Goal: Task Accomplishment & Management: Complete application form

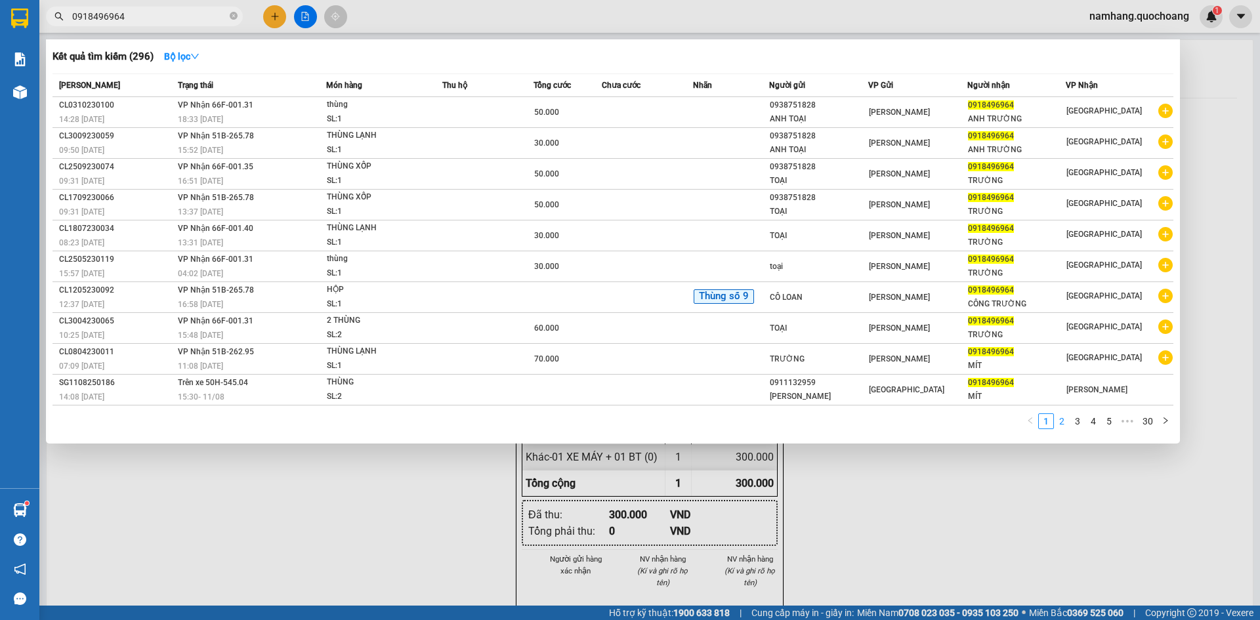
type input "0918496964"
click at [1065, 423] on link "2" at bounding box center [1061, 421] width 14 height 14
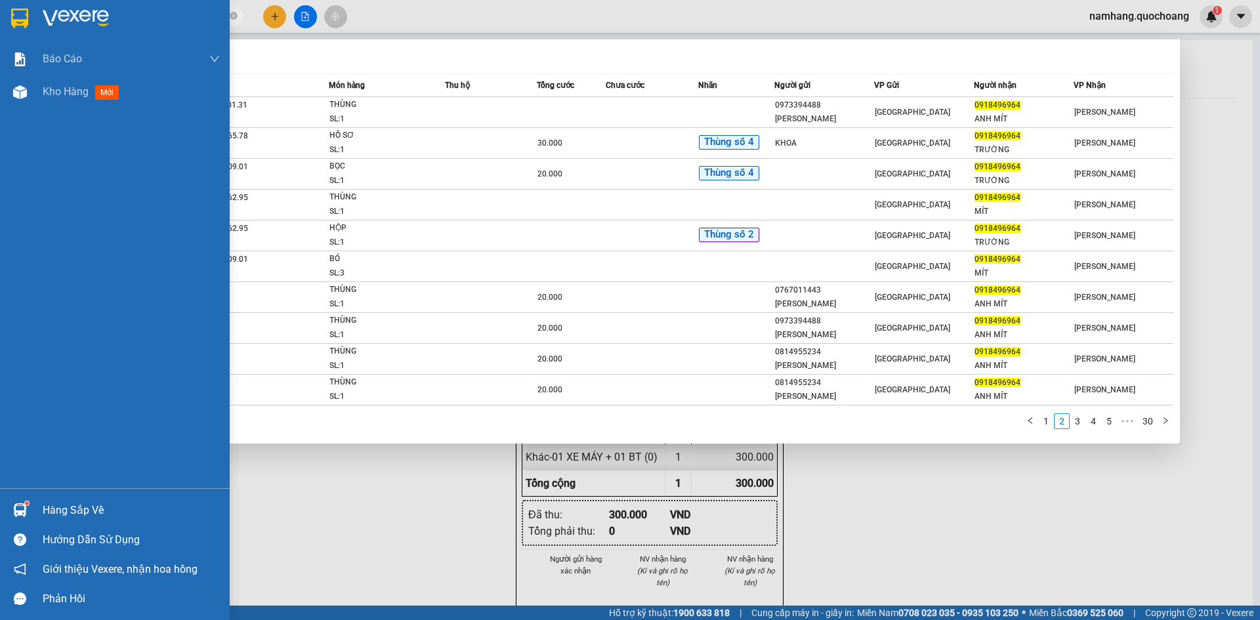
click at [78, 499] on div "Hàng sắp về" at bounding box center [115, 510] width 230 height 30
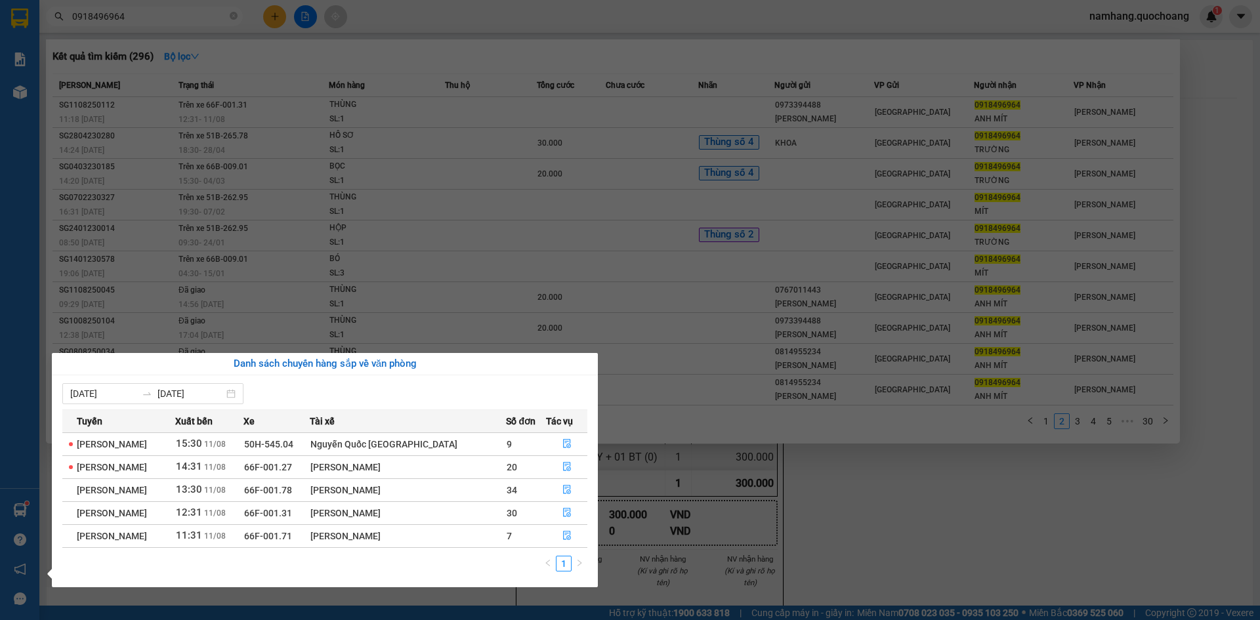
click at [908, 546] on section "Kết quả tìm kiếm ( 296 ) Bộ lọc Mã ĐH Trạng thái Món hàng Thu hộ Tổng cước Chưa…" at bounding box center [630, 310] width 1260 height 620
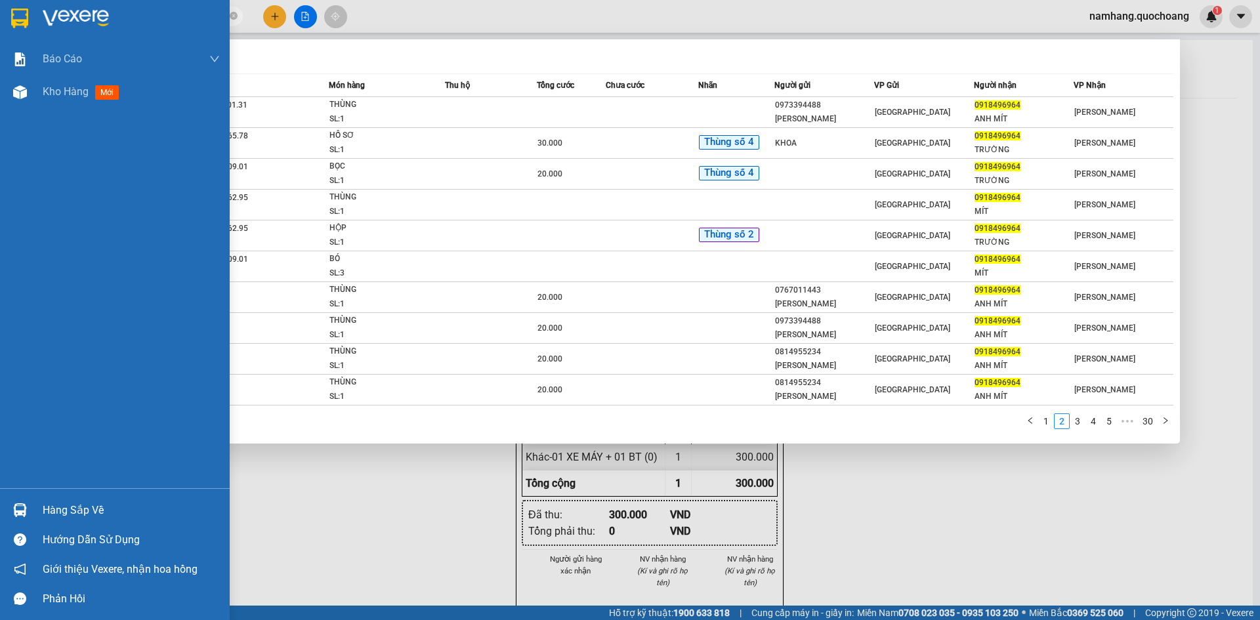
click at [30, 499] on div at bounding box center [20, 510] width 23 height 23
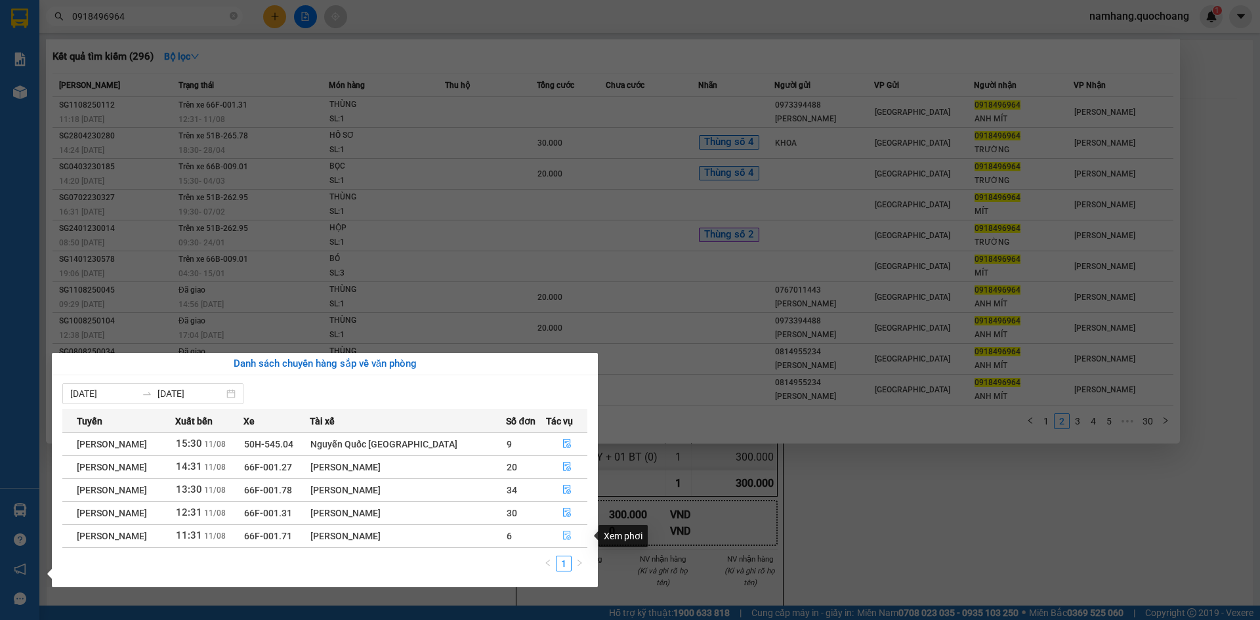
click at [558, 535] on button "button" at bounding box center [567, 536] width 41 height 21
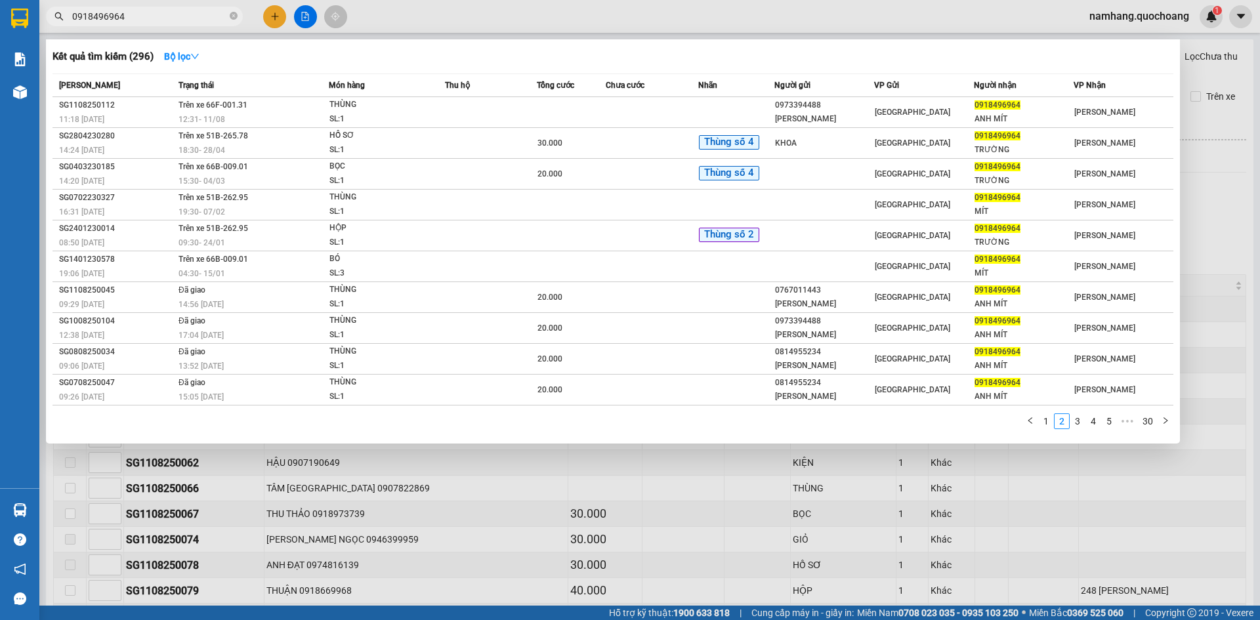
click at [228, 12] on span "0918496964" at bounding box center [144, 17] width 197 height 20
click at [232, 14] on icon "close-circle" at bounding box center [234, 16] width 8 height 8
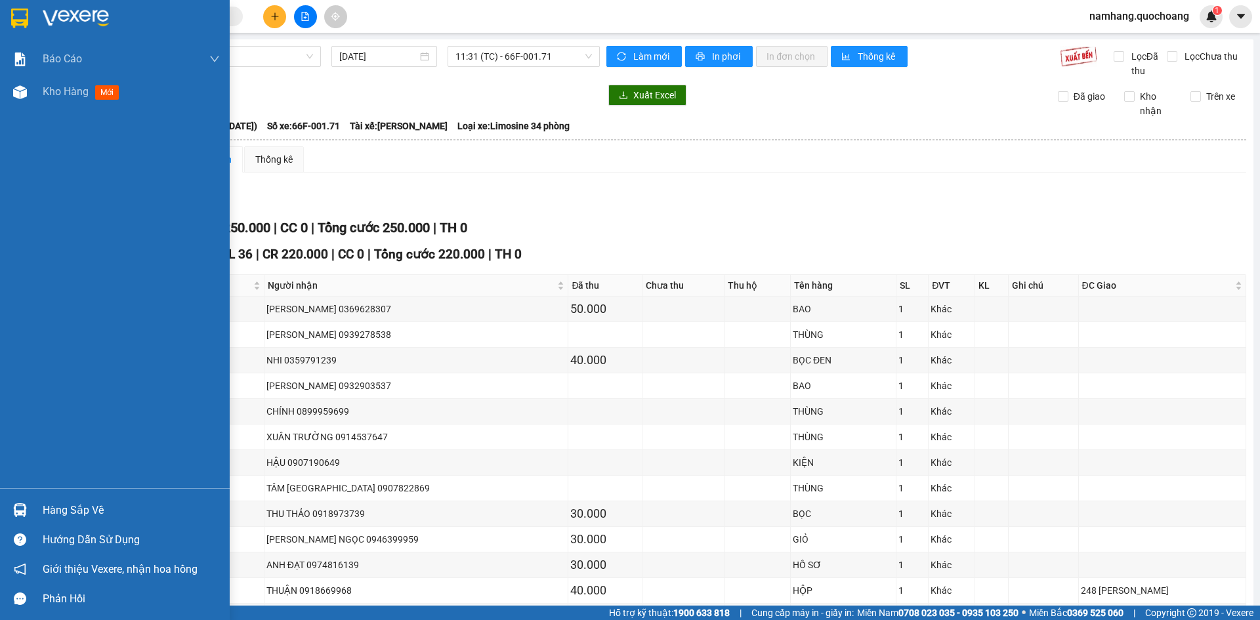
click at [67, 510] on div "Hàng sắp về" at bounding box center [131, 511] width 177 height 20
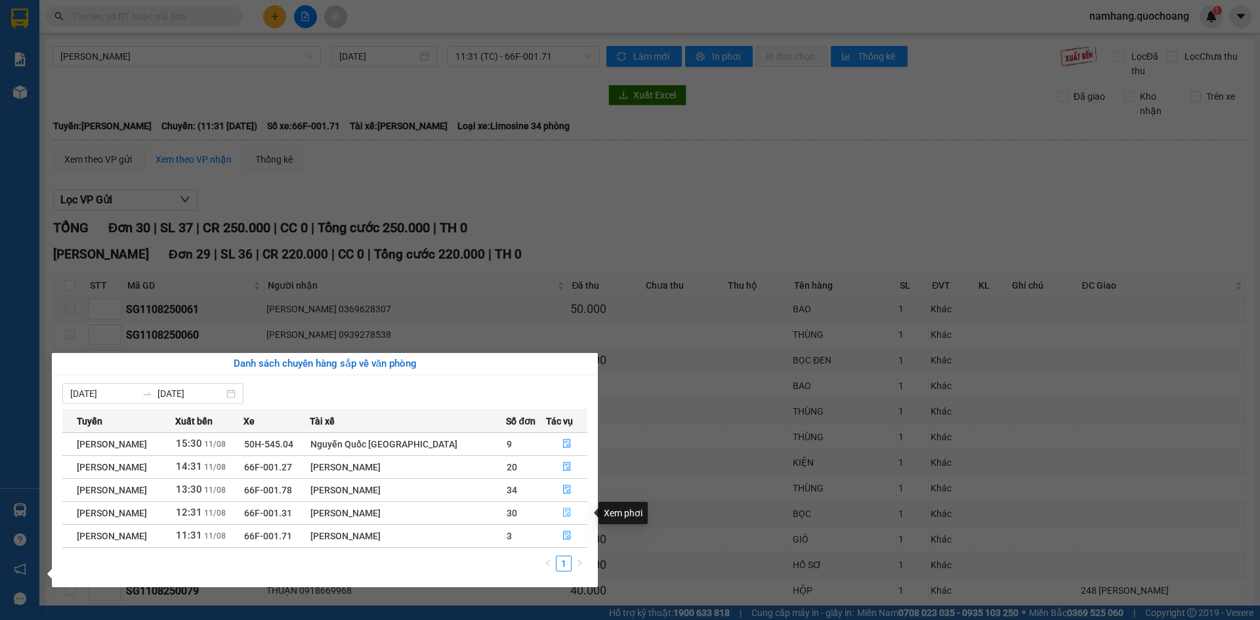
click at [559, 508] on button "button" at bounding box center [567, 513] width 41 height 21
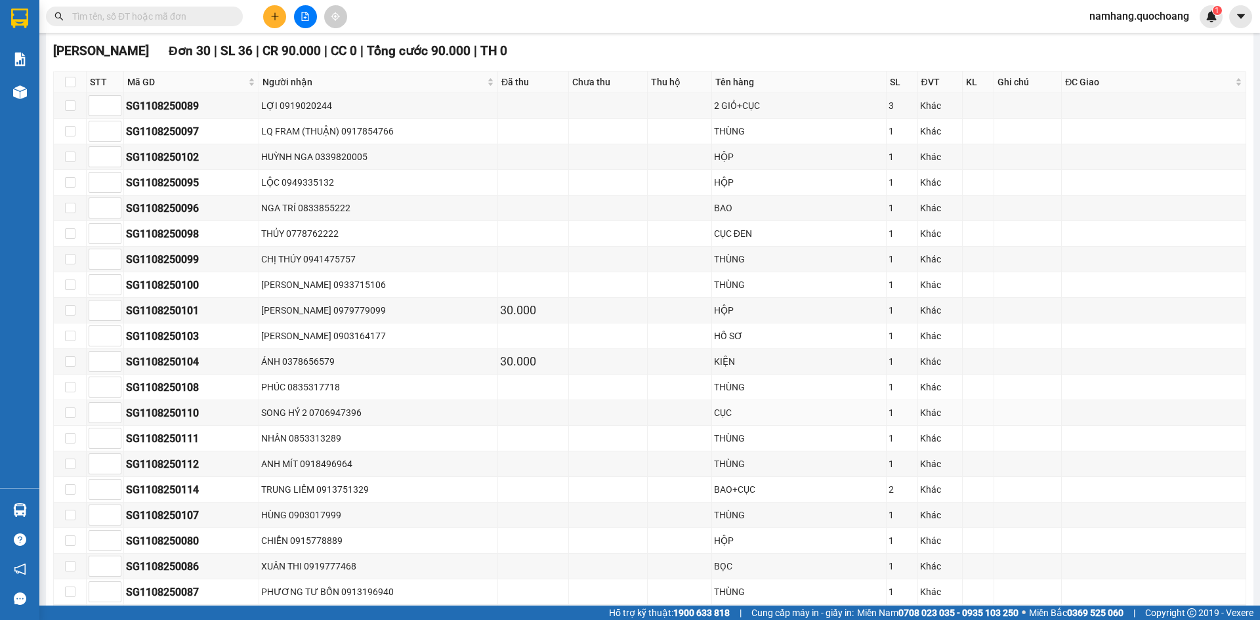
scroll to position [656, 0]
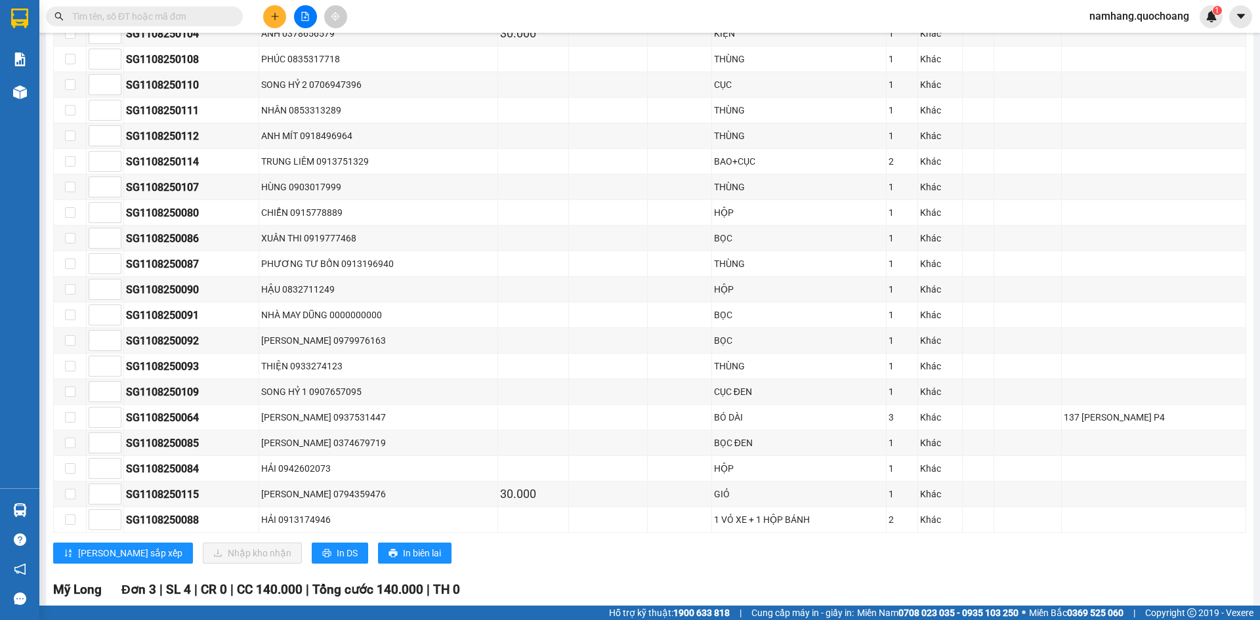
click at [278, 17] on icon "plus" at bounding box center [274, 16] width 9 height 9
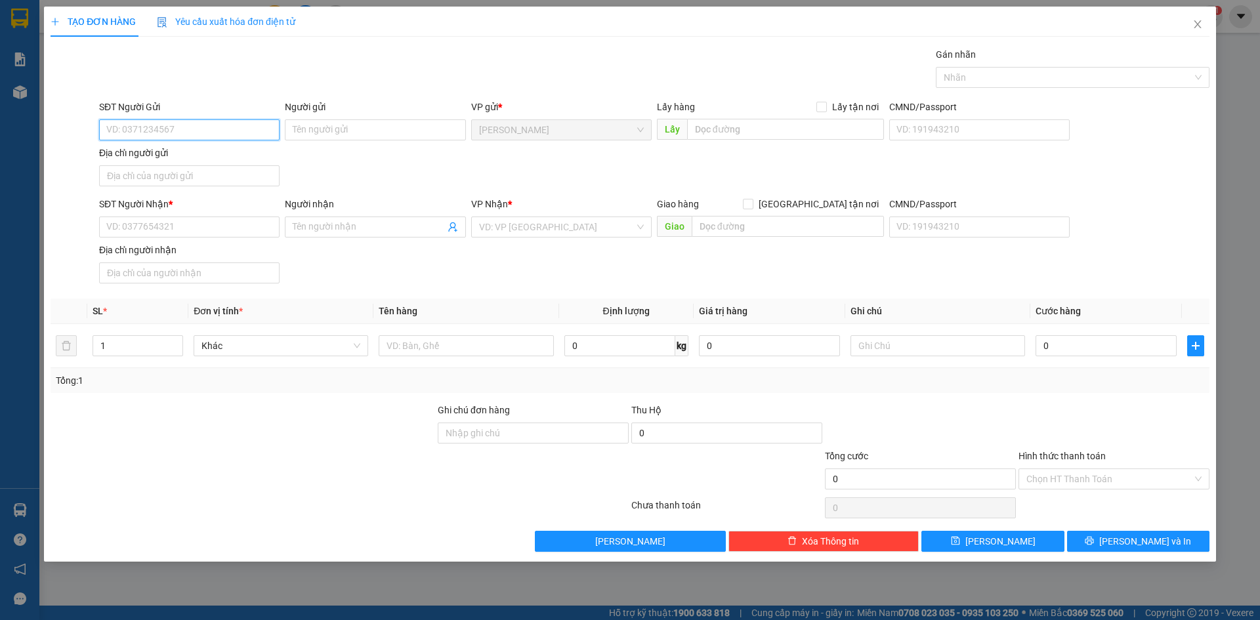
click at [209, 128] on input "SĐT Người Gửi" at bounding box center [189, 129] width 180 height 21
click at [432, 346] on input "text" at bounding box center [466, 345] width 175 height 21
type input "25.000.000 VND"
click at [213, 132] on input "SĐT Người Gửi" at bounding box center [189, 129] width 180 height 21
type input "0563662489"
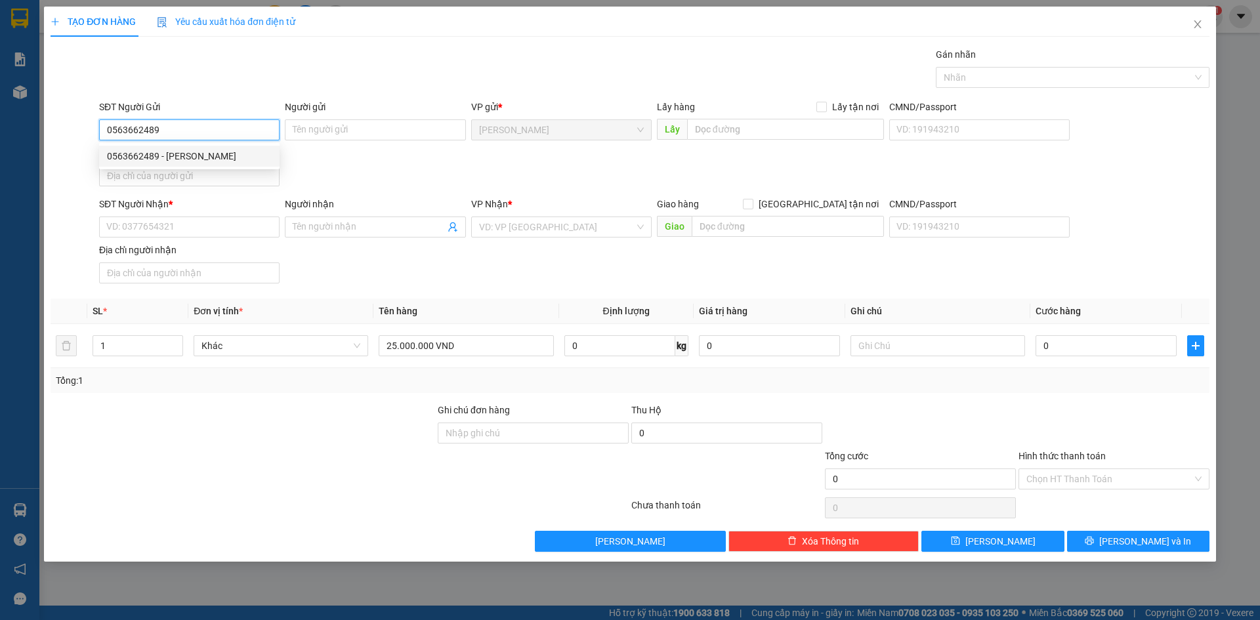
click at [213, 156] on div "0563662489 - TRẦN THỊ ÁNH TUYẾT" at bounding box center [189, 156] width 165 height 14
type input "TRẦN THỊ ÁNH TUYẾT"
type input "0563662489"
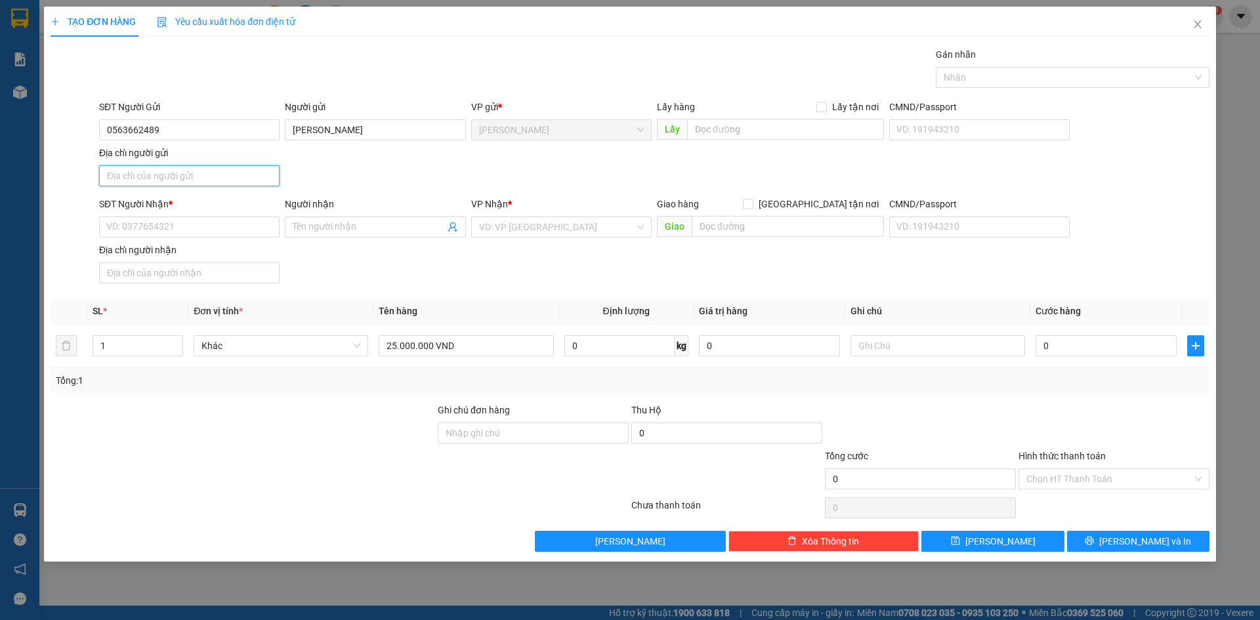
click at [188, 175] on input "Địa chỉ người gửi" at bounding box center [189, 175] width 180 height 21
type input "PHƯỜNG MỸ TRÀ, ĐỒNG THÁP"
click at [157, 225] on input "SĐT Người Nhận *" at bounding box center [189, 227] width 180 height 21
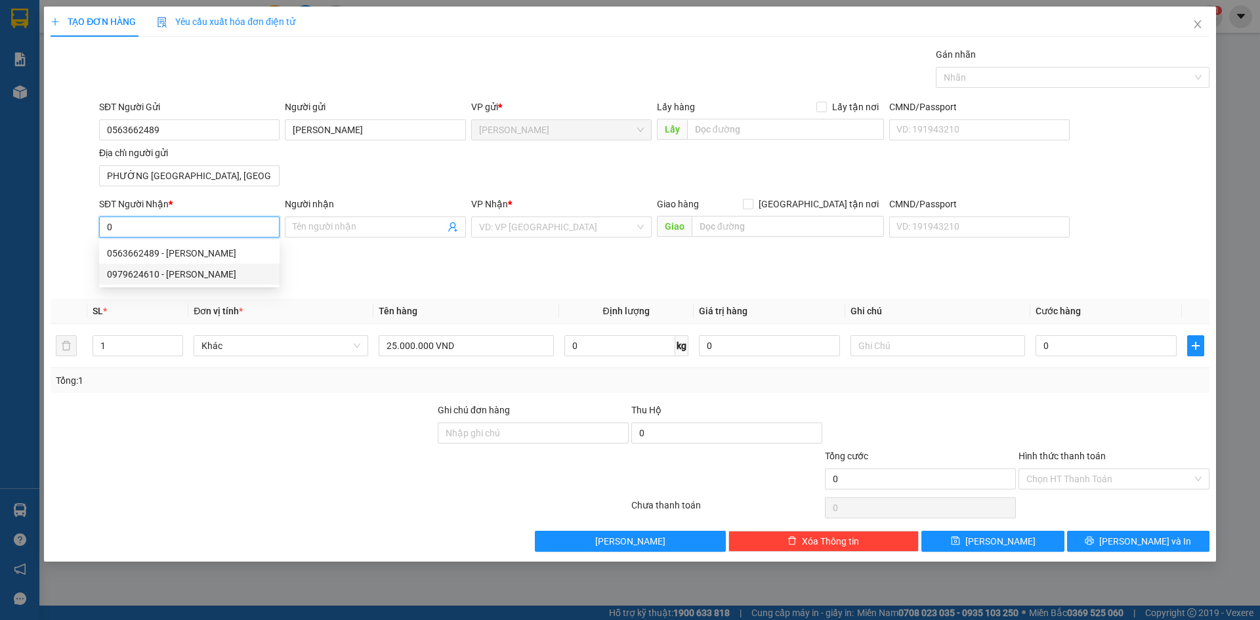
click at [170, 277] on div "0979624610 - NGUYỄN VĂN TRƯỜNG" at bounding box center [189, 274] width 165 height 14
type input "0979624610"
type input "NGUYỄN VĂN TRƯỜNG"
type input "0979624610"
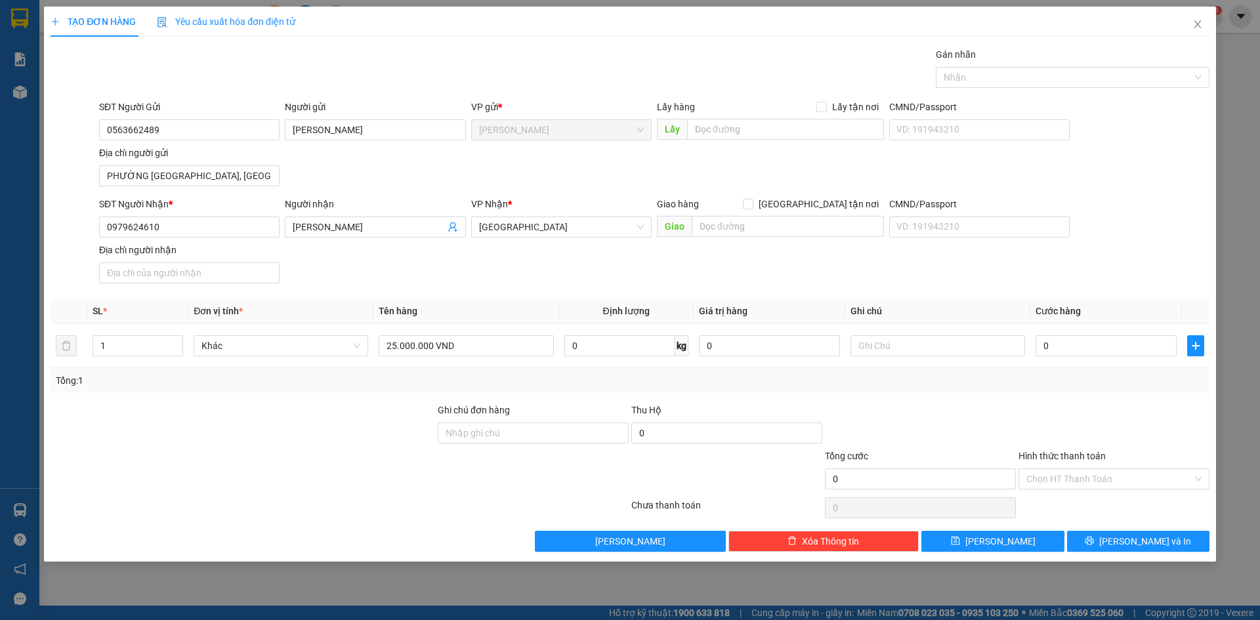
click at [958, 301] on th "Ghi chú" at bounding box center [937, 312] width 185 height 26
click at [1088, 341] on input "0" at bounding box center [1105, 345] width 141 height 21
type input "9"
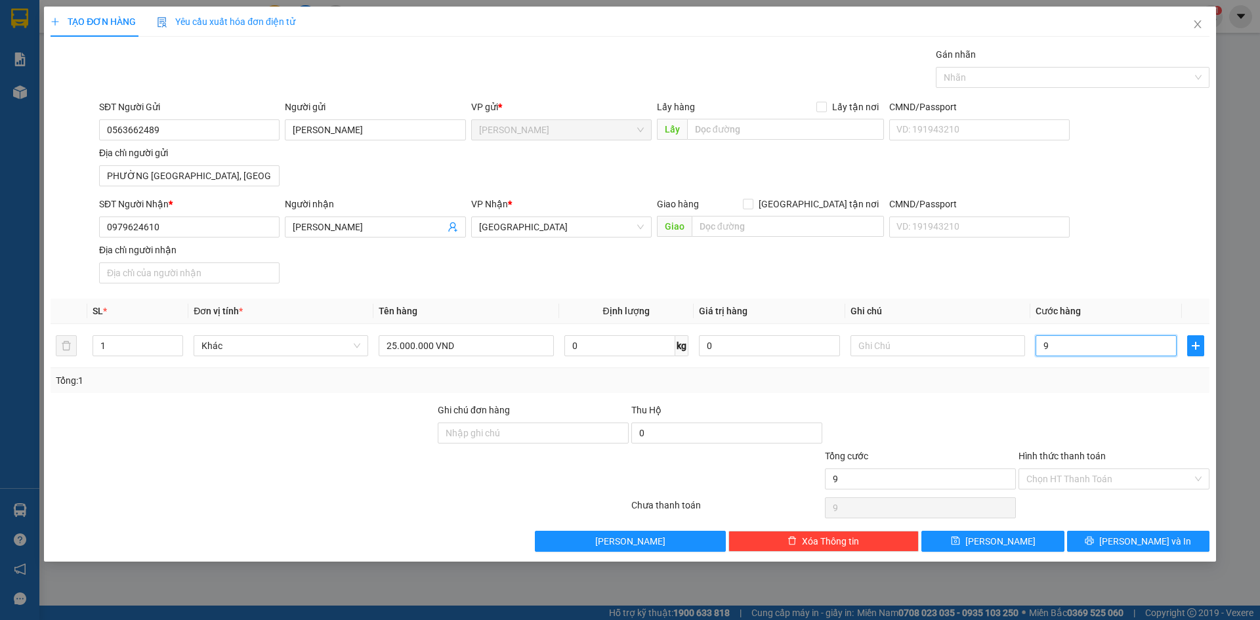
type input "90"
type input "900"
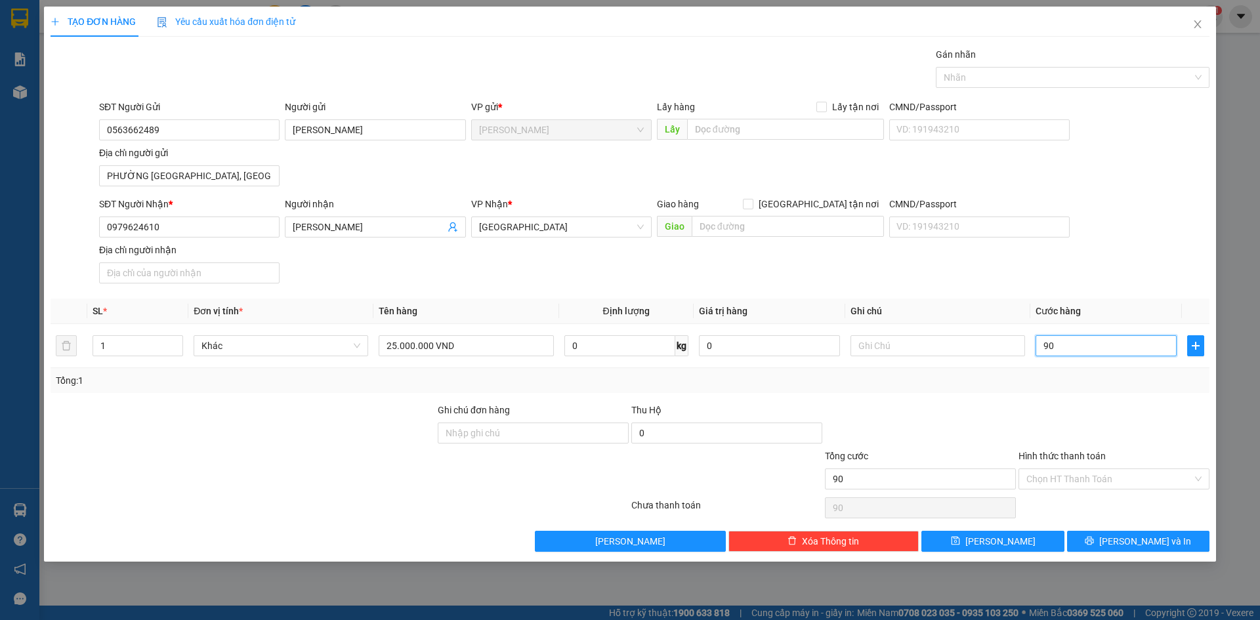
type input "900"
type input "9.000"
type input "90.000"
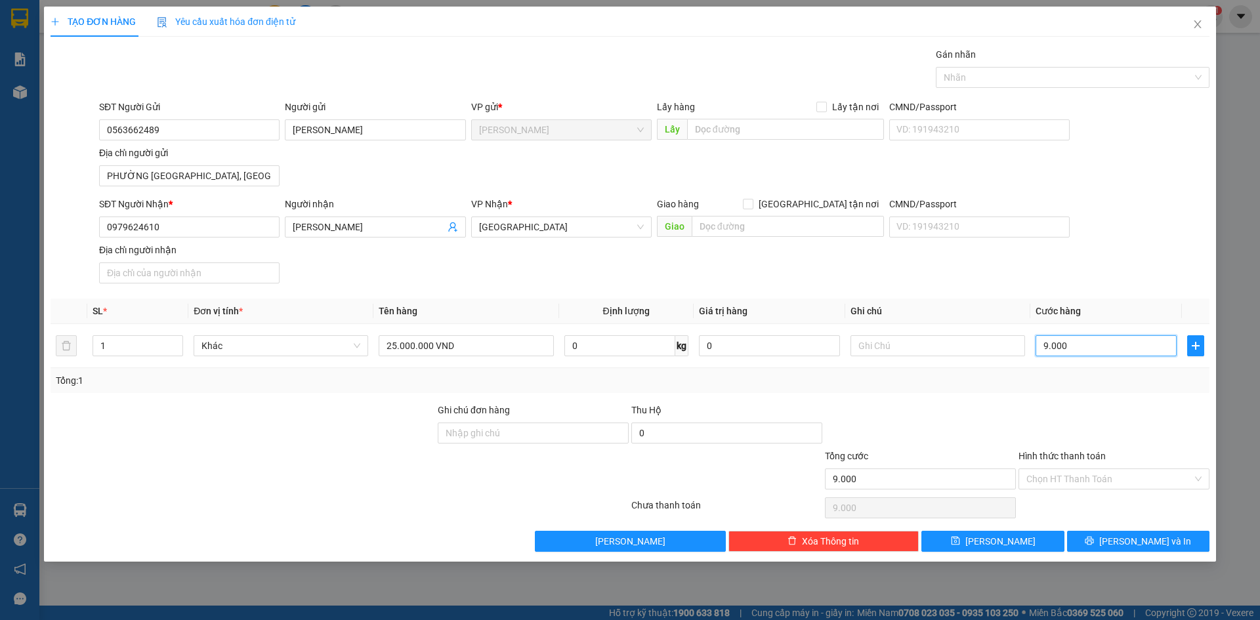
type input "90.000"
click at [1175, 253] on div "SĐT Người Nhận * 0979624610 Người nhận NGUYỄN VĂN TRƯỜNG VP Nhận * Sài Gòn Giao…" at bounding box center [653, 243] width 1115 height 92
click at [1083, 77] on div at bounding box center [1066, 78] width 254 height 16
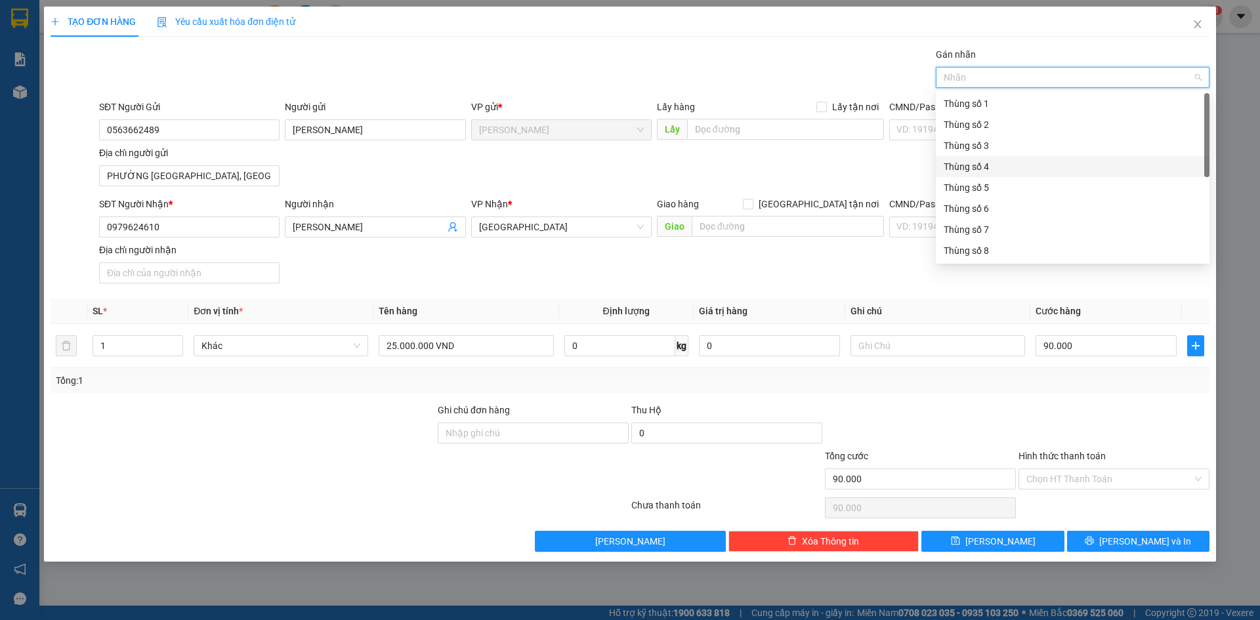
scroll to position [66, 0]
click at [997, 231] on div "Thùng số 10" at bounding box center [1072, 227] width 258 height 14
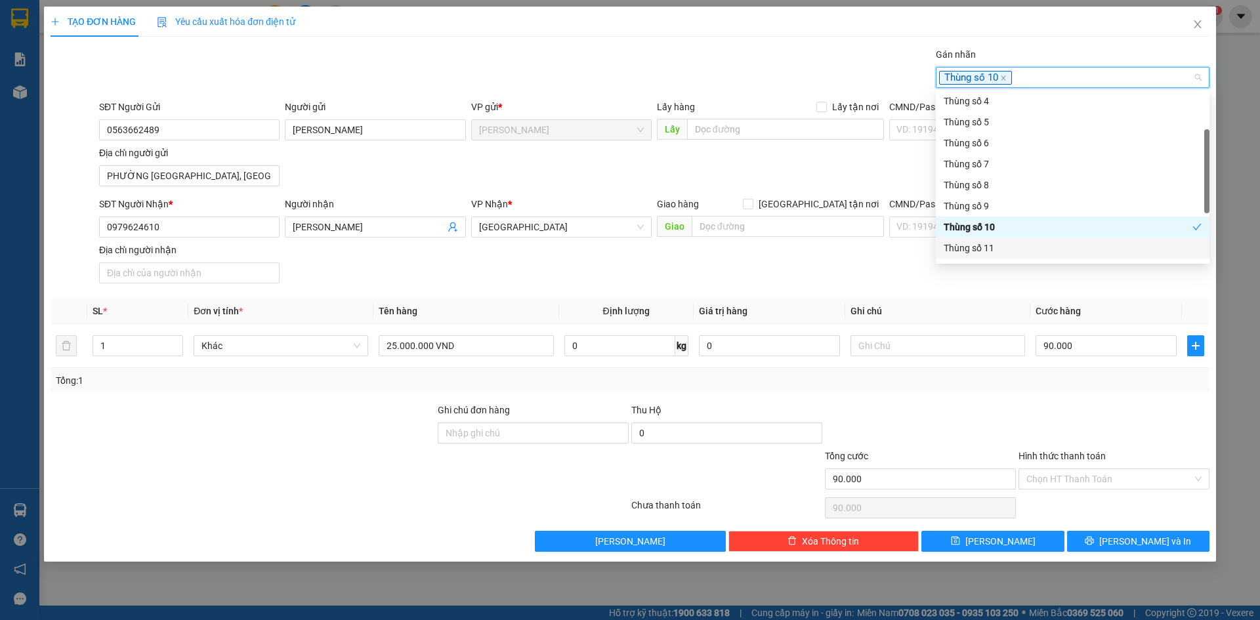
click at [1106, 417] on div at bounding box center [1114, 426] width 194 height 46
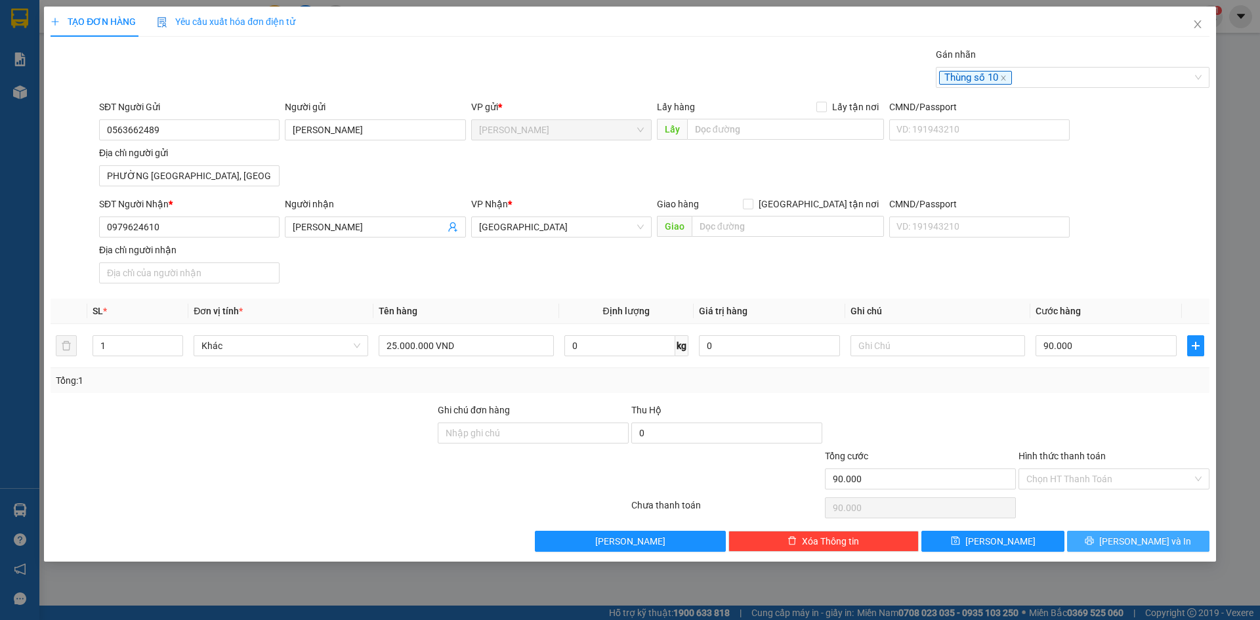
click at [1137, 551] on button "[PERSON_NAME] và In" at bounding box center [1138, 541] width 142 height 21
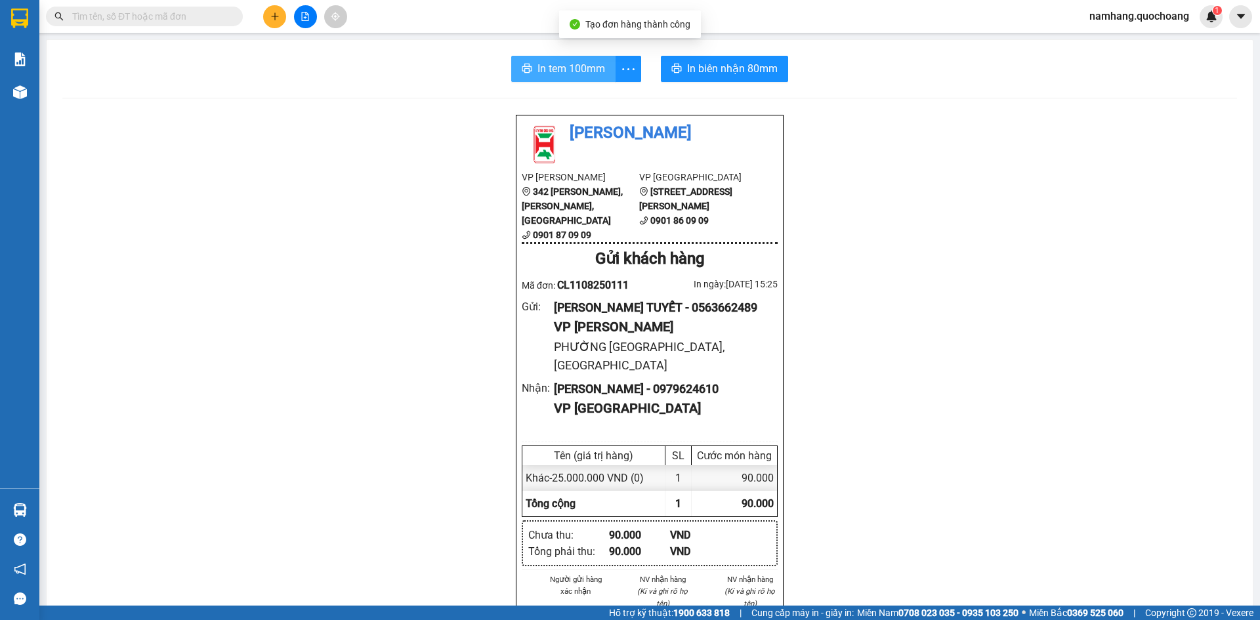
click at [547, 58] on button "In tem 100mm" at bounding box center [563, 69] width 104 height 26
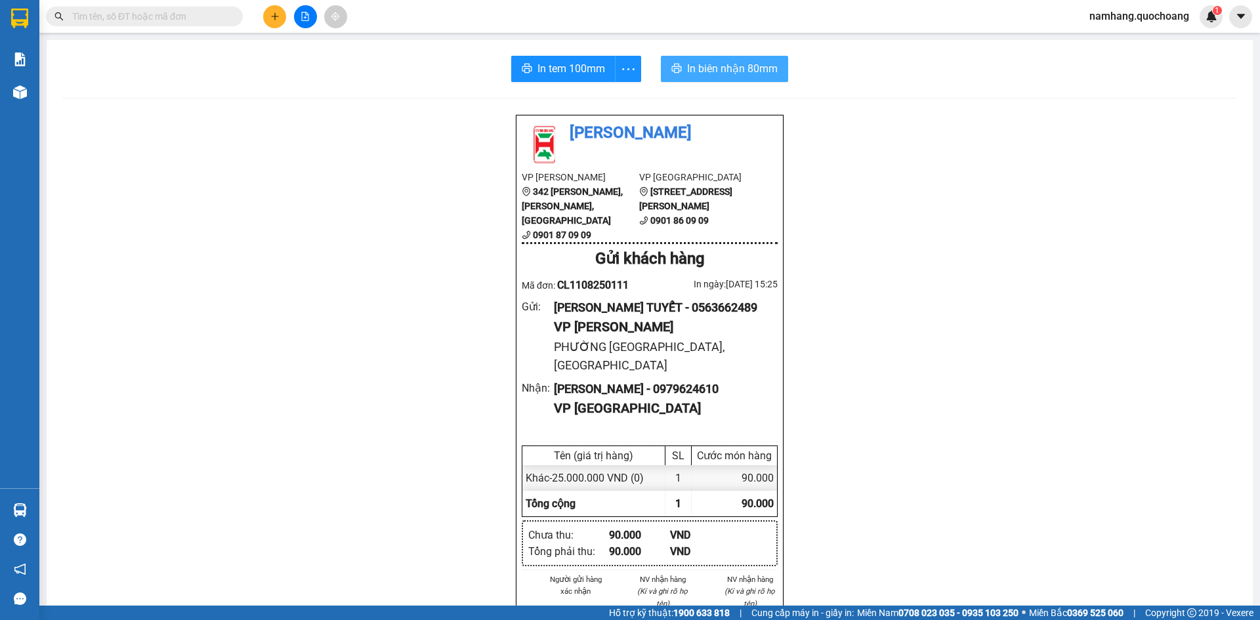
click at [721, 69] on span "In biên nhận 80mm" at bounding box center [732, 68] width 91 height 16
click at [170, 12] on input "text" at bounding box center [149, 16] width 155 height 14
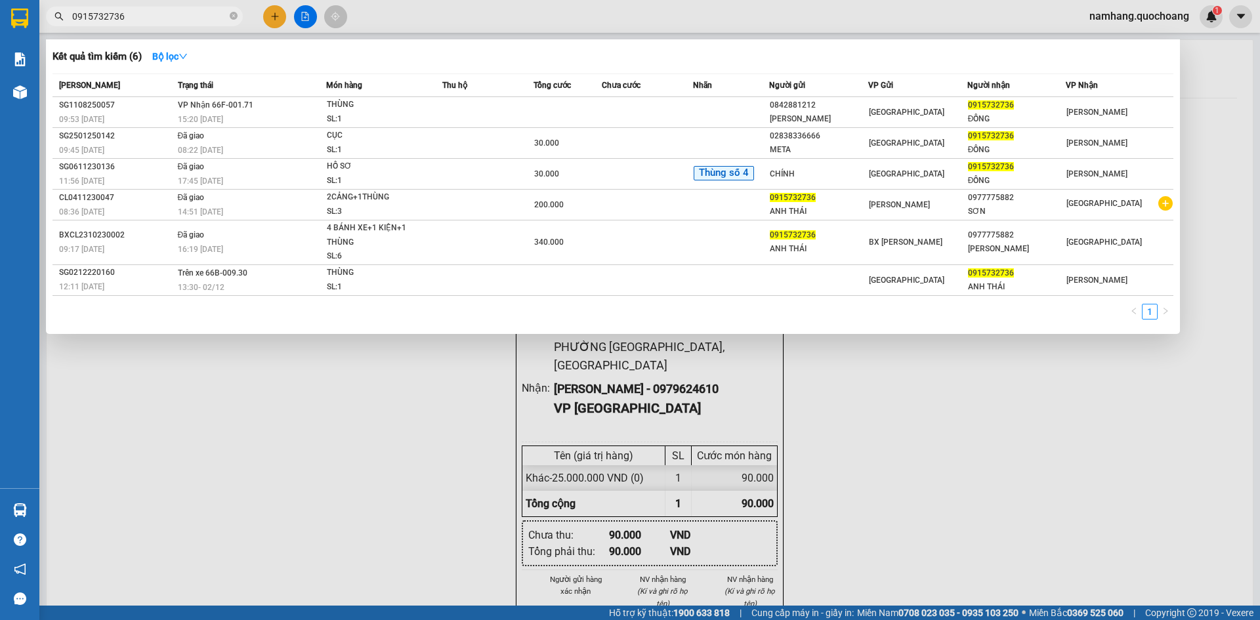
type input "0915732736"
click at [658, 96] on th "Chưa cước" at bounding box center [647, 85] width 91 height 23
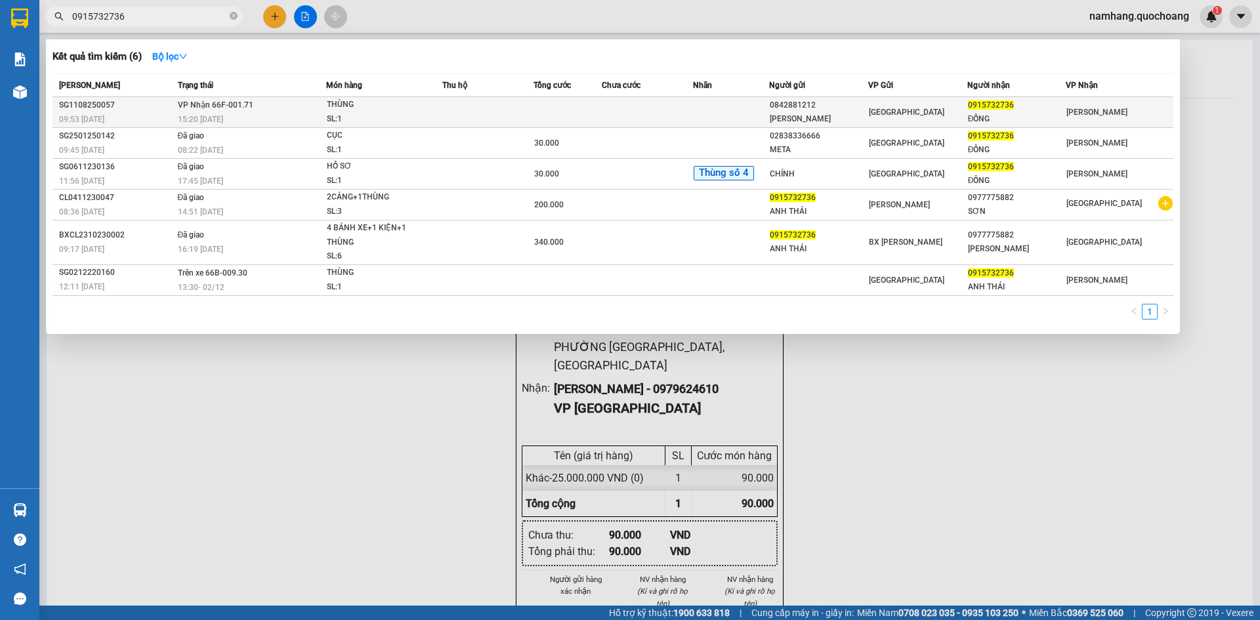
click at [623, 114] on td at bounding box center [647, 112] width 91 height 31
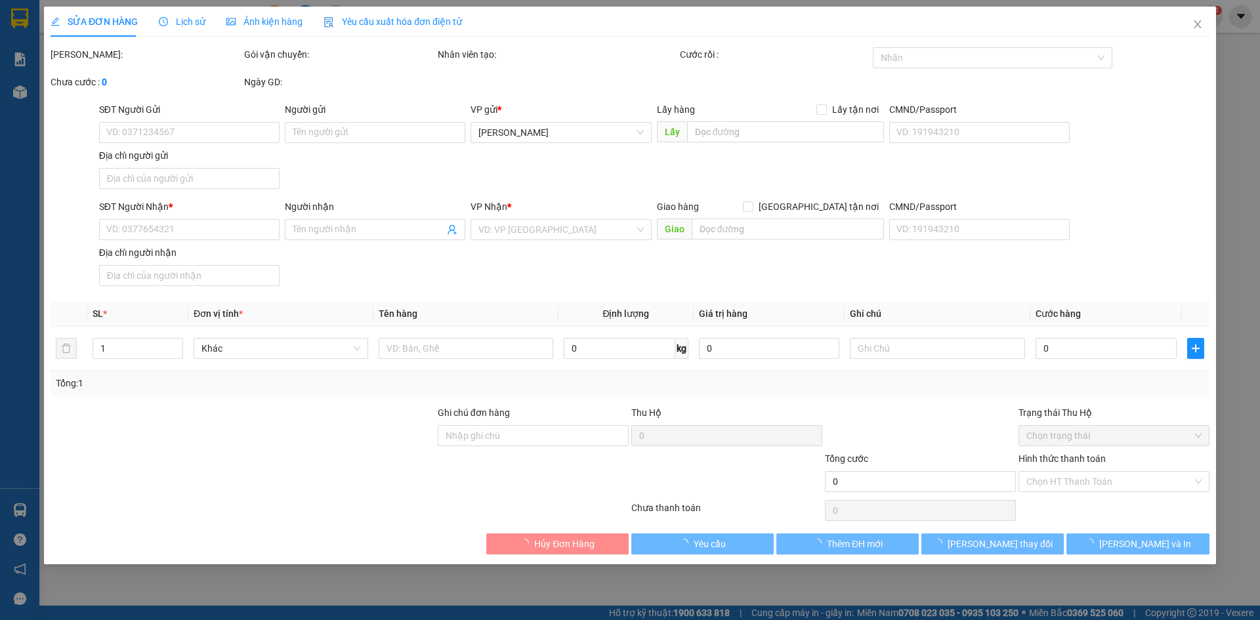
type input "0842881212"
type input "LÊ VĂN VŨ"
type input "ĐƯỜNG SỐ 10 P HIỆP BÌNH CHÁNH , THỦ ĐỨC"
type input "0915732736"
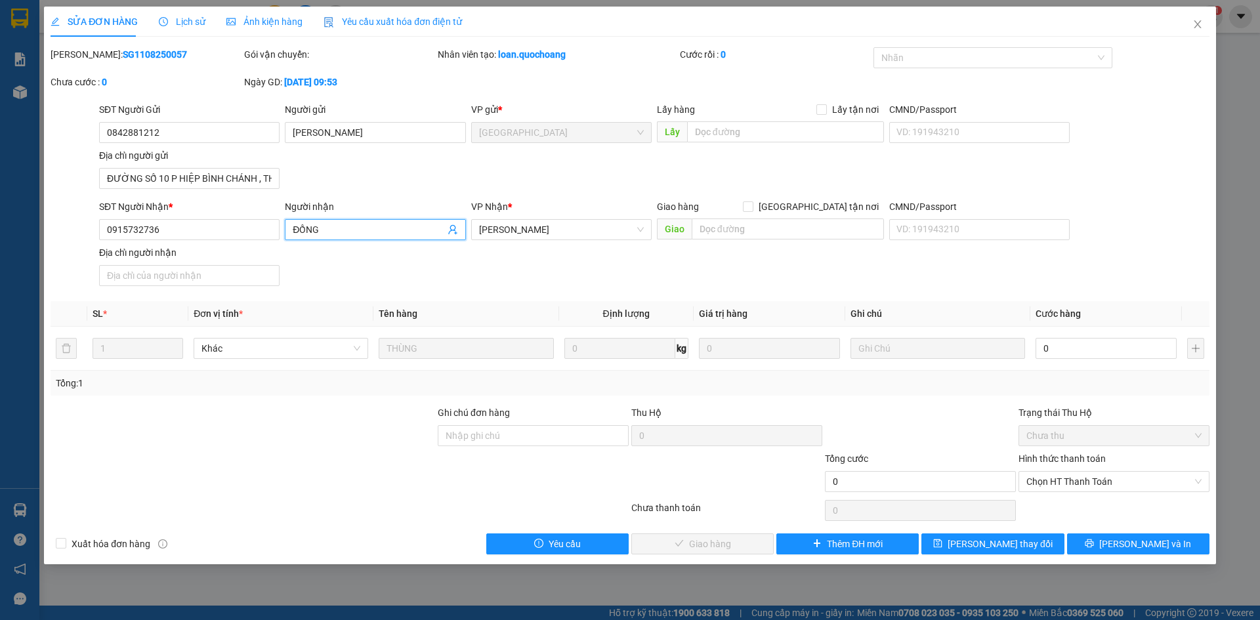
click at [295, 228] on input "ĐỒNG" at bounding box center [369, 229] width 152 height 14
type input "THÁI NAM ĐỒNG"
click at [580, 184] on div "SĐT Người Gửi 0842881212 Người gửi LÊ VĂN VŨ VP gửi * Sài Gòn Lấy hàng Lấy tận …" at bounding box center [653, 148] width 1115 height 92
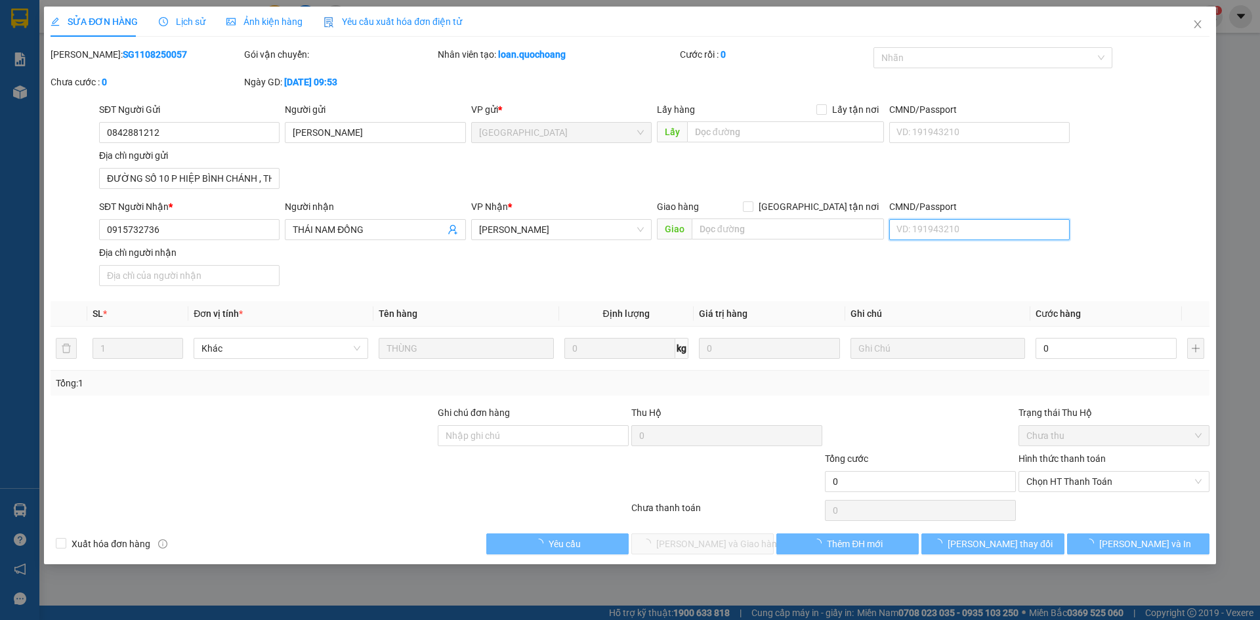
click at [908, 238] on input "CMND/Passport" at bounding box center [979, 229] width 180 height 21
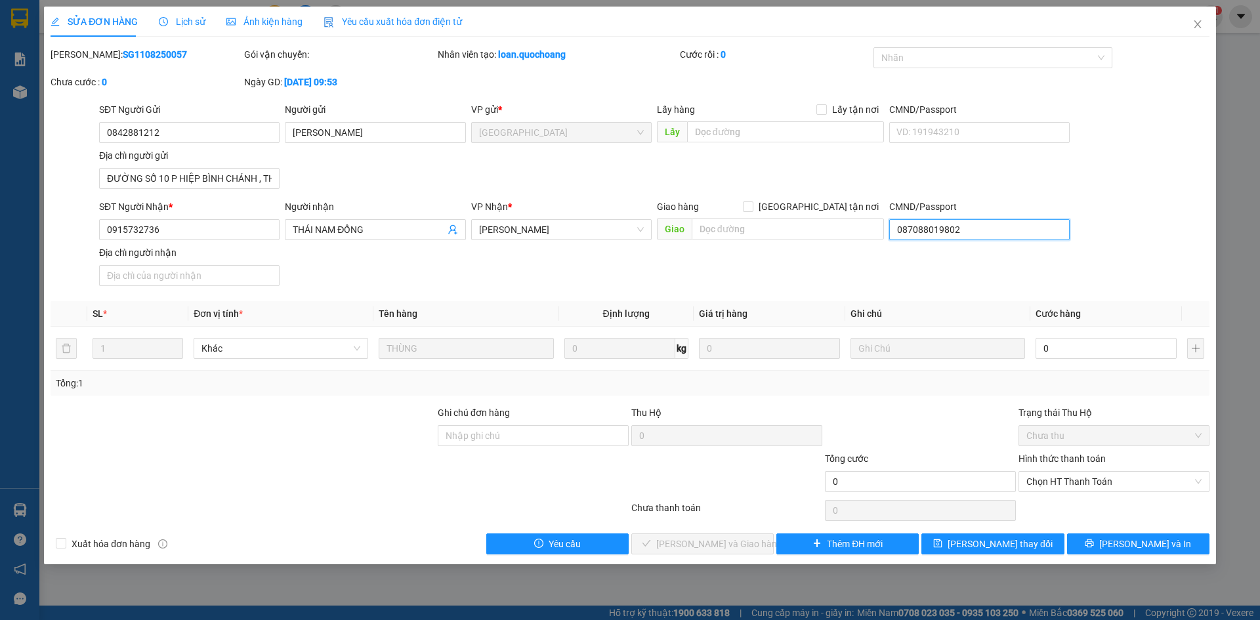
type input "087088019802"
click at [913, 256] on div "SĐT Người Nhận * 0915732736 Người nhận THÁI NAM ĐỒNG VP Nhận * Cao Lãnh Giao hà…" at bounding box center [653, 245] width 1115 height 92
click at [169, 279] on input "Địa chỉ người nhận" at bounding box center [189, 275] width 180 height 21
type input "TỔ 2, KHÓM 6, PHƯỜNG 1, TP CAO LÃNH, ĐỒNG THÁP"
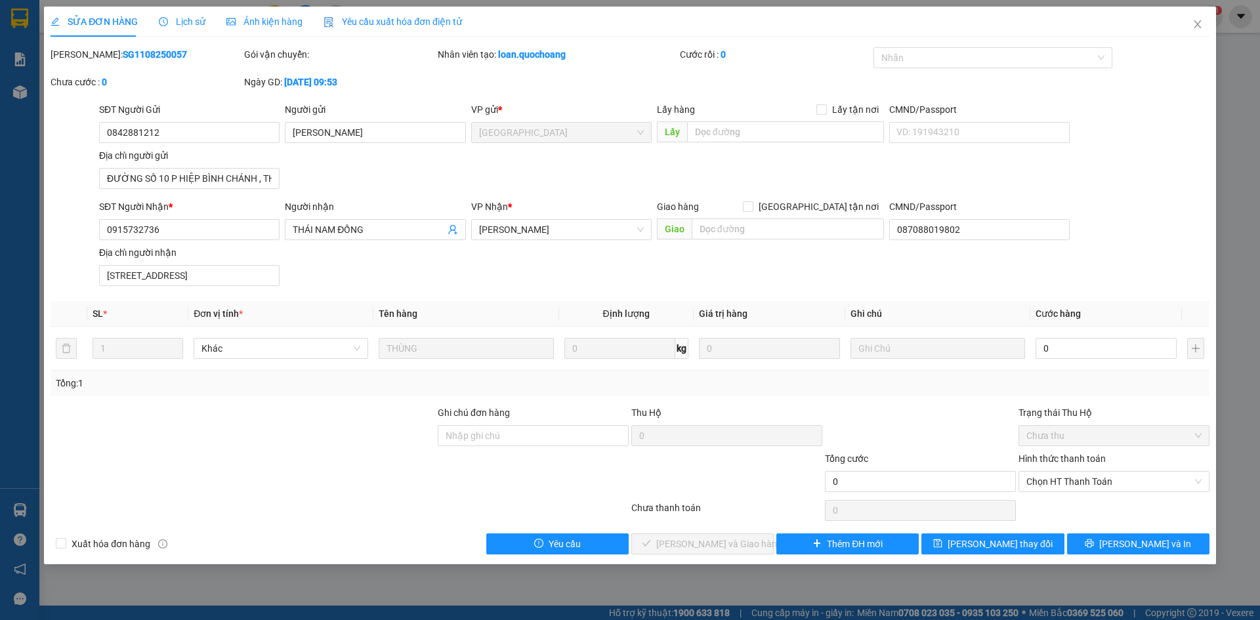
click at [651, 280] on div "SĐT Người Nhận * 0915732736 Người nhận THÁI NAM ĐỒNG VP Nhận * Cao Lãnh Giao hà…" at bounding box center [653, 245] width 1115 height 92
click at [1088, 356] on input "0" at bounding box center [1105, 348] width 141 height 21
type input "2"
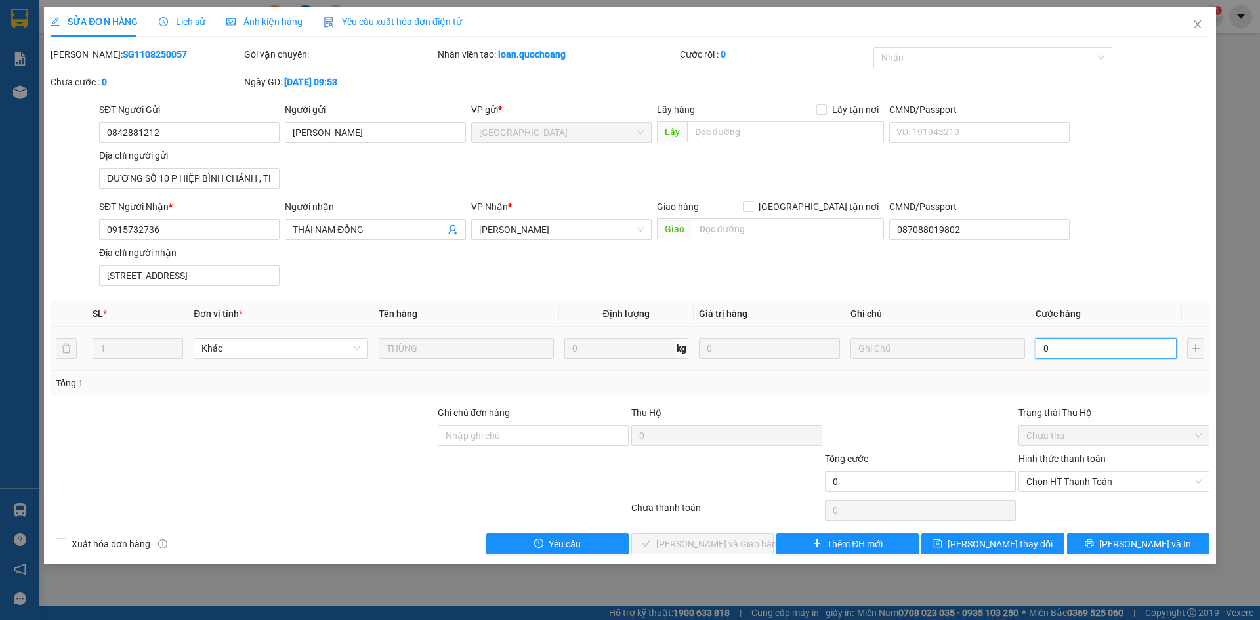
type input "2"
type input "20"
type input "200"
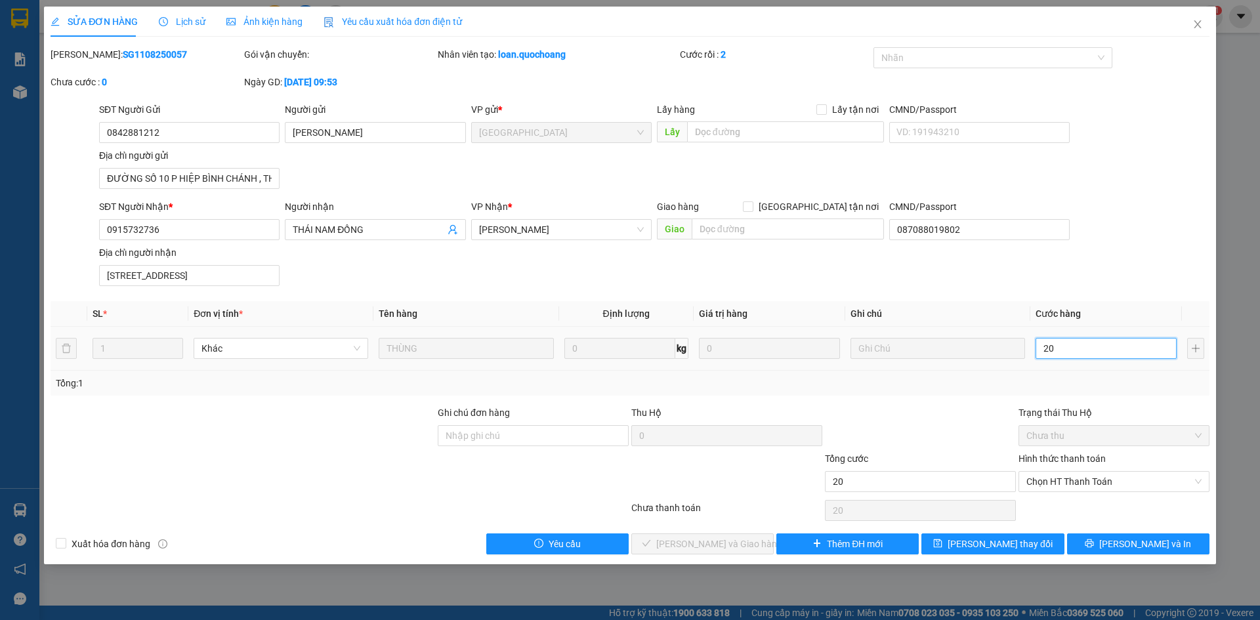
type input "200"
type input "2.000"
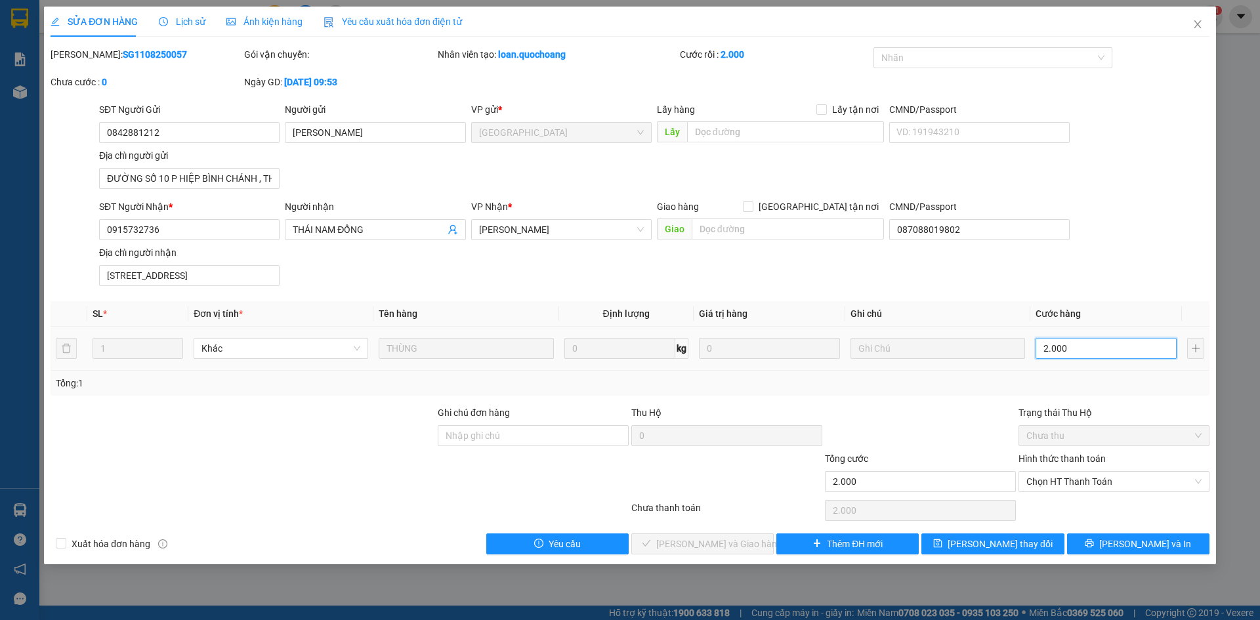
type input "20.000"
click at [1060, 472] on span "Chọn HT Thanh Toán" at bounding box center [1113, 482] width 175 height 20
type input "20.000"
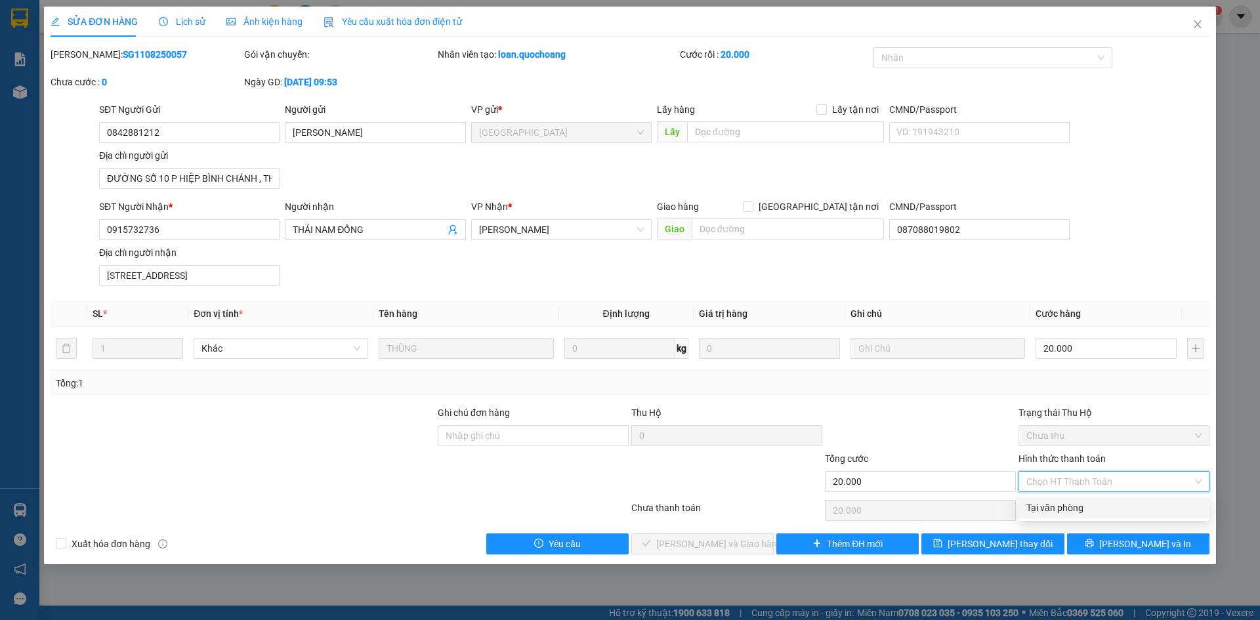
drag, startPoint x: 1061, startPoint y: 496, endPoint x: 1067, endPoint y: 516, distance: 21.4
click at [1062, 508] on div "Total Paid Fee 0 Total UnPaid Fee 0 Cash Collection Total Fee Mã ĐH: SG11082500…" at bounding box center [630, 300] width 1159 height 507
click at [1070, 489] on span "Chọn HT Thanh Toán" at bounding box center [1113, 482] width 175 height 20
click at [1068, 516] on div "Tại văn phòng" at bounding box center [1113, 507] width 191 height 21
type input "0"
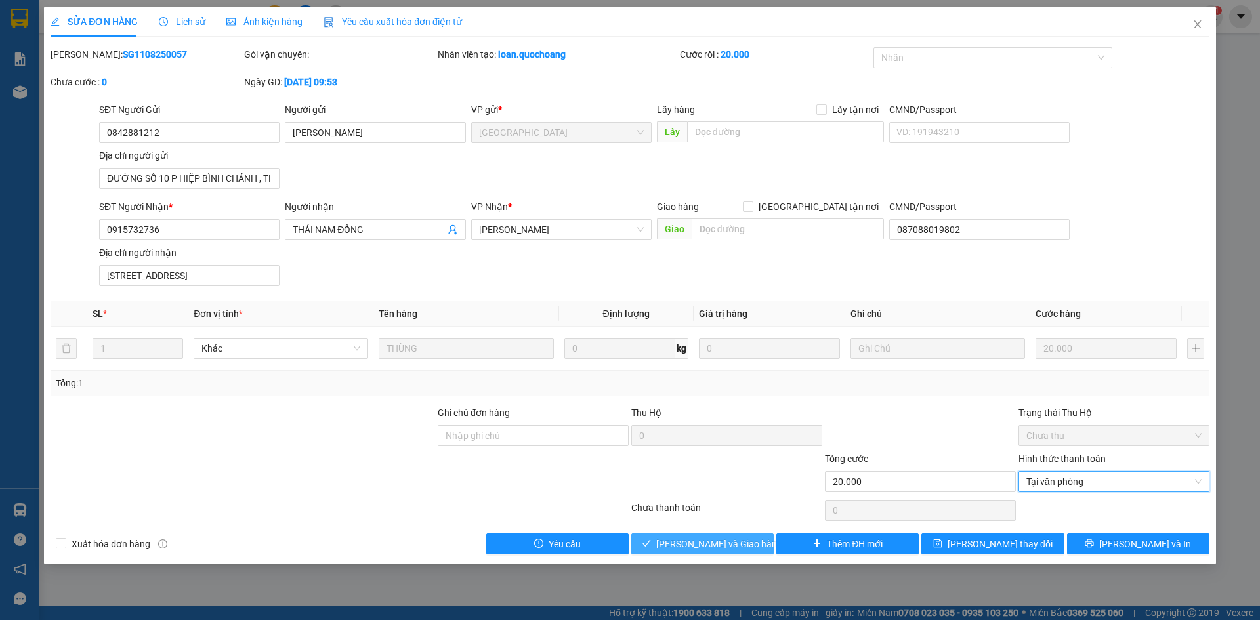
click at [734, 543] on span "Lưu và Giao hàng" at bounding box center [719, 544] width 126 height 14
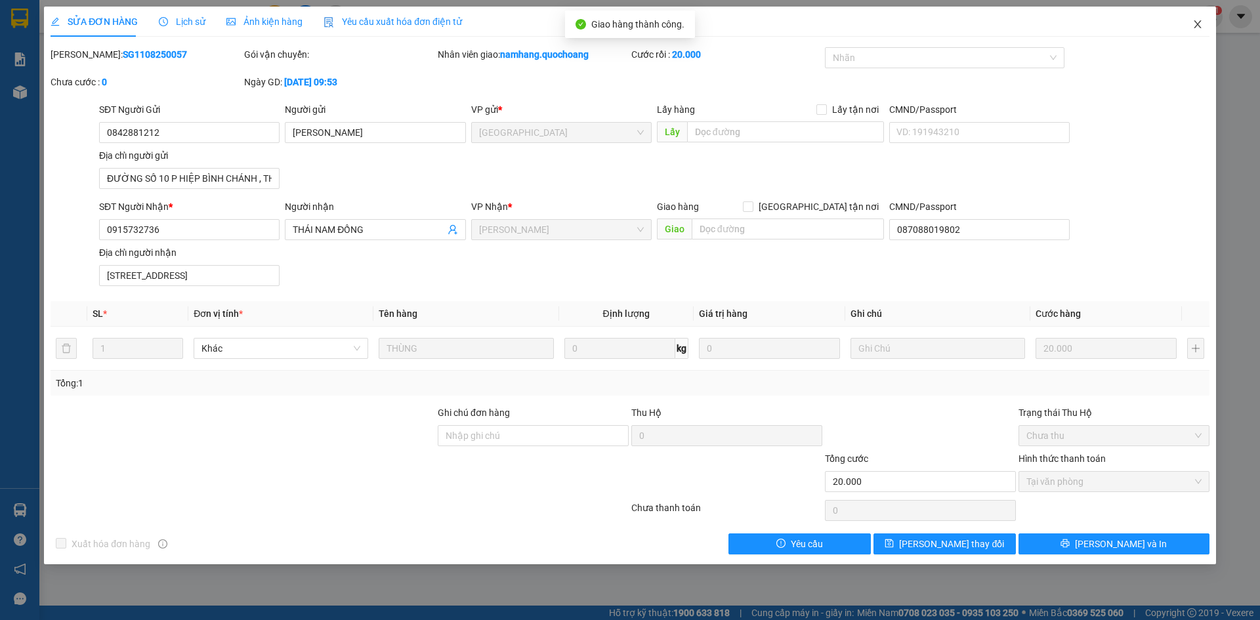
click at [1193, 29] on icon "close" at bounding box center [1197, 24] width 10 height 10
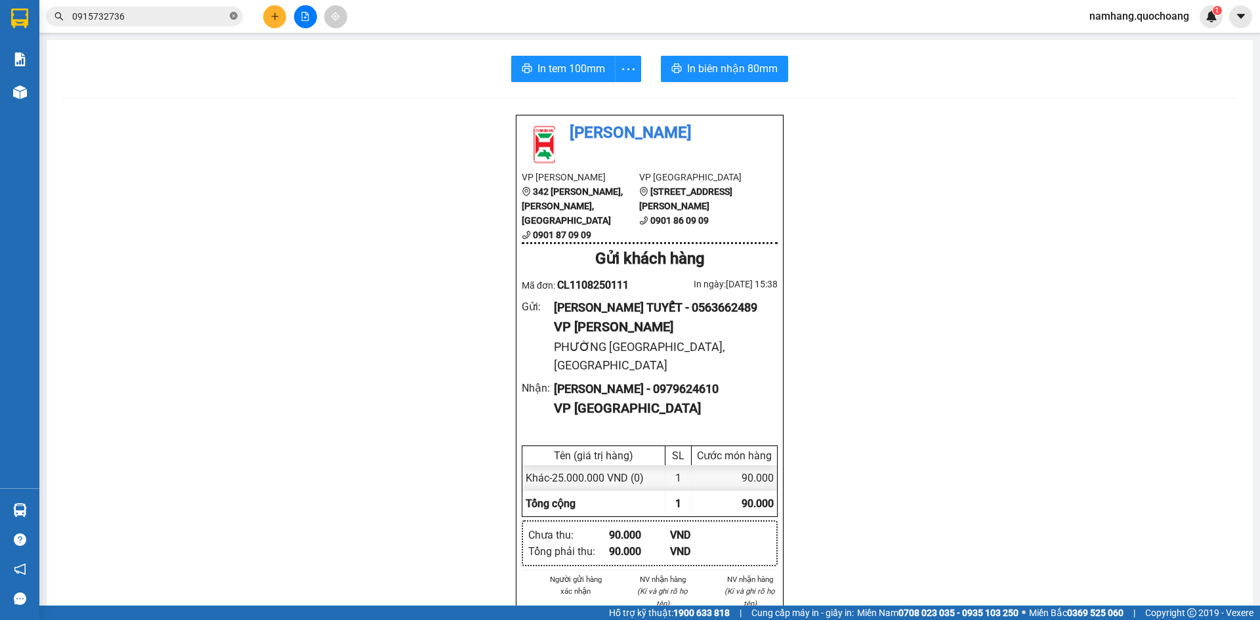
click at [235, 20] on icon "close-circle" at bounding box center [234, 16] width 8 height 8
click at [272, 28] on button at bounding box center [274, 16] width 23 height 23
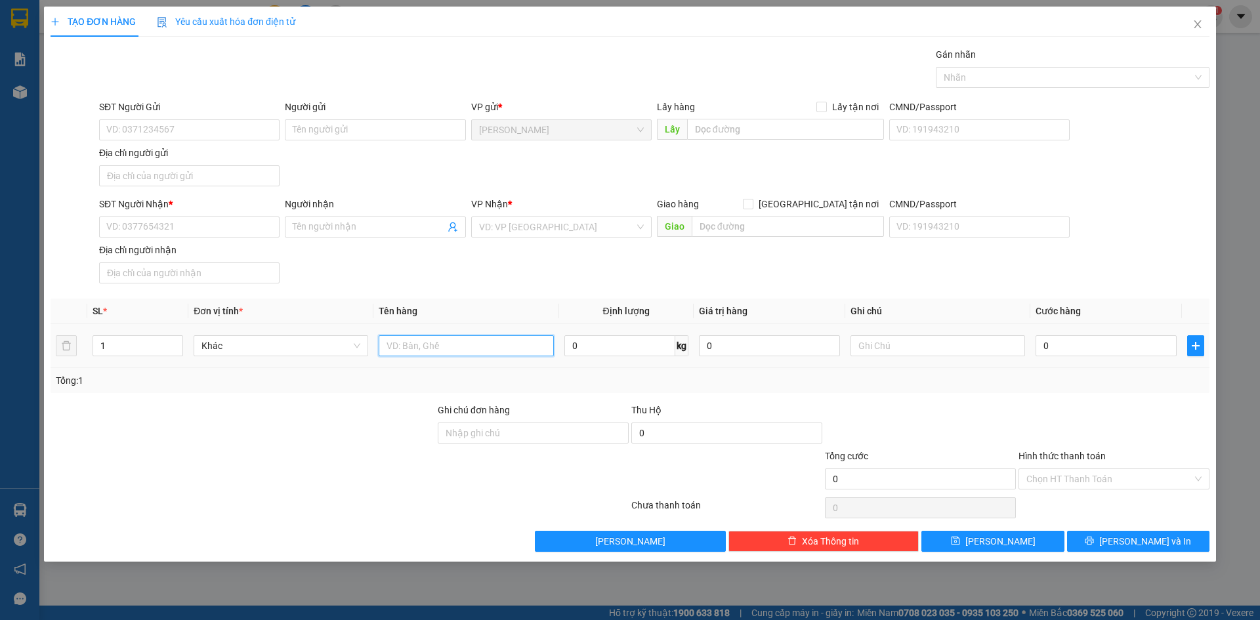
click at [416, 355] on input "text" at bounding box center [466, 345] width 175 height 21
click at [420, 349] on input "text" at bounding box center [466, 345] width 175 height 21
click at [1129, 75] on div at bounding box center [1066, 78] width 254 height 16
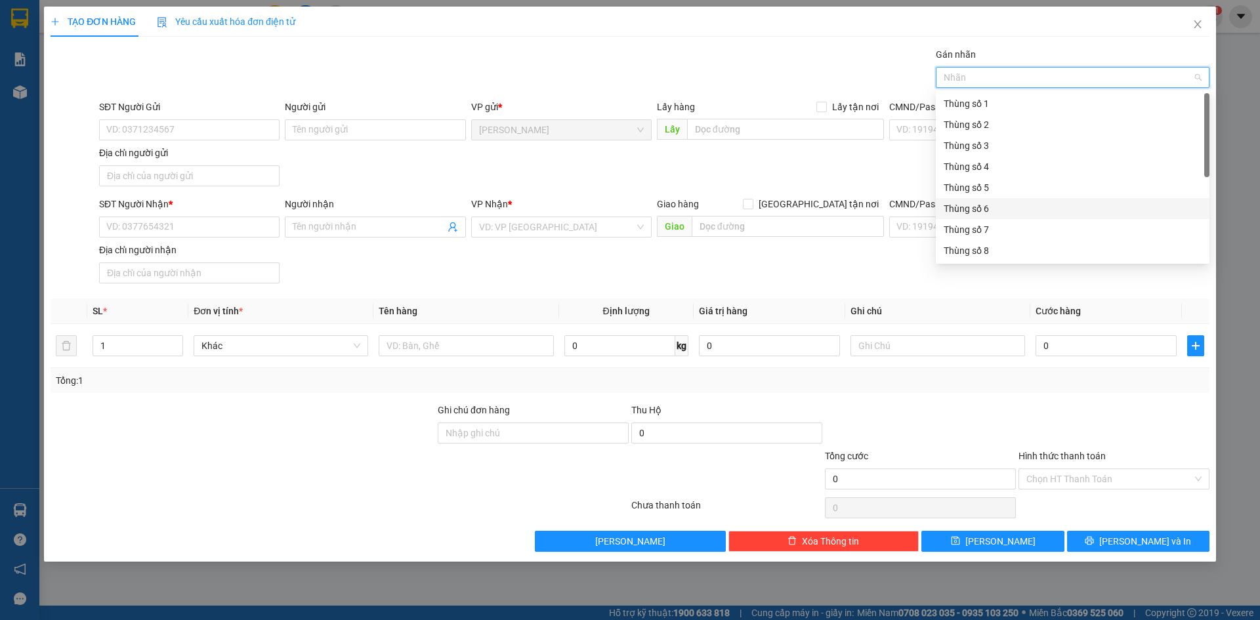
scroll to position [168, 0]
click at [1044, 129] on div "Thùng số 10" at bounding box center [1072, 124] width 258 height 14
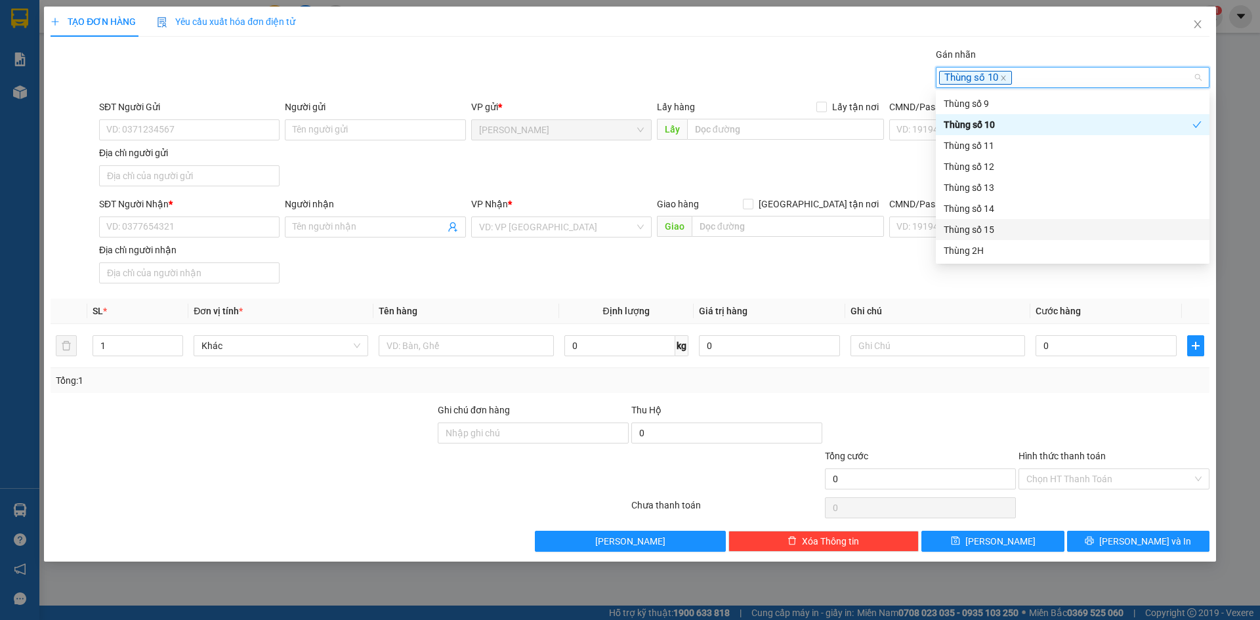
drag, startPoint x: 928, startPoint y: 289, endPoint x: 920, endPoint y: 296, distance: 10.8
click at [928, 289] on div "Transit Pickup Surcharge Ids Transit Deliver Surcharge Ids Transit Deliver Surc…" at bounding box center [630, 299] width 1159 height 505
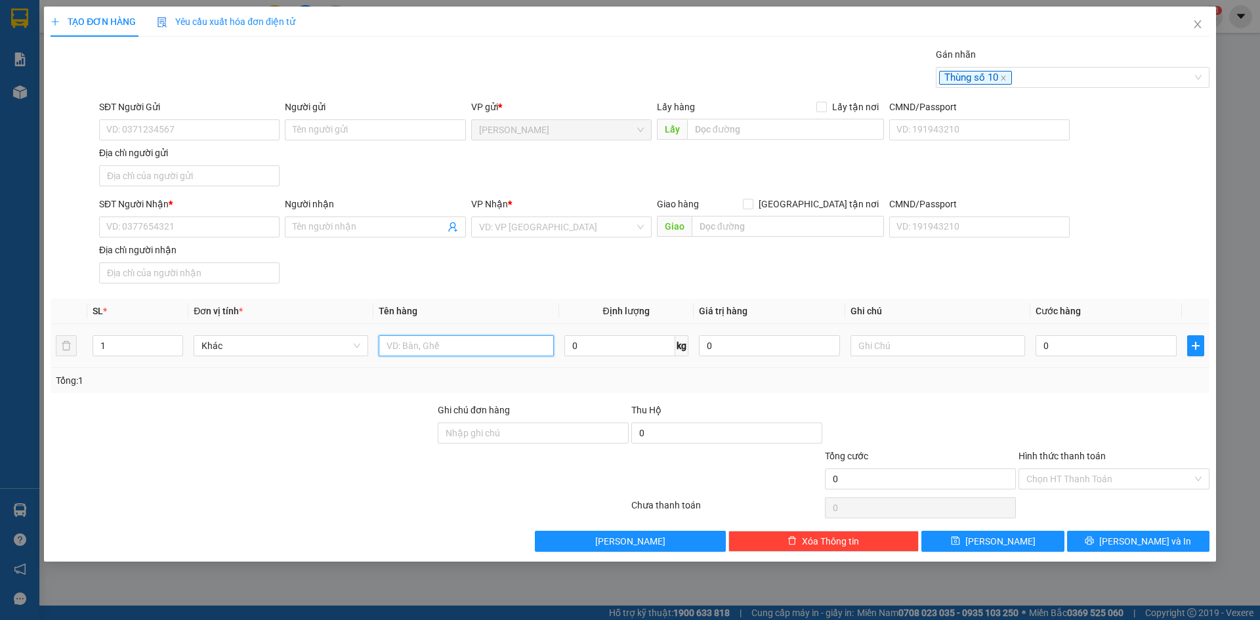
click at [515, 350] on input "text" at bounding box center [466, 345] width 175 height 21
click at [1003, 78] on icon "close" at bounding box center [1003, 77] width 5 height 5
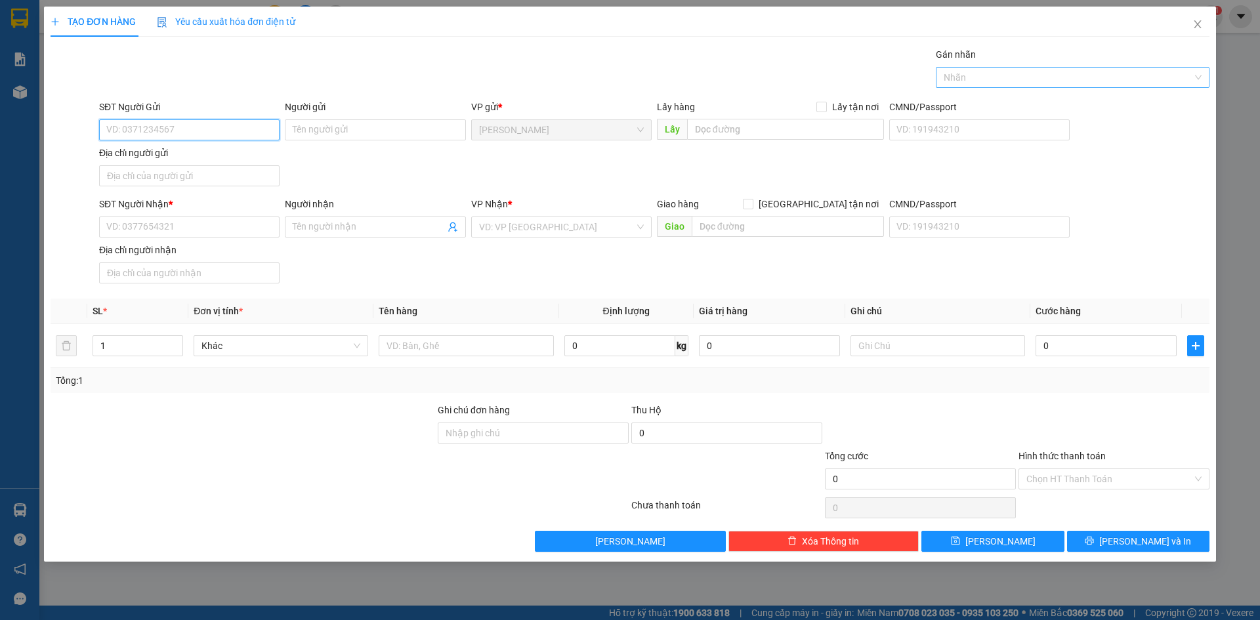
click at [242, 139] on input "SĐT Người Gửi" at bounding box center [189, 129] width 180 height 21
click at [114, 125] on input "0949812933" at bounding box center [189, 129] width 180 height 21
type input "0949812933"
click at [418, 127] on input "Người gửi" at bounding box center [375, 129] width 180 height 21
type input "SHOP NANGBOUTI"
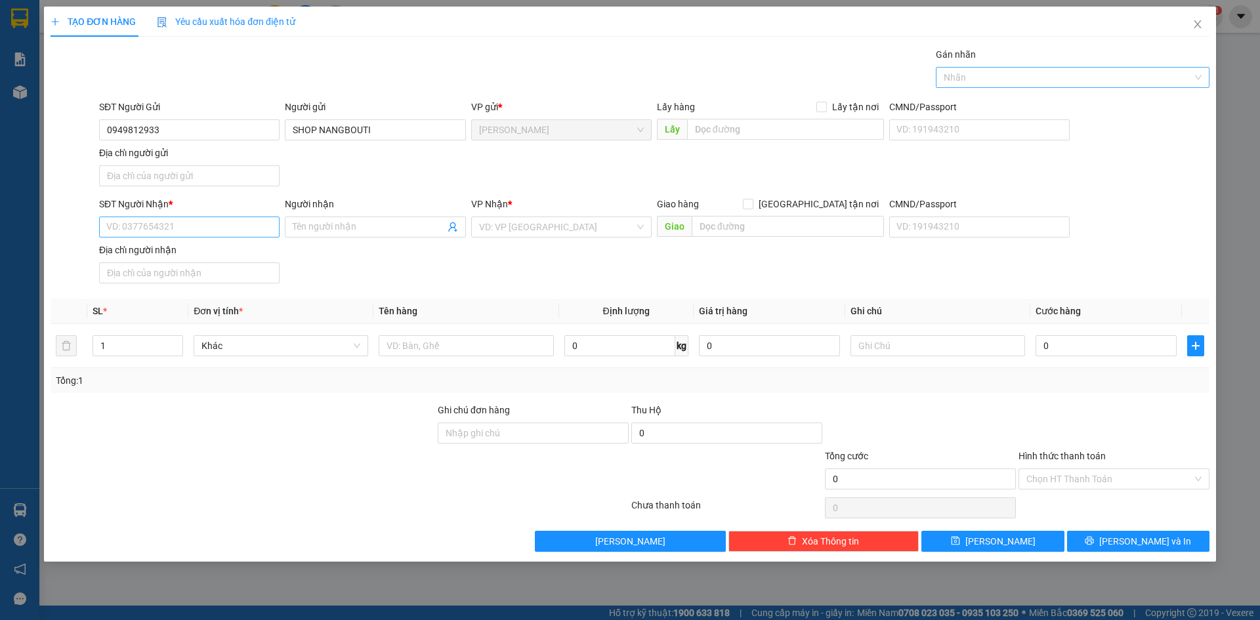
drag, startPoint x: 188, startPoint y: 215, endPoint x: 180, endPoint y: 230, distance: 17.0
click at [187, 218] on div "SĐT Người Nhận * VD: 0377654321" at bounding box center [189, 220] width 180 height 46
click at [180, 230] on input "SĐT Người Nhận *" at bounding box center [189, 227] width 180 height 21
type input "0358893580"
click at [336, 228] on input "Người nhận" at bounding box center [369, 227] width 152 height 14
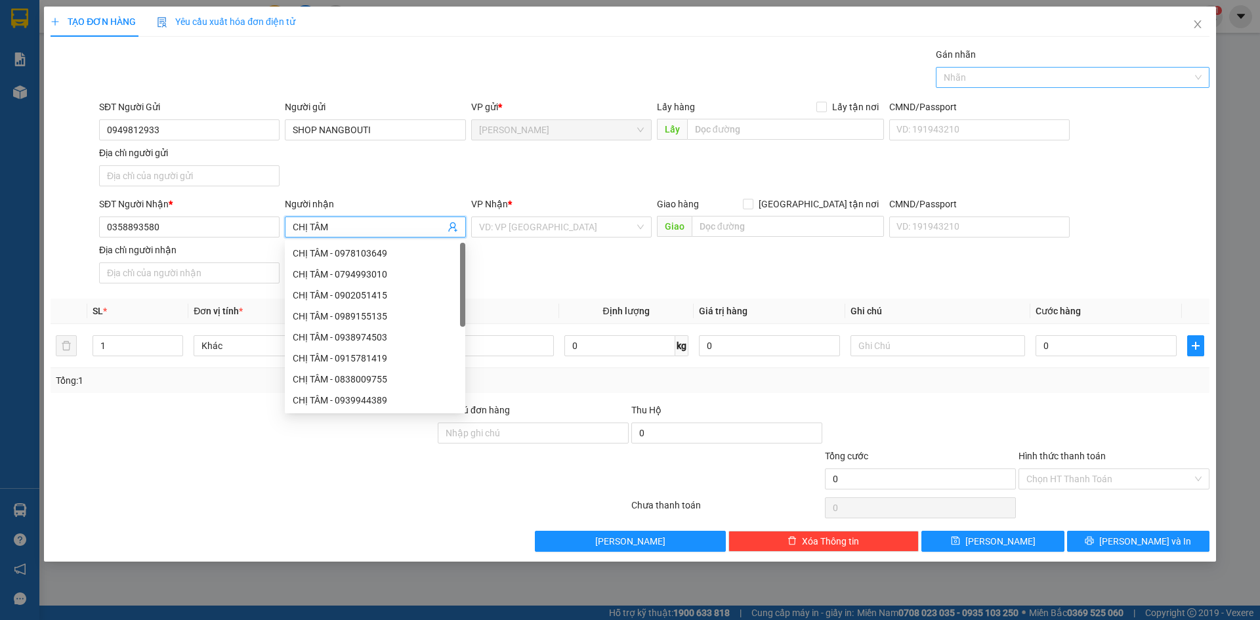
type input "CHỊ TÂM"
click at [600, 216] on div "VP Nhận *" at bounding box center [561, 207] width 180 height 20
click at [574, 228] on input "search" at bounding box center [556, 227] width 155 height 20
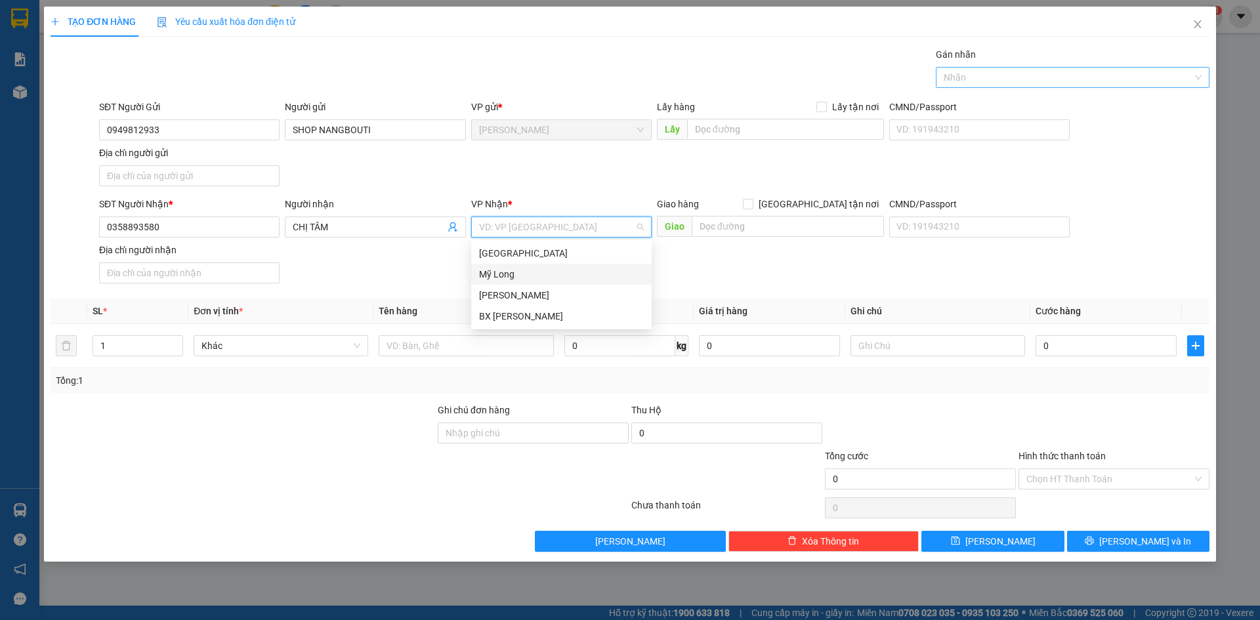
click at [545, 276] on div "Mỹ Long" at bounding box center [561, 274] width 165 height 14
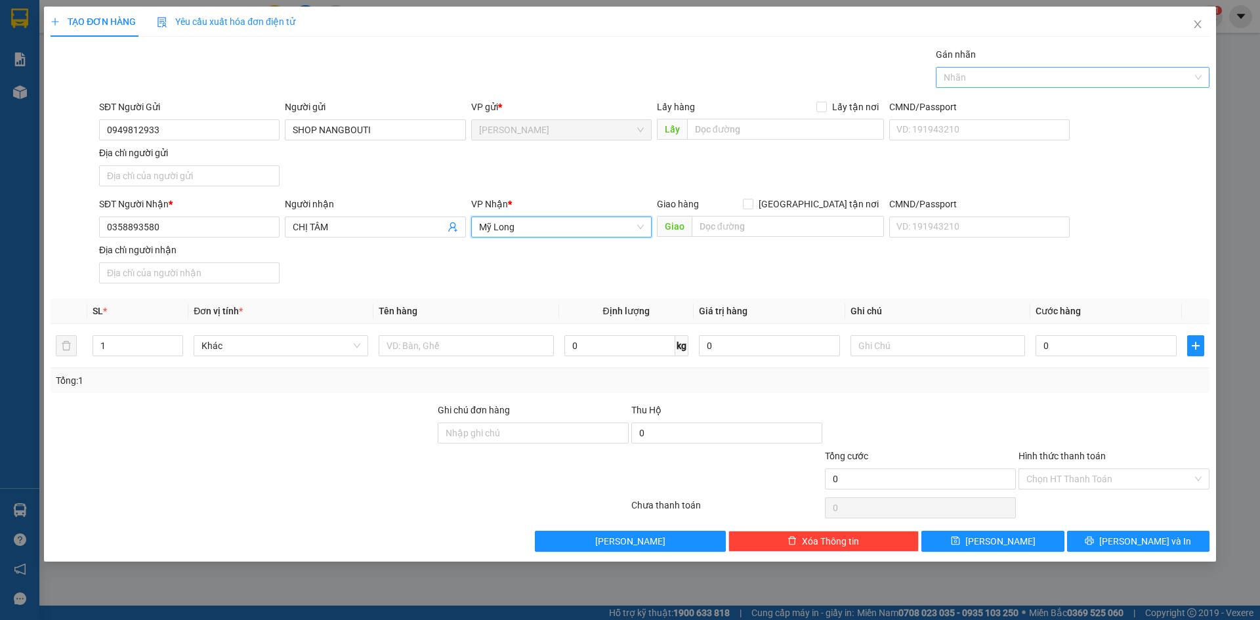
click at [832, 286] on div "SĐT Người Nhận * 0358893580 Người nhận CHỊ TÂM VP Nhận * Mỹ Long Mỹ Long Giao h…" at bounding box center [653, 243] width 1115 height 92
click at [475, 342] on input "text" at bounding box center [466, 345] width 175 height 21
type input "BỌC"
type input "2"
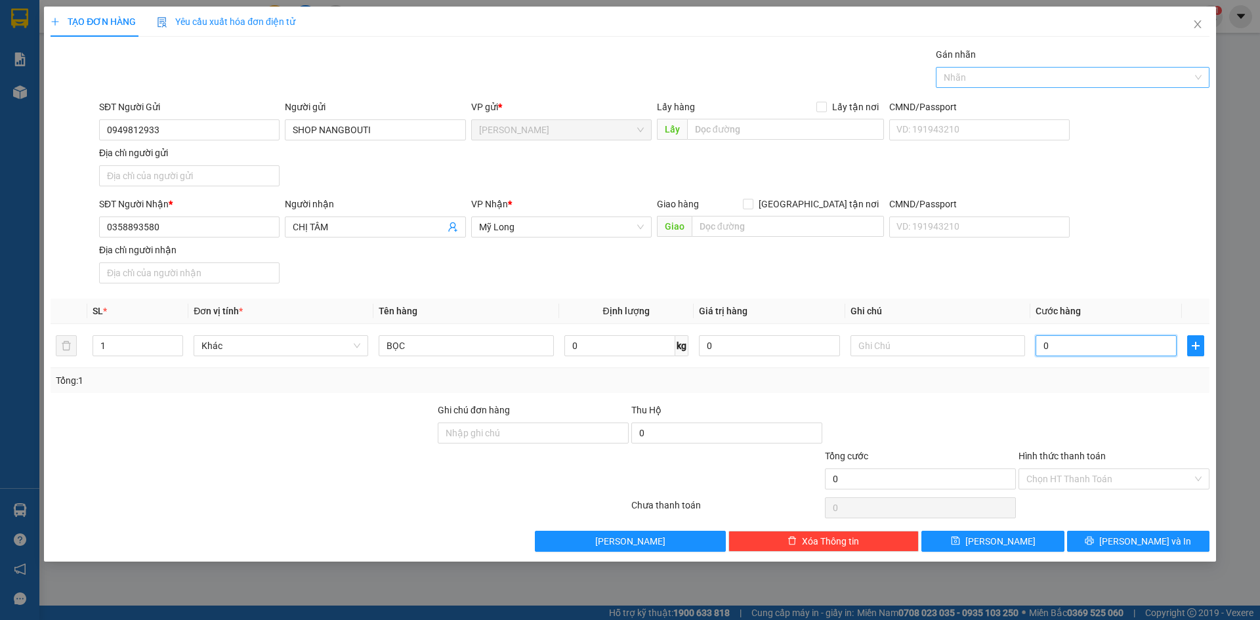
type input "2"
type input "20"
type input "200"
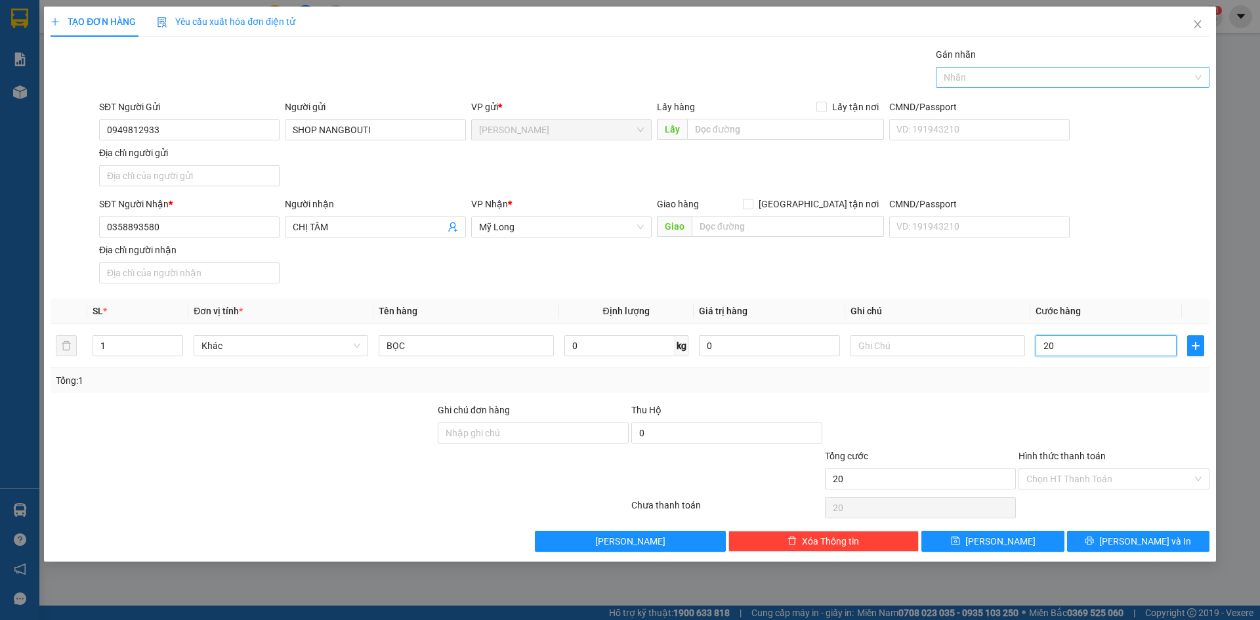
type input "200"
type input "2.000"
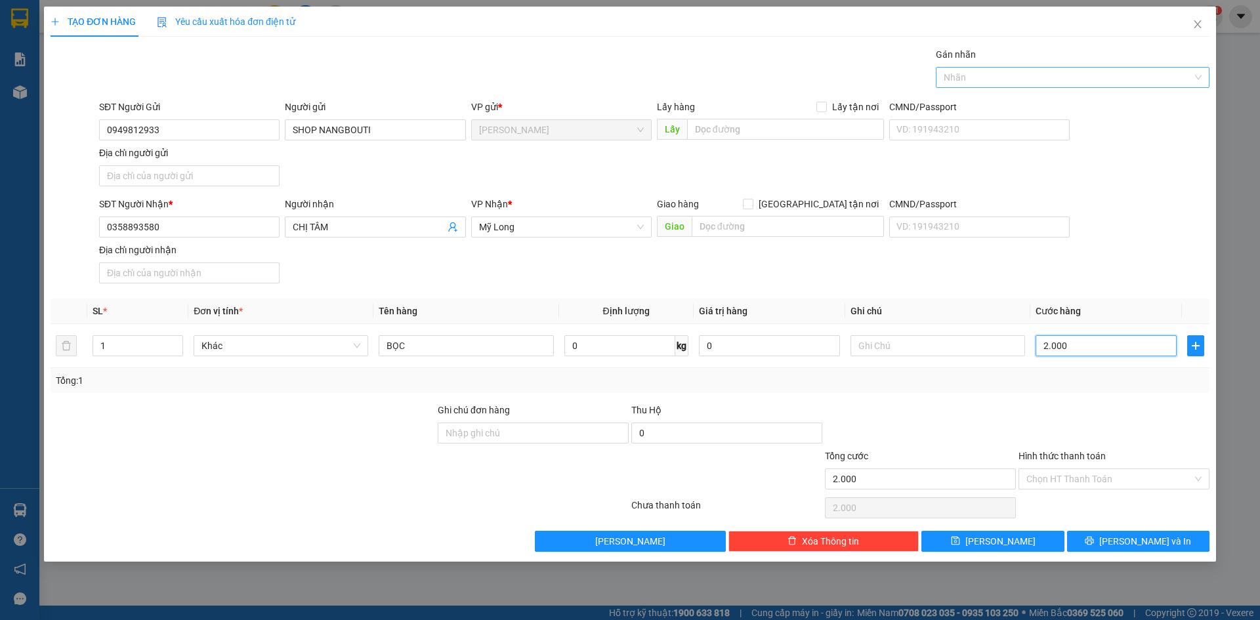
type input "20.000"
click at [1118, 424] on div at bounding box center [1114, 426] width 194 height 46
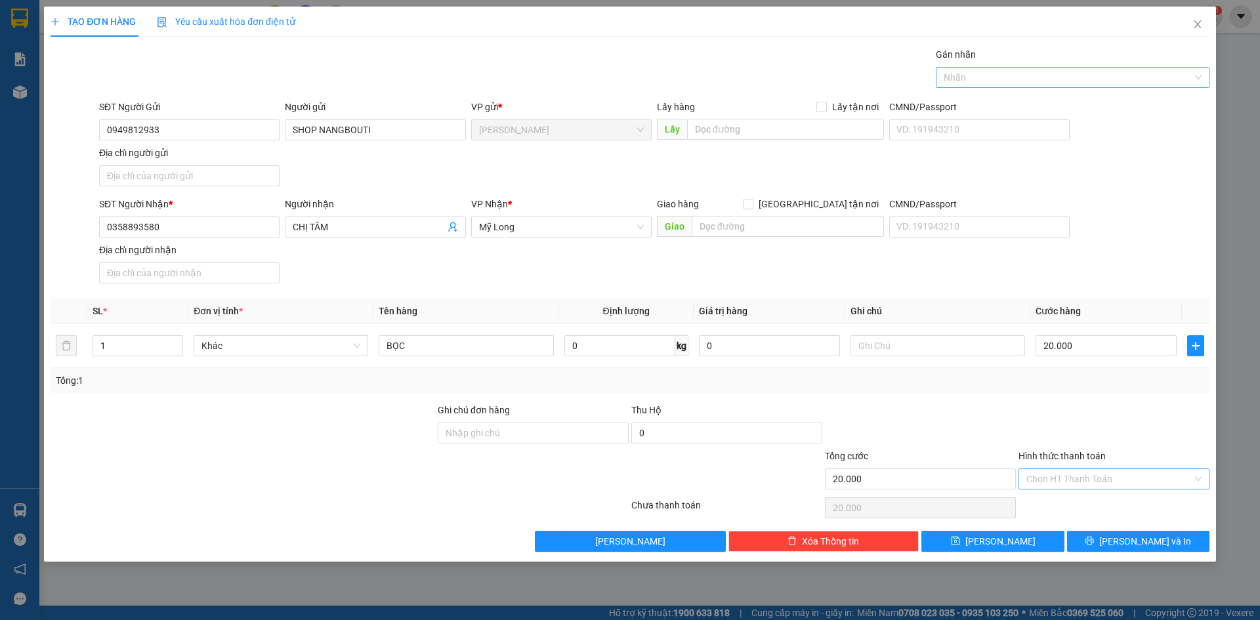
click at [1076, 468] on div "Chọn HT Thanh Toán" at bounding box center [1113, 478] width 191 height 21
click at [1093, 512] on div "Tại văn phòng" at bounding box center [1113, 505] width 175 height 14
type input "0"
click at [1094, 537] on icon "printer" at bounding box center [1089, 541] width 9 height 9
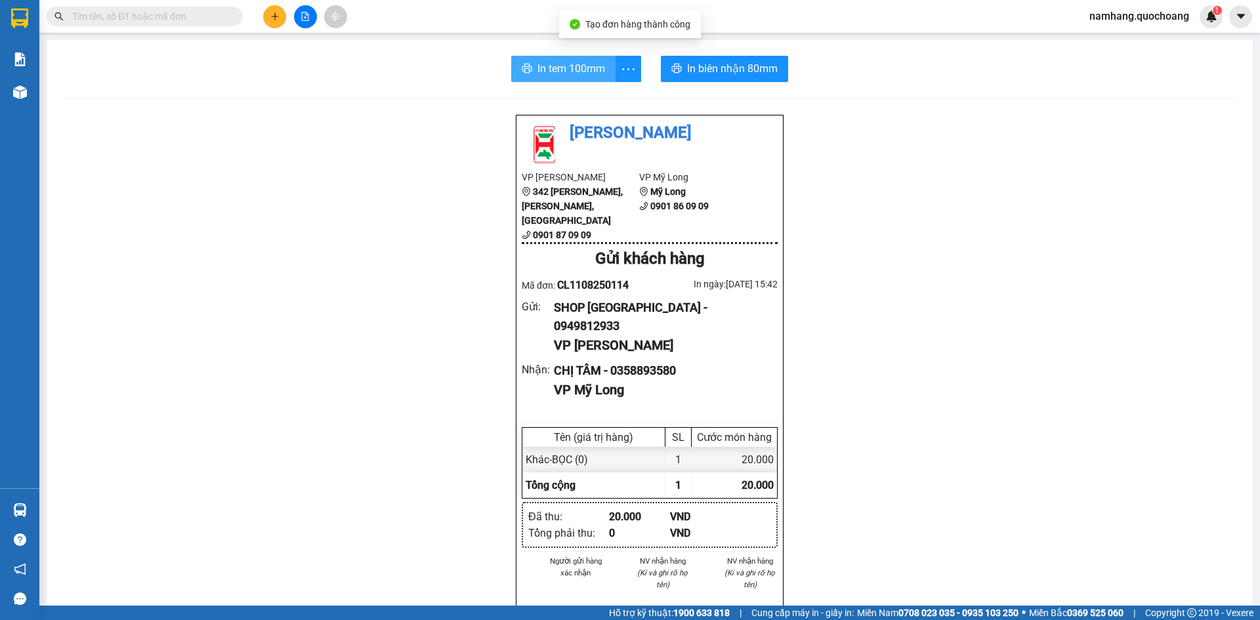
drag, startPoint x: 552, startPoint y: 72, endPoint x: 547, endPoint y: 82, distance: 11.5
click at [552, 76] on span "In tem 100mm" at bounding box center [571, 68] width 68 height 16
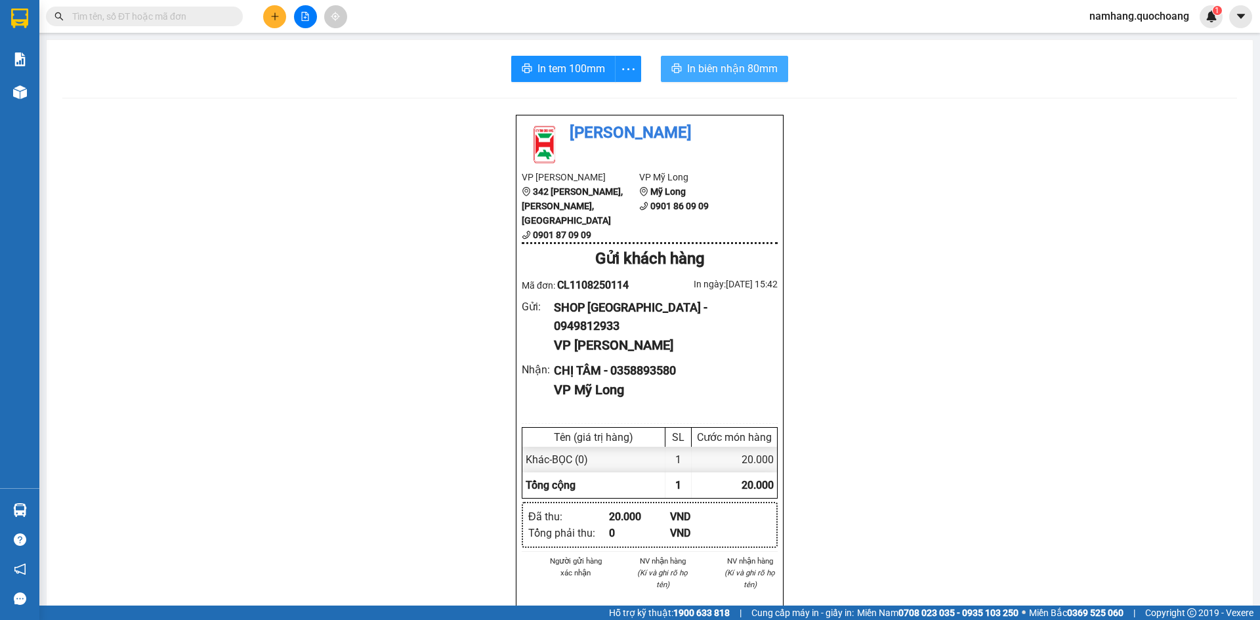
click at [744, 64] on span "In biên nhận 80mm" at bounding box center [732, 68] width 91 height 16
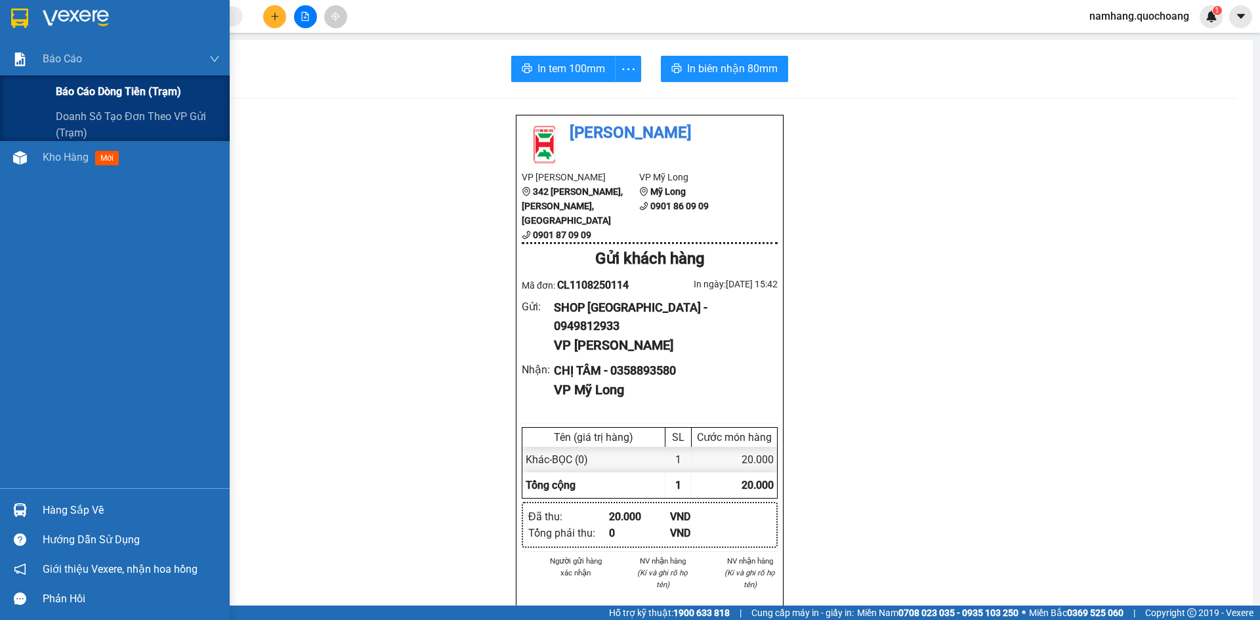
drag, startPoint x: 91, startPoint y: 85, endPoint x: 224, endPoint y: 103, distance: 134.4
click at [91, 85] on span "Báo cáo dòng tiền (trạm)" at bounding box center [118, 91] width 125 height 16
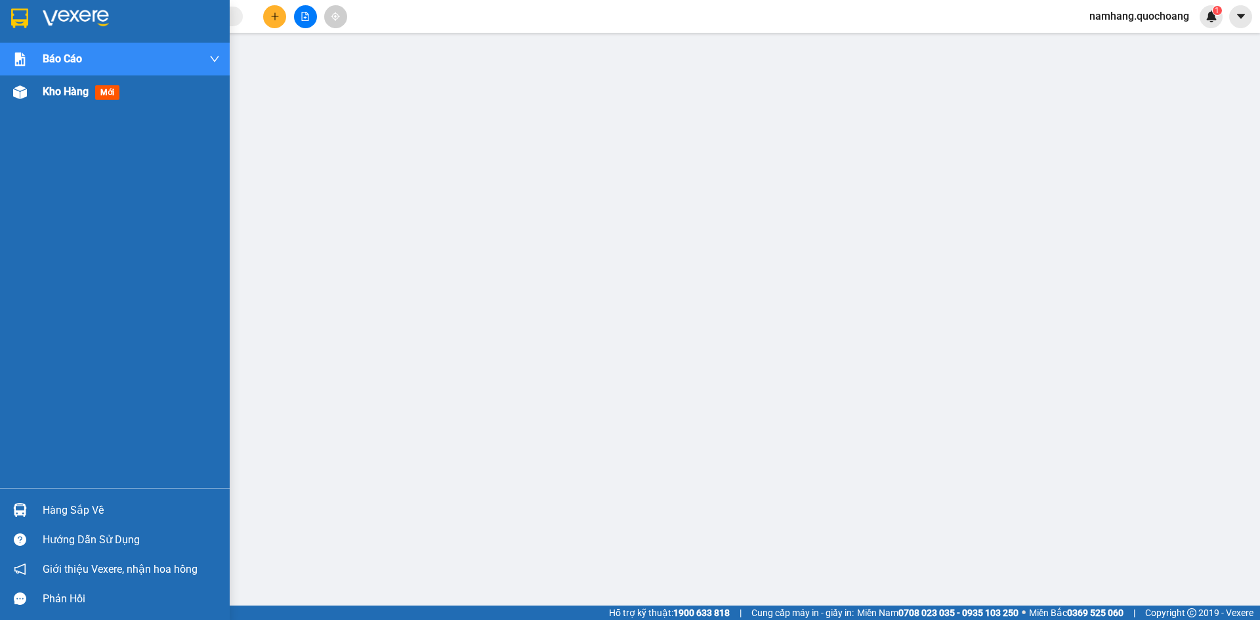
click at [73, 100] on div "Kho hàng mới" at bounding box center [131, 91] width 177 height 33
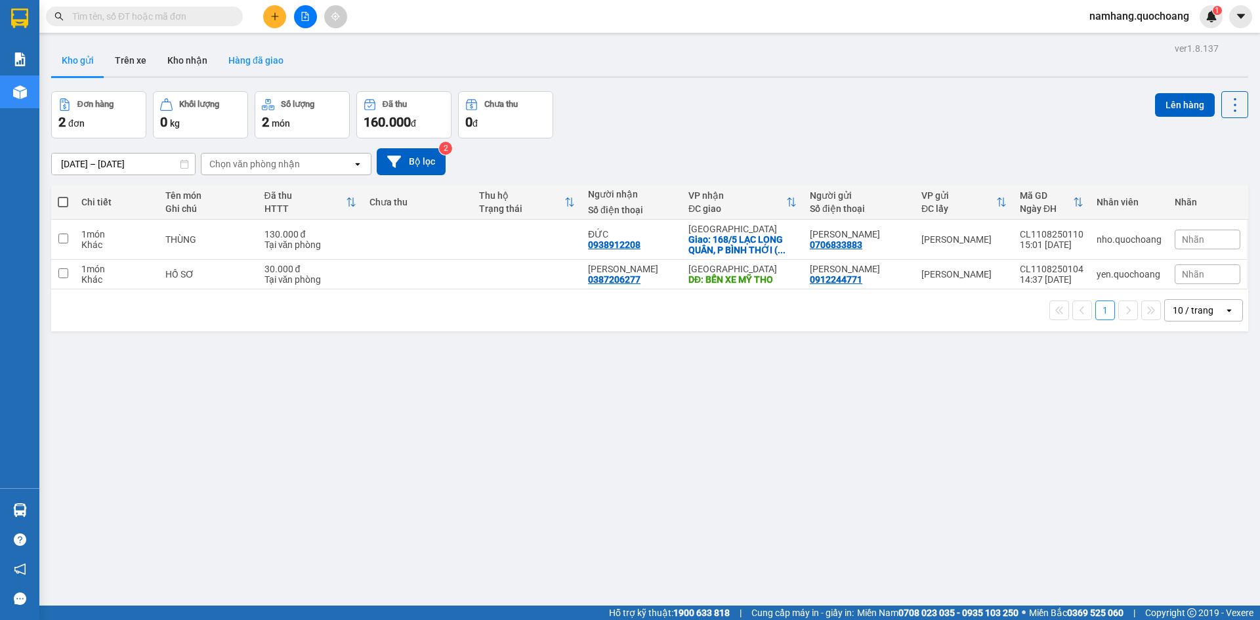
click at [250, 58] on button "Hàng đã giao" at bounding box center [256, 60] width 76 height 31
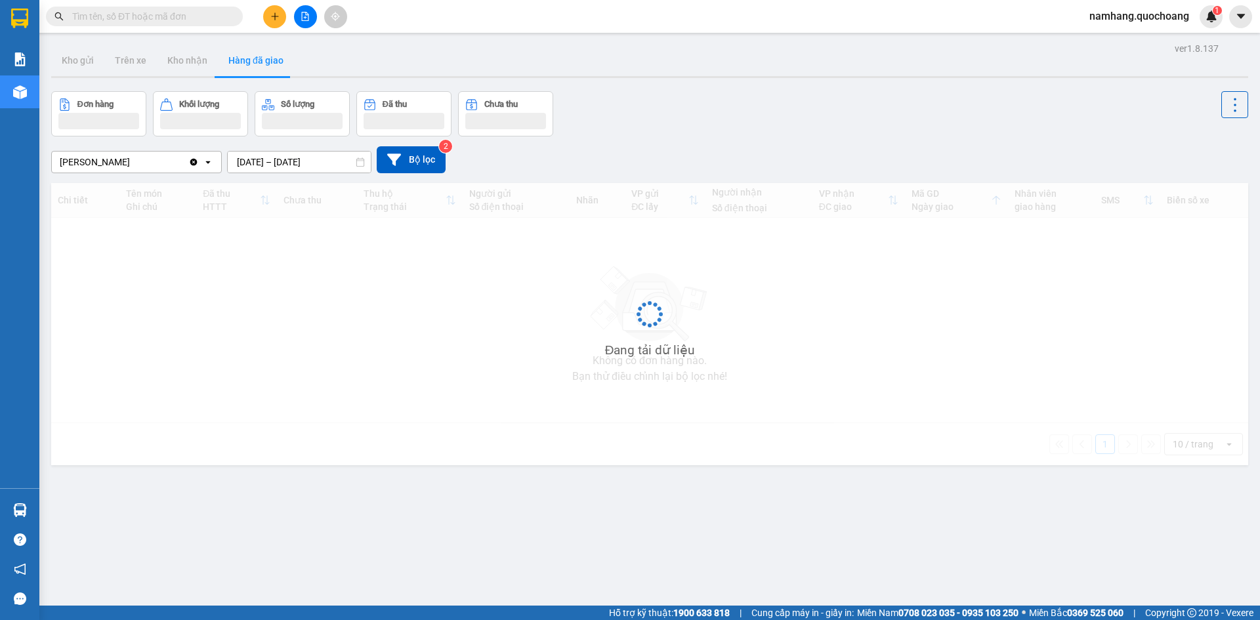
click at [305, 165] on input "[DATE] – [DATE]" at bounding box center [299, 162] width 143 height 21
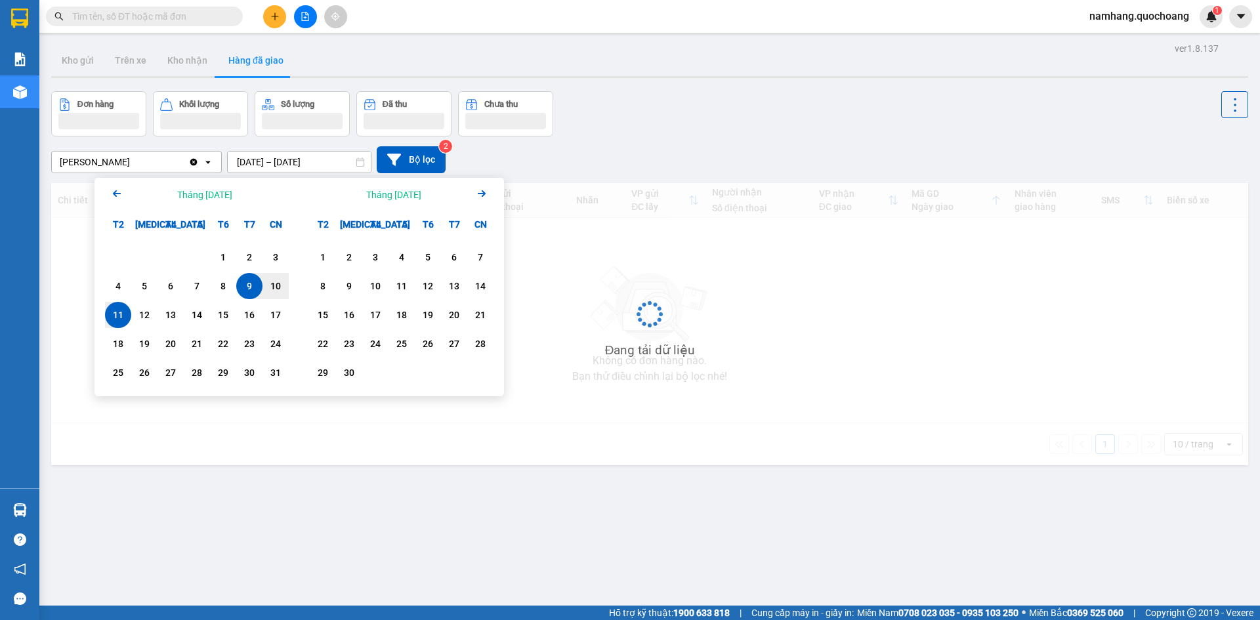
click at [127, 314] on div "11" at bounding box center [118, 315] width 18 height 16
type input "11/08/2025 – 11/08/2025"
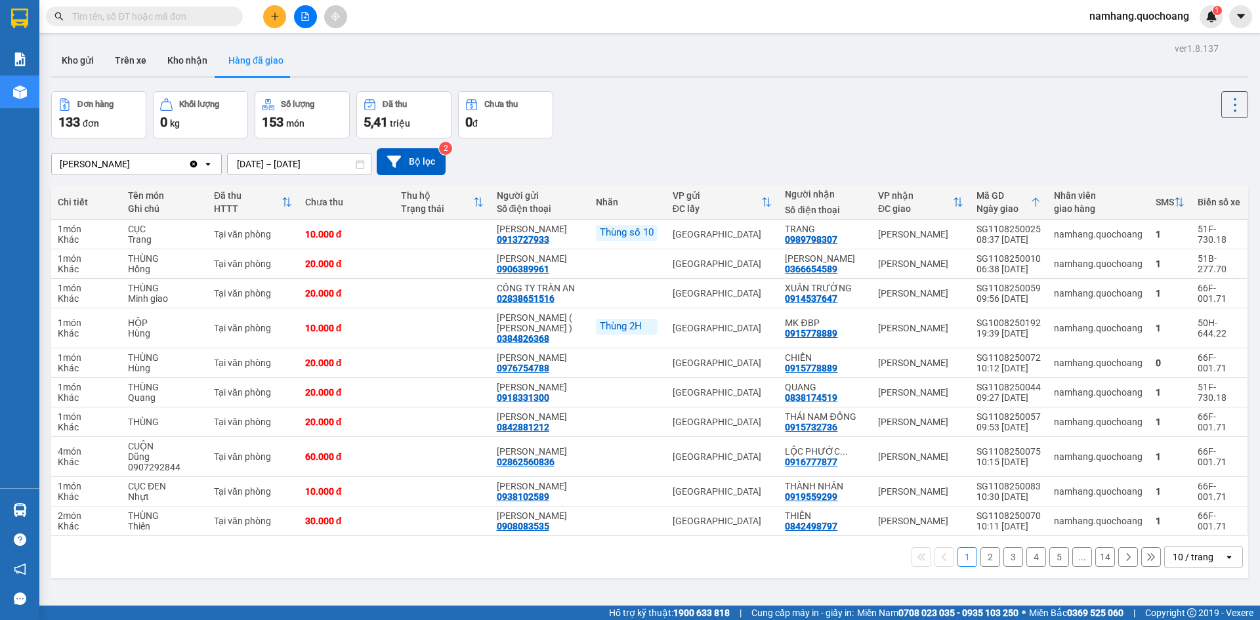
click at [983, 567] on button "2" at bounding box center [990, 557] width 20 height 20
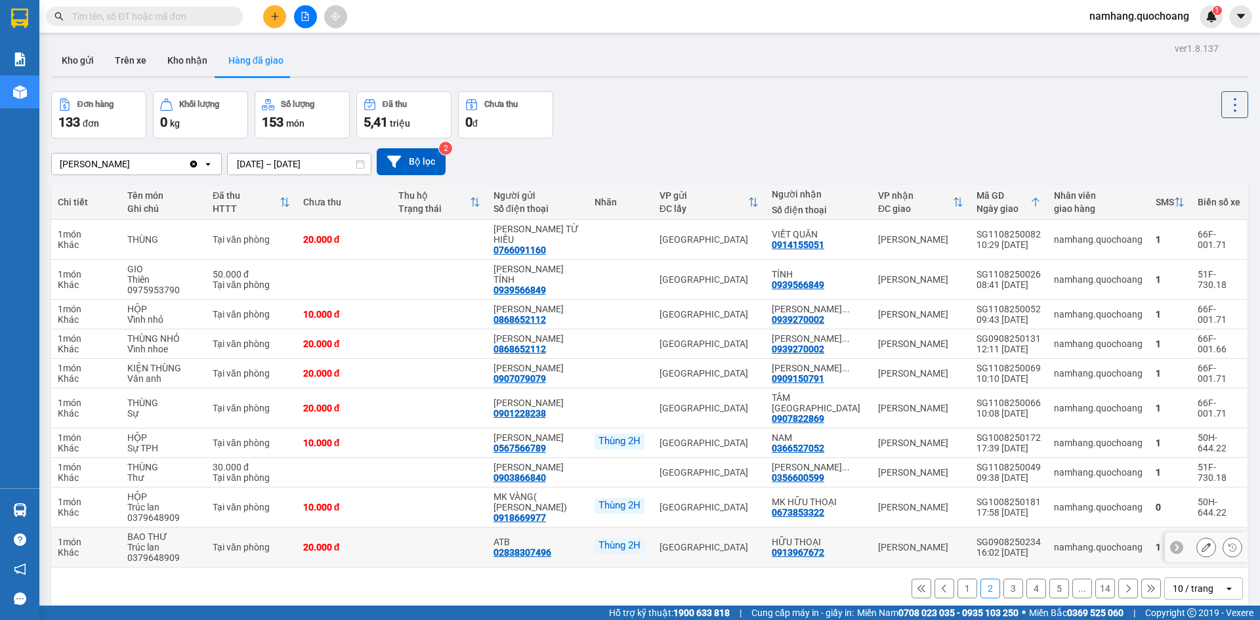
scroll to position [60, 0]
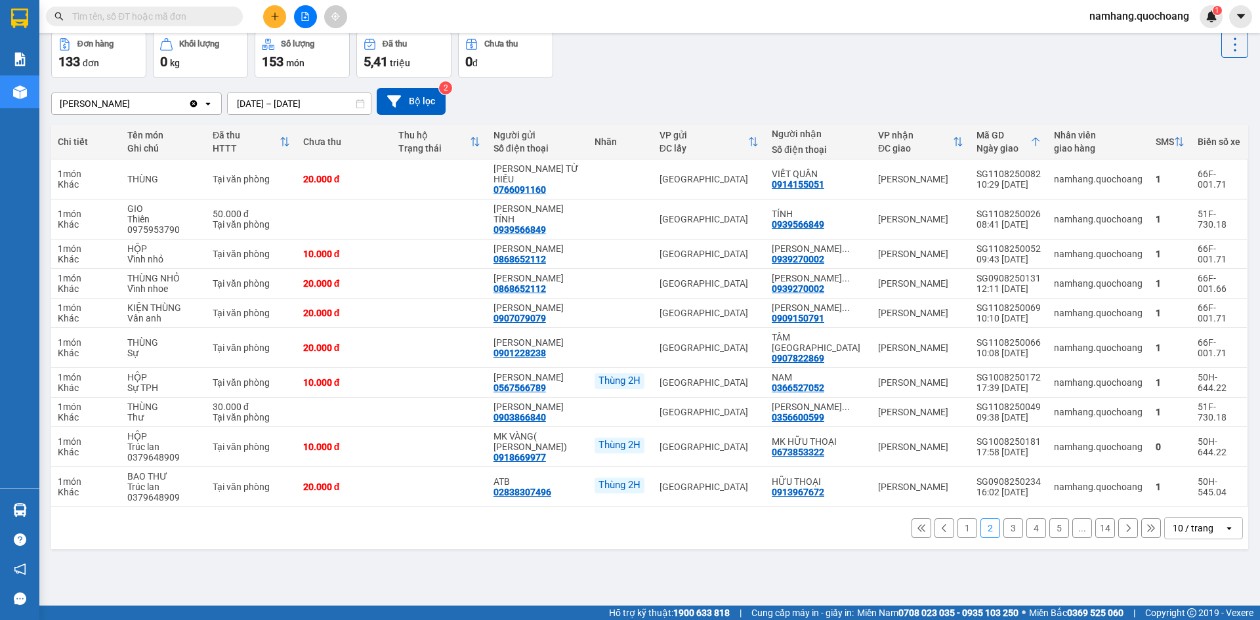
click at [1008, 538] on button "3" at bounding box center [1013, 528] width 20 height 20
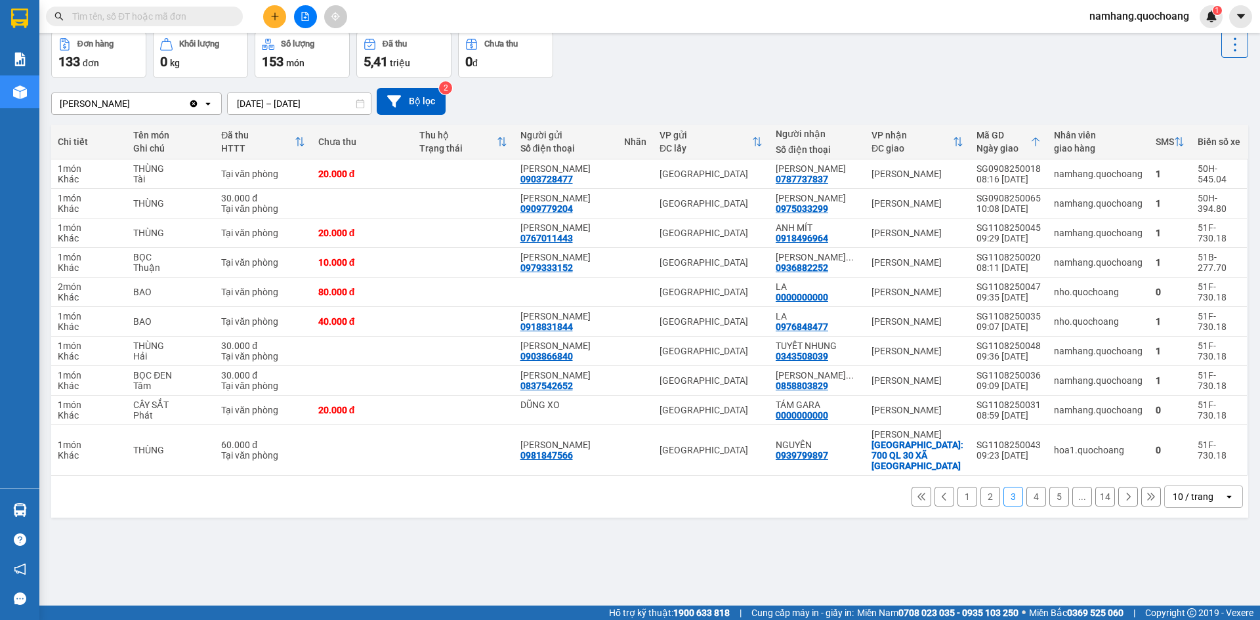
click at [1026, 487] on button "4" at bounding box center [1036, 497] width 20 height 20
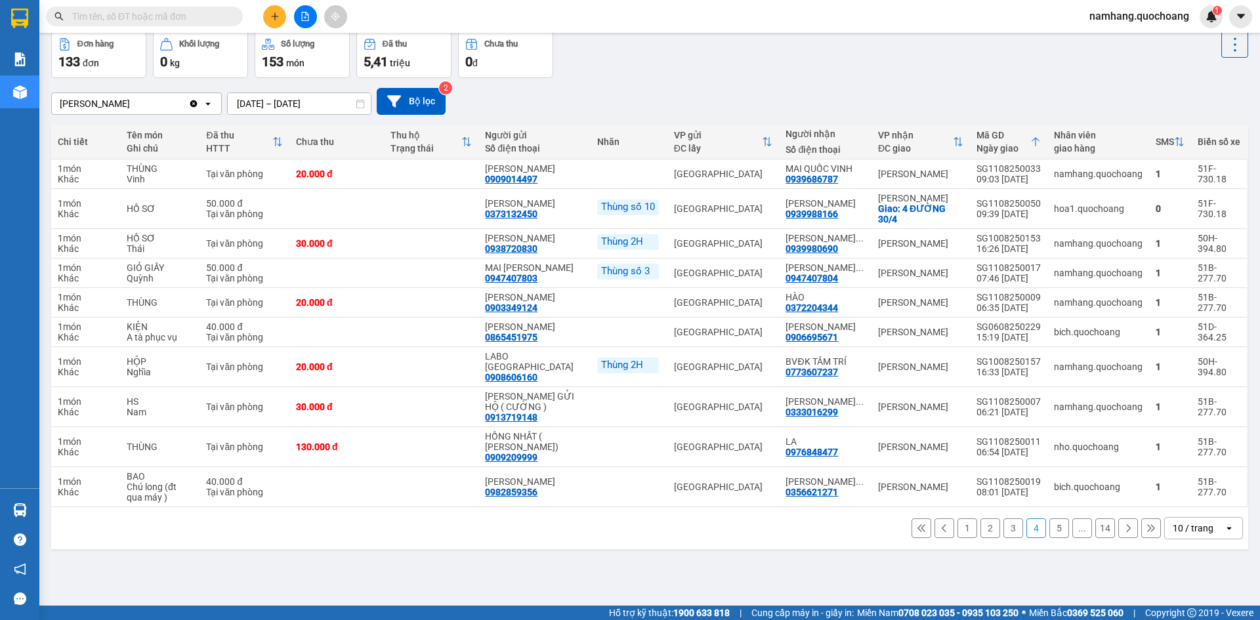
click at [1049, 538] on button "5" at bounding box center [1059, 528] width 20 height 20
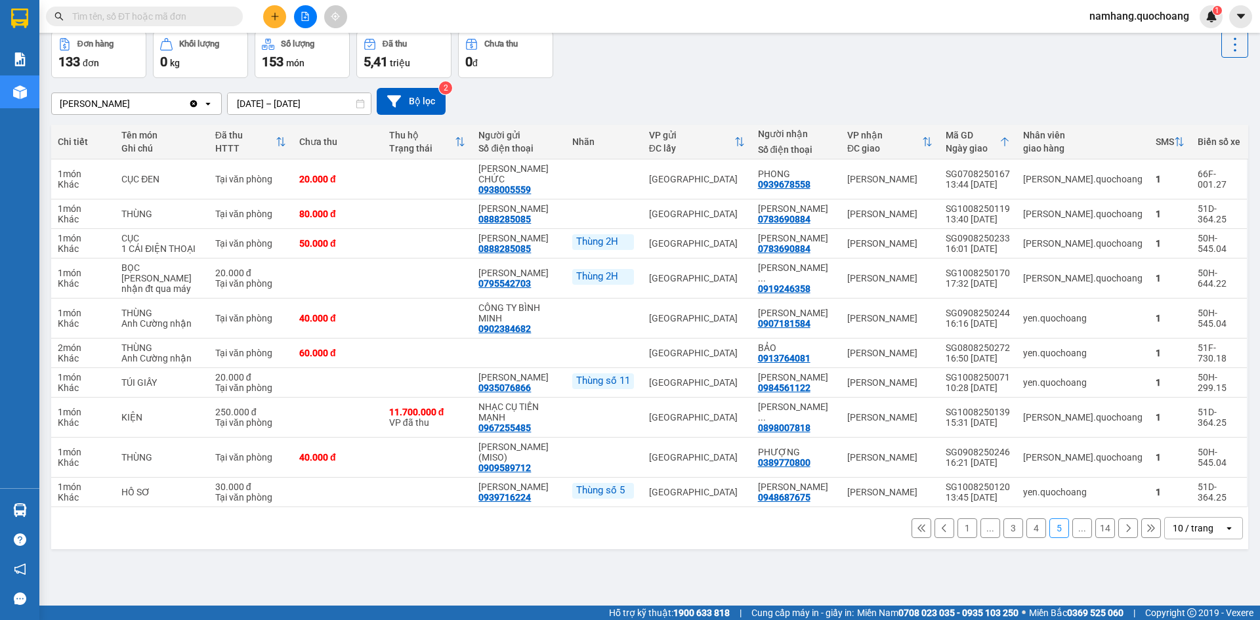
click at [1026, 520] on button "4" at bounding box center [1036, 528] width 20 height 20
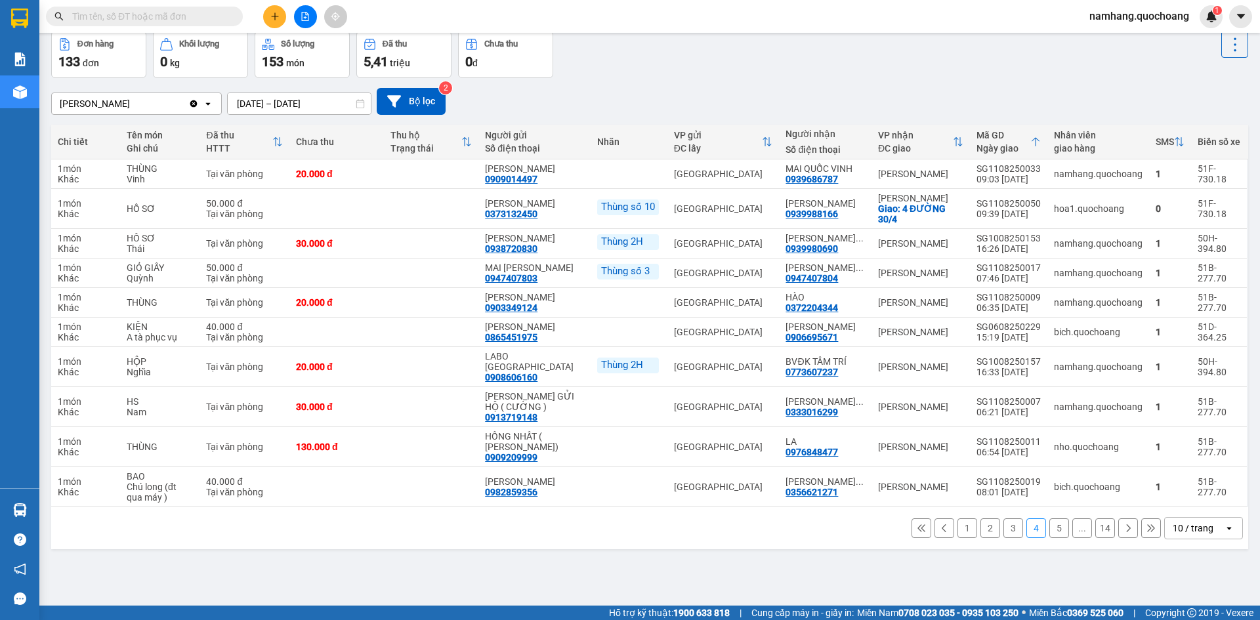
click at [1003, 538] on button "3" at bounding box center [1013, 528] width 20 height 20
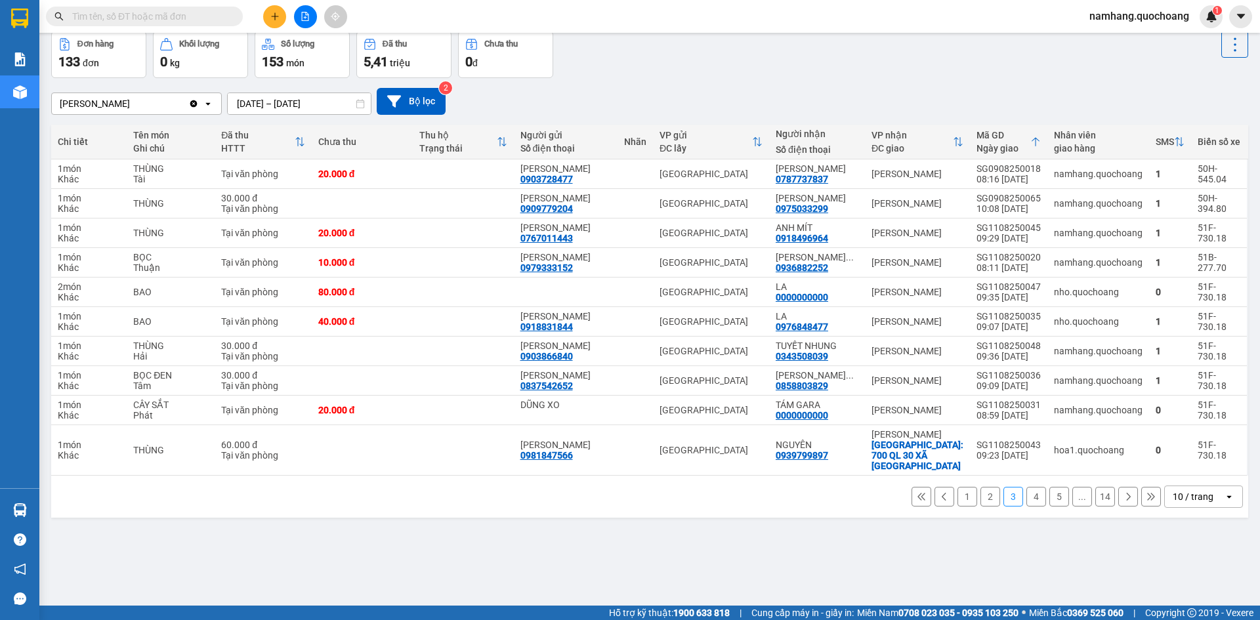
click at [985, 489] on button "2" at bounding box center [990, 497] width 20 height 20
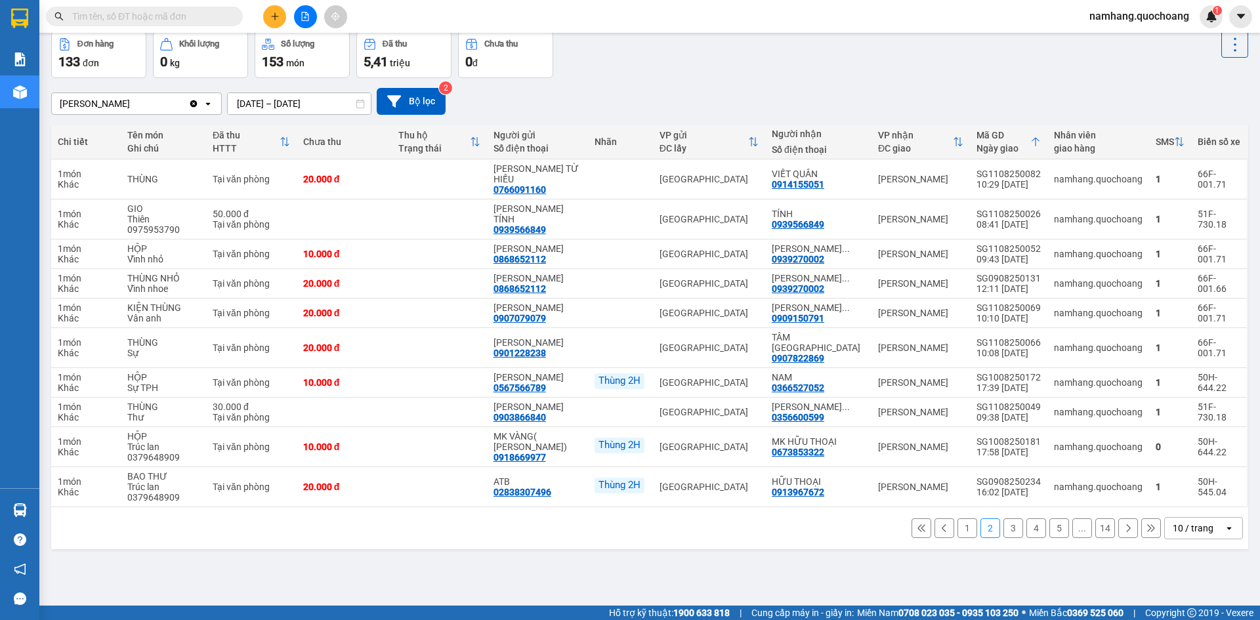
click at [957, 538] on button "1" at bounding box center [967, 528] width 20 height 20
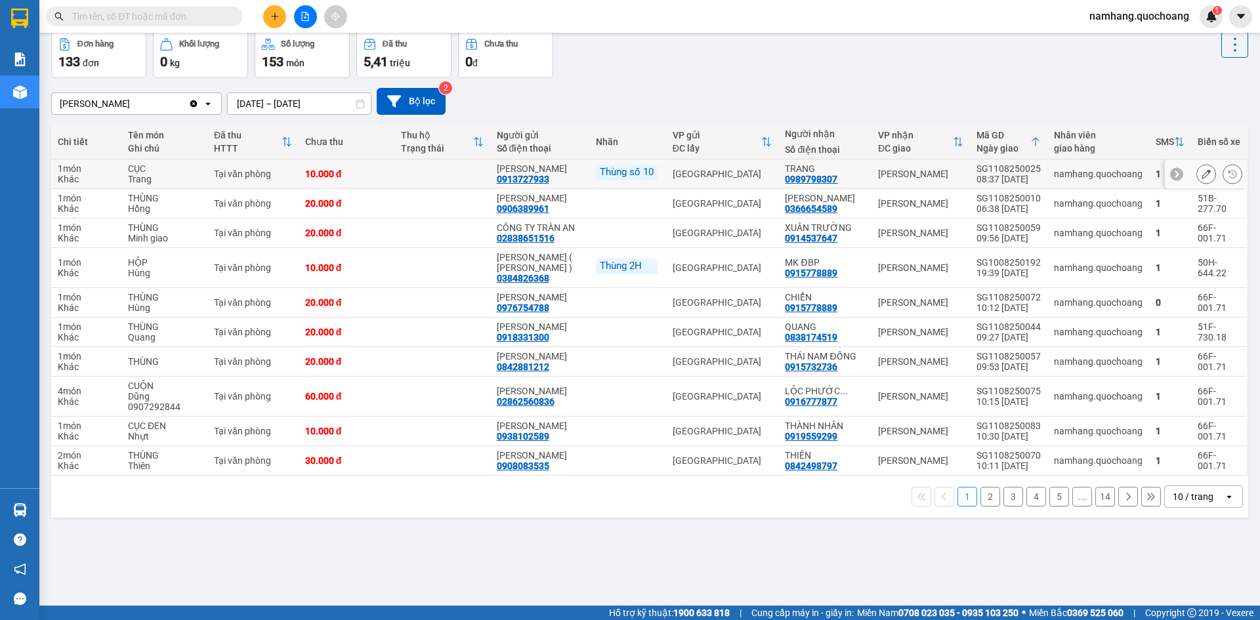
scroll to position [0, 0]
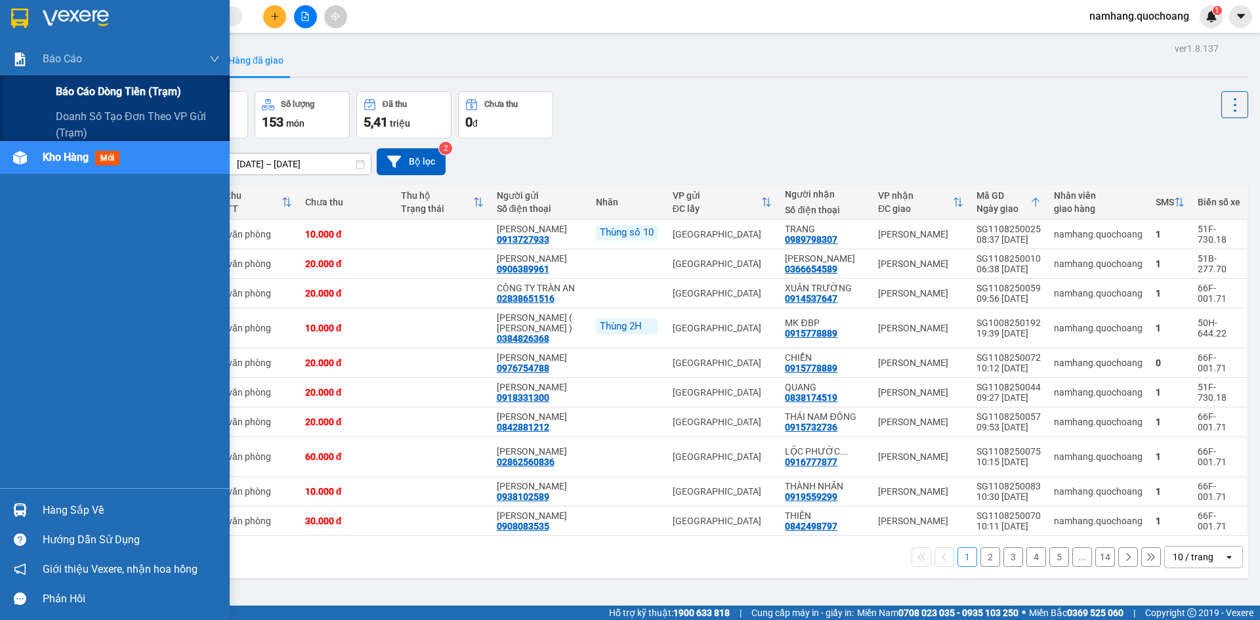
click at [93, 91] on span "Báo cáo dòng tiền (trạm)" at bounding box center [118, 91] width 125 height 16
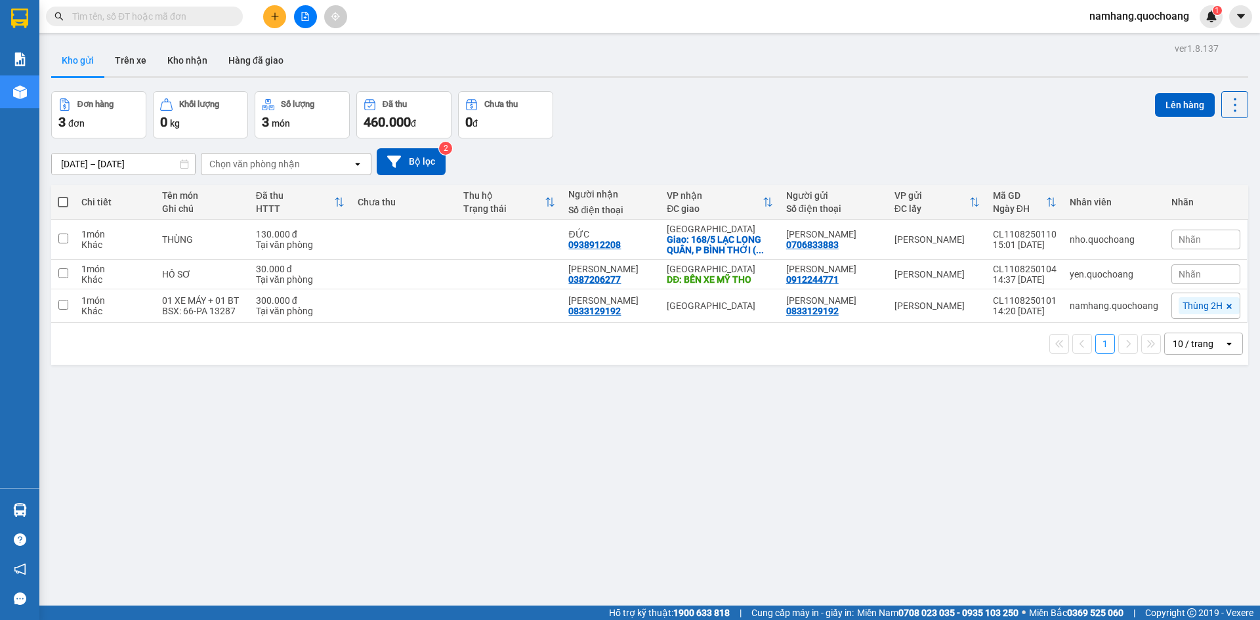
click at [281, 20] on button at bounding box center [274, 16] width 23 height 23
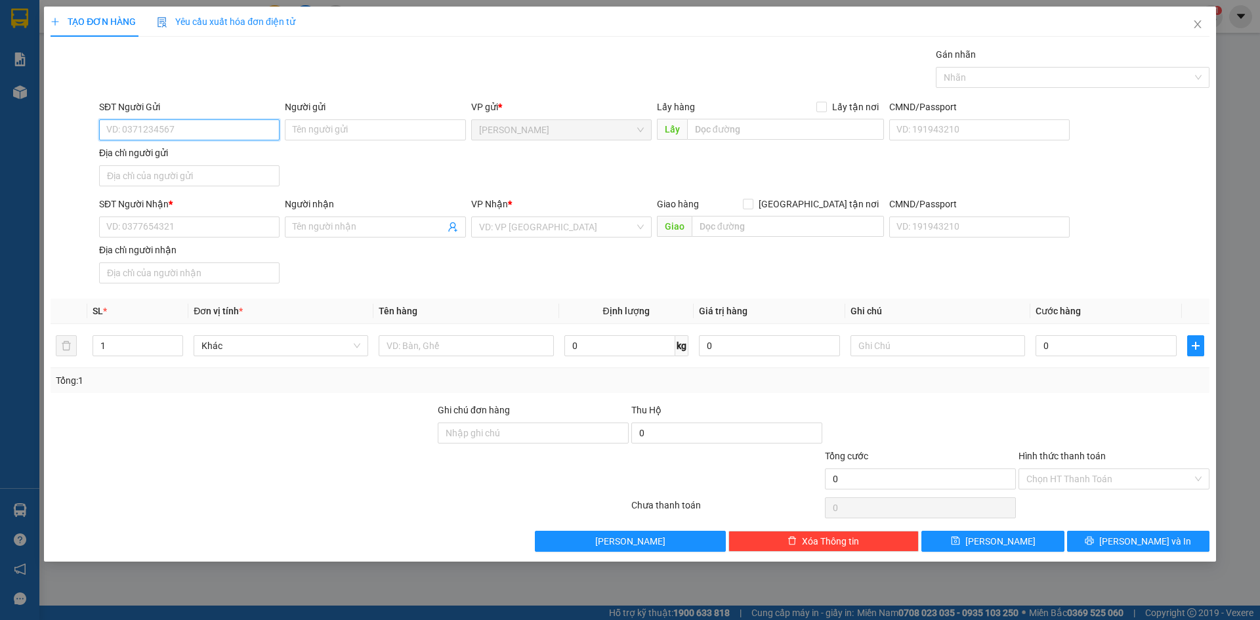
click at [178, 121] on input "SĐT Người Gửi" at bounding box center [189, 129] width 180 height 21
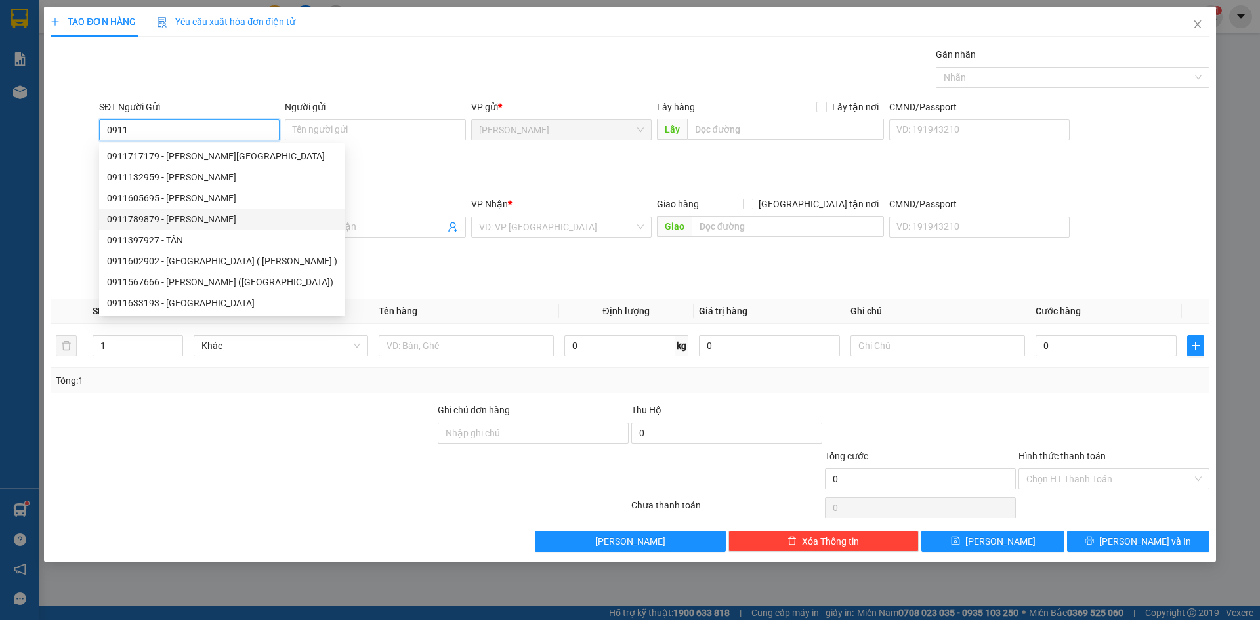
click at [230, 220] on div "0911789879 - TRẦN VĂN ĐEN" at bounding box center [222, 219] width 230 height 14
type input "0911789879"
type input "TRẦN VĂN ĐEN"
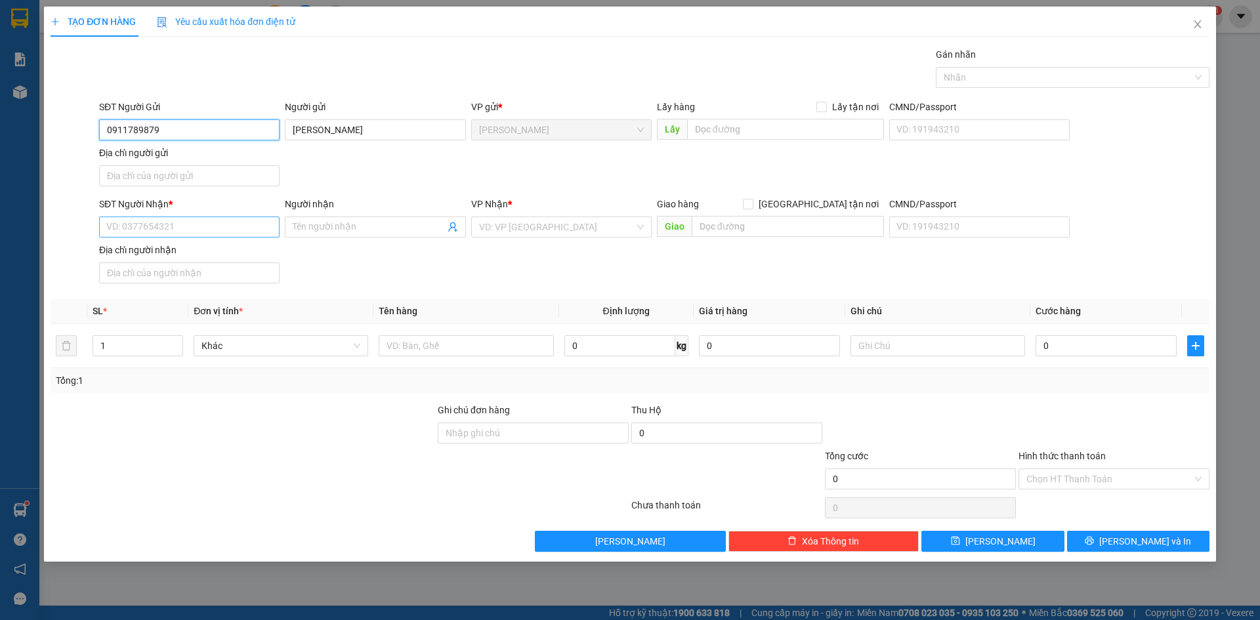
type input "0911789879"
click at [226, 220] on input "SĐT Người Nhận *" at bounding box center [189, 227] width 180 height 21
type input "0899911118"
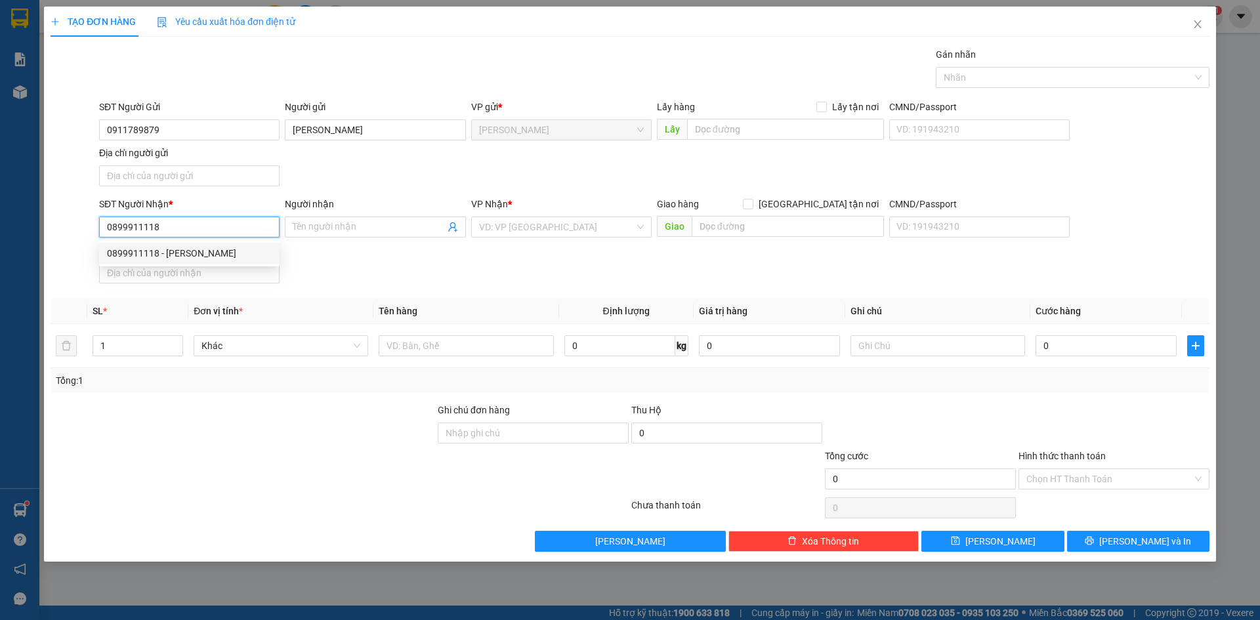
click at [241, 254] on div "0899911118 - BÙI HỒNG ĐỨC" at bounding box center [189, 253] width 165 height 14
type input "BÙI HỒNG ĐỨC"
type input "0899911118"
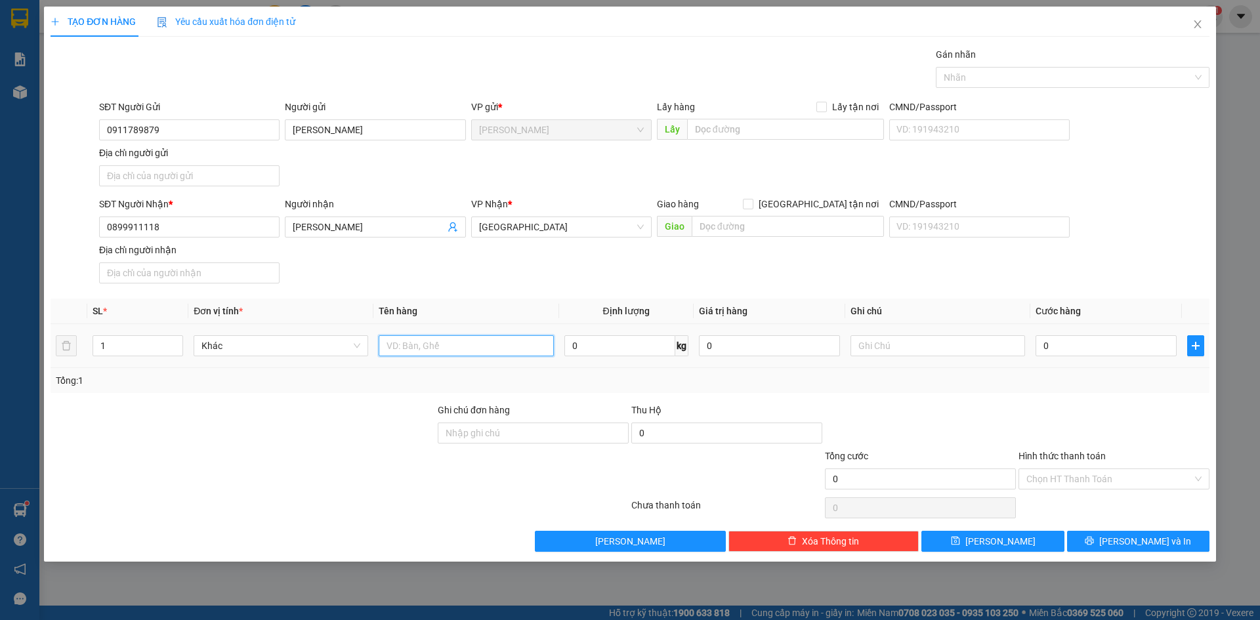
click at [449, 346] on input "text" at bounding box center [466, 345] width 175 height 21
type input "HỘP"
click at [969, 351] on input "text" at bounding box center [937, 345] width 175 height 21
type input "KHÁCH NIÊM PHONG SẴN"
click at [1089, 342] on input "0" at bounding box center [1105, 345] width 141 height 21
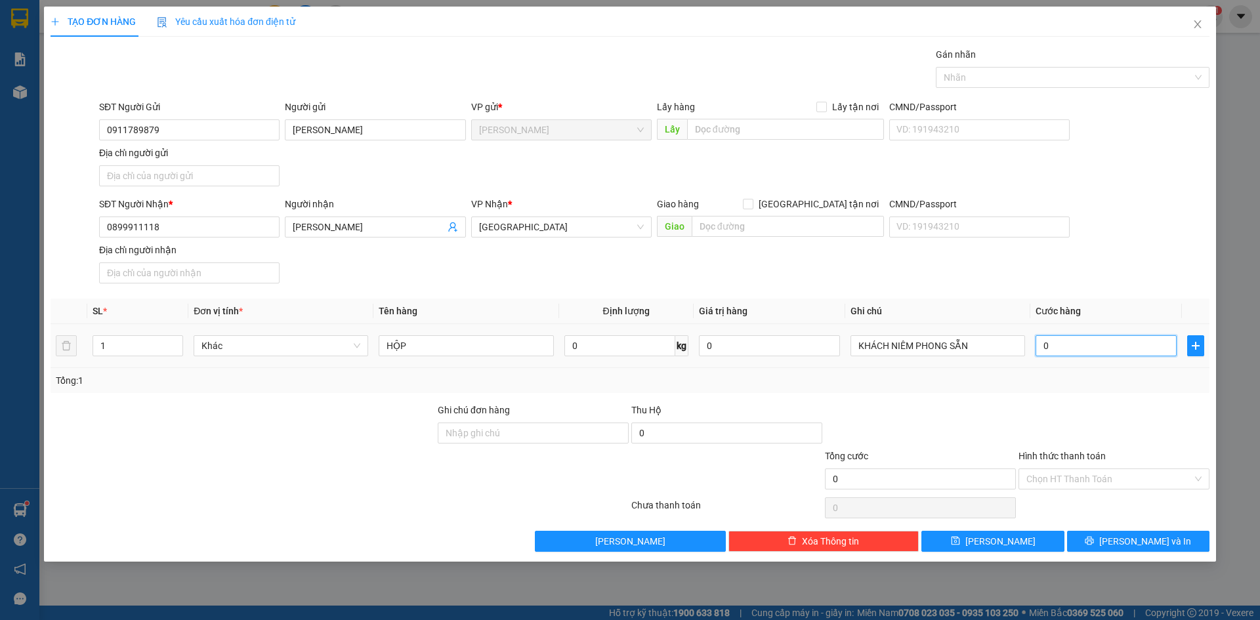
type input "03"
type input "3"
type input "030"
type input "30"
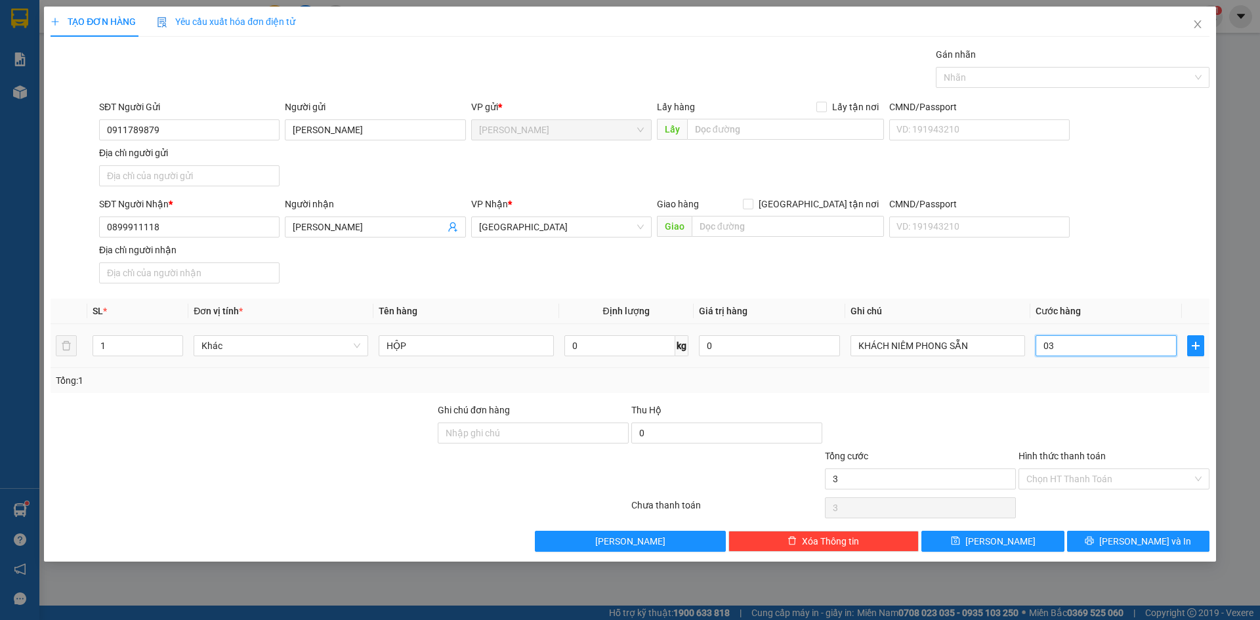
type input "30"
type input "0.300"
type input "300"
type input "03.000"
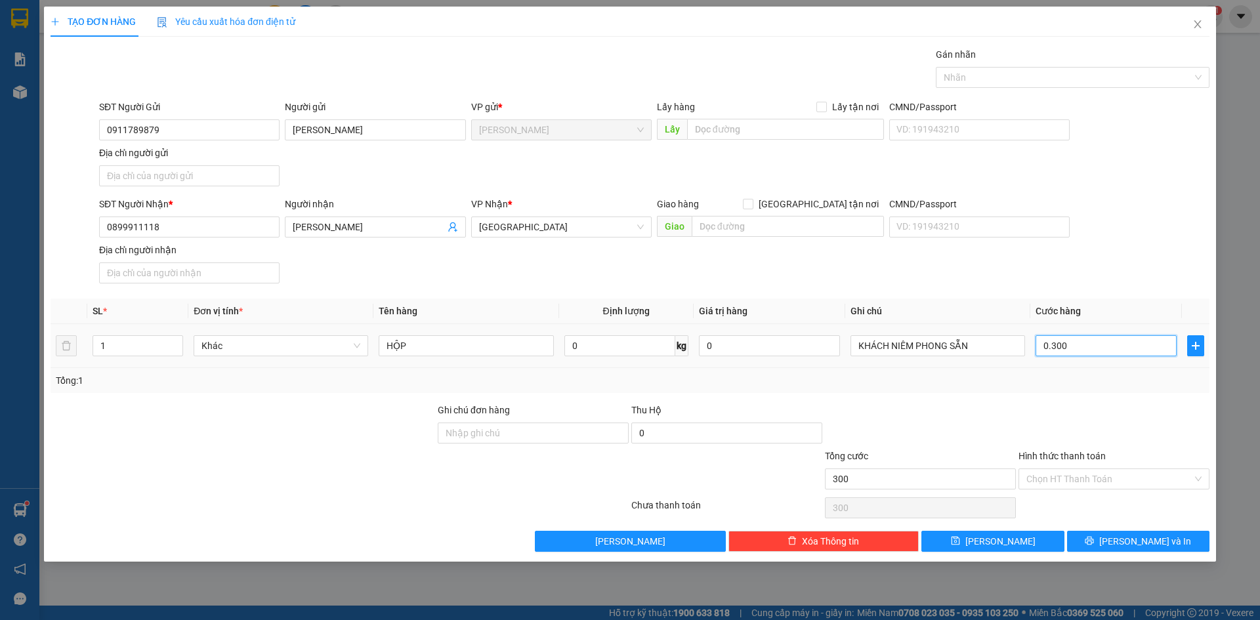
type input "3.000"
type input "030.000"
type input "30.000"
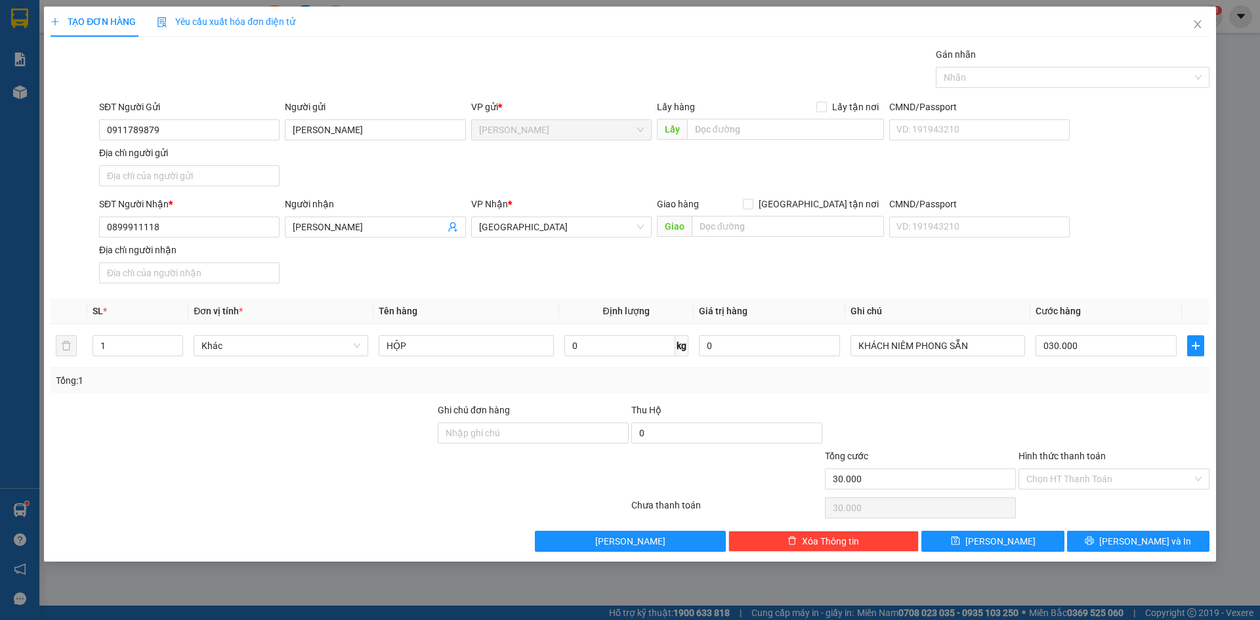
type input "30.000"
click at [1129, 218] on div "SĐT Người Nhận * 0899911118 Người nhận BÙI HỒNG ĐỨC VP Nhận * Sài Gòn Giao hàng…" at bounding box center [653, 243] width 1115 height 92
click at [1118, 79] on div at bounding box center [1066, 78] width 254 height 16
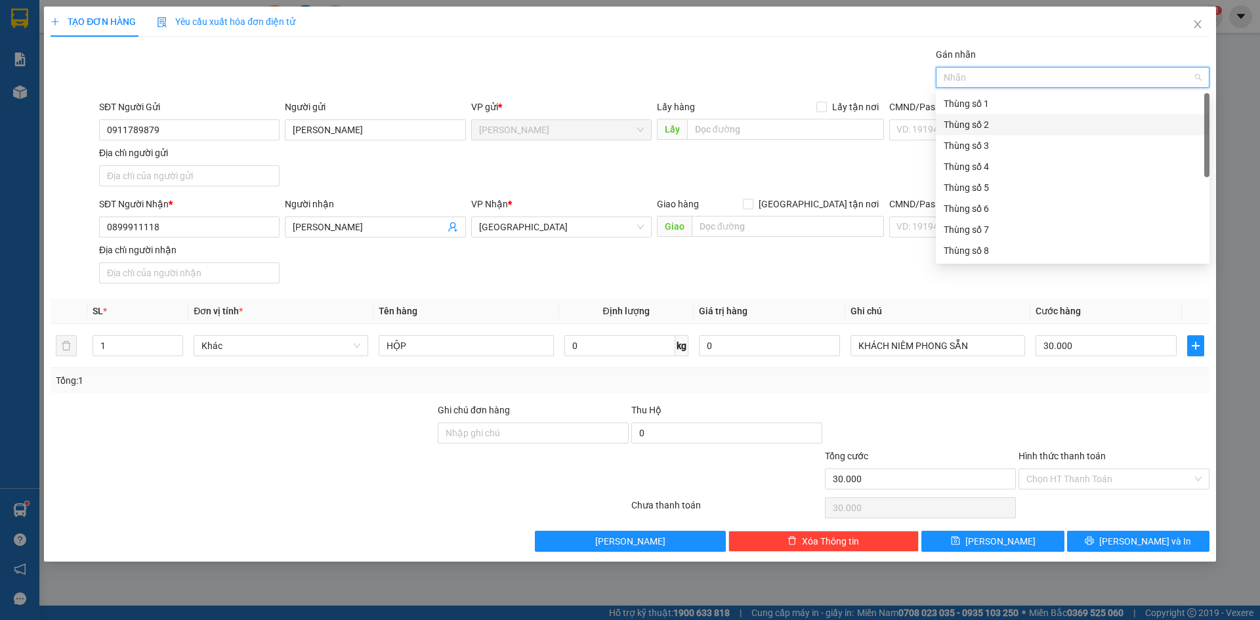
scroll to position [168, 0]
click at [1031, 253] on div "Thùng 2H" at bounding box center [1072, 250] width 258 height 14
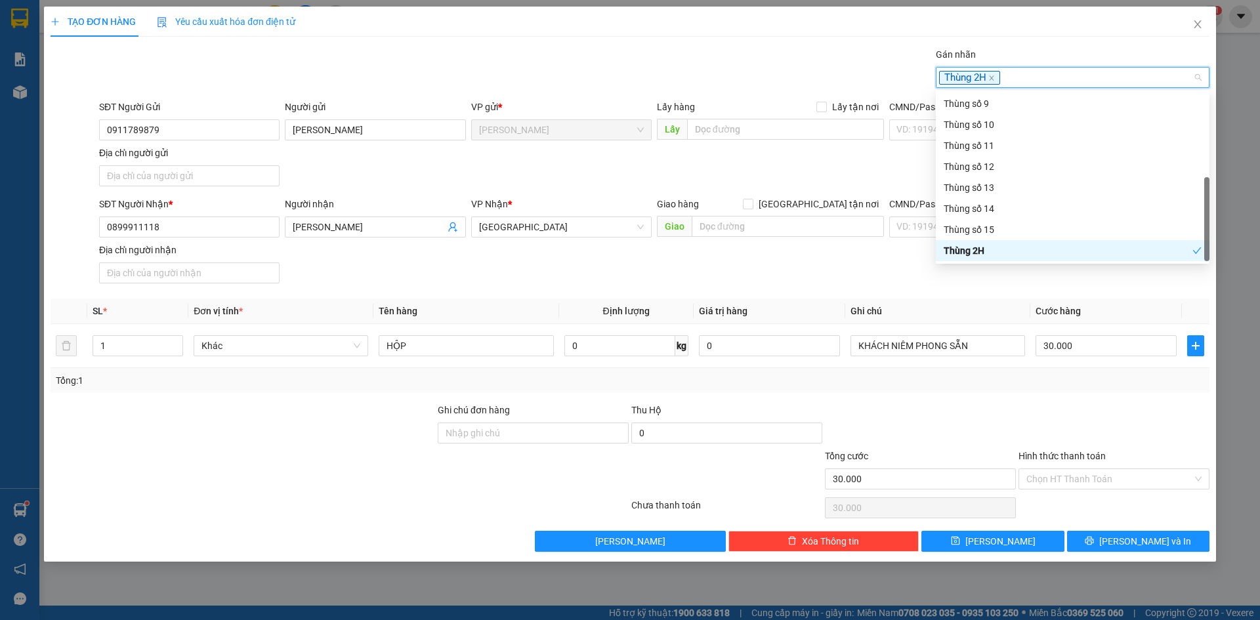
click at [1124, 447] on div at bounding box center [1114, 426] width 194 height 46
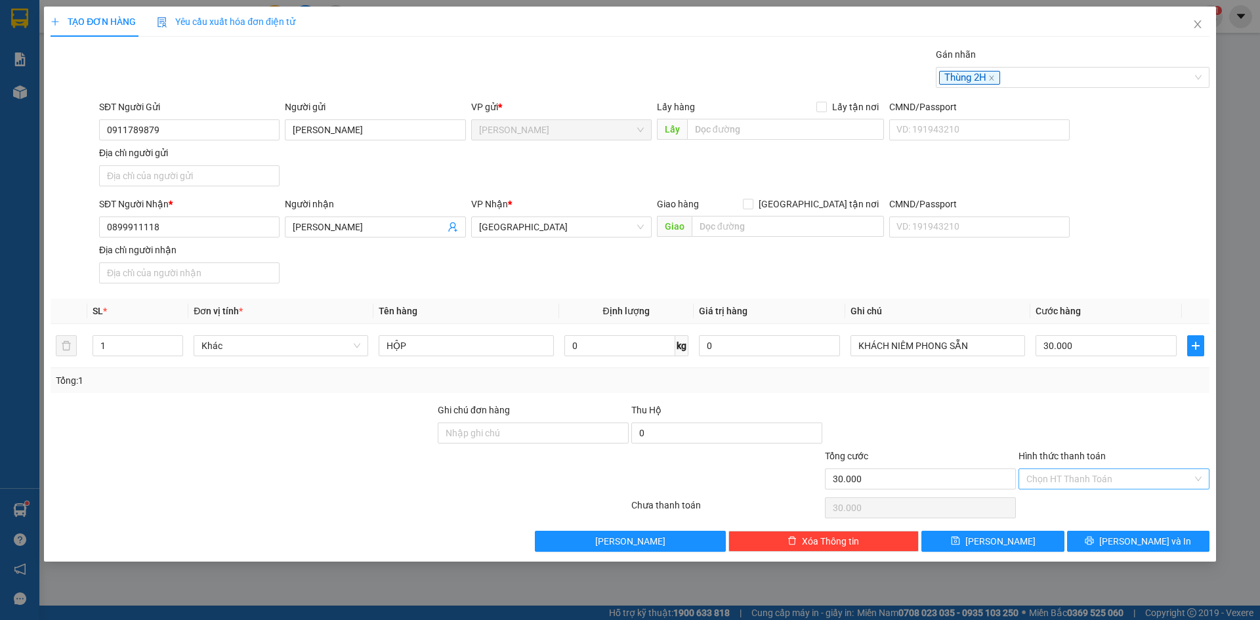
click at [1125, 481] on input "Hình thức thanh toán" at bounding box center [1109, 479] width 166 height 20
click at [1118, 505] on div "Tại văn phòng" at bounding box center [1113, 505] width 175 height 14
type input "0"
click at [1142, 543] on span "Lưu và In" at bounding box center [1145, 541] width 92 height 14
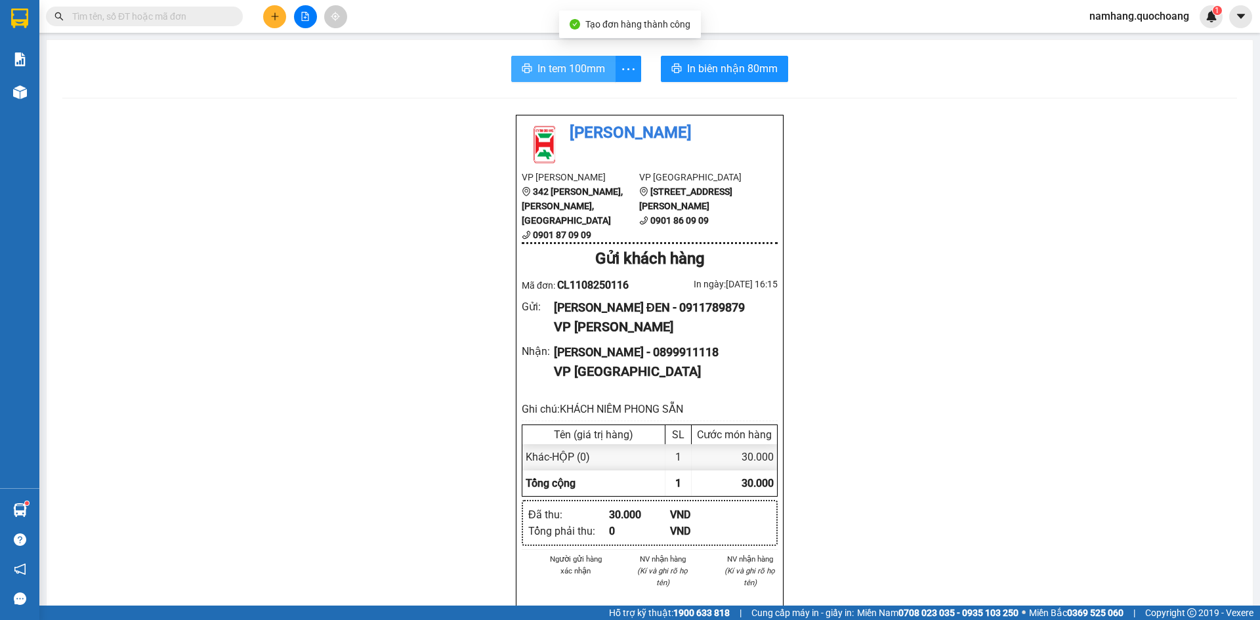
click at [545, 74] on span "In tem 100mm" at bounding box center [571, 68] width 68 height 16
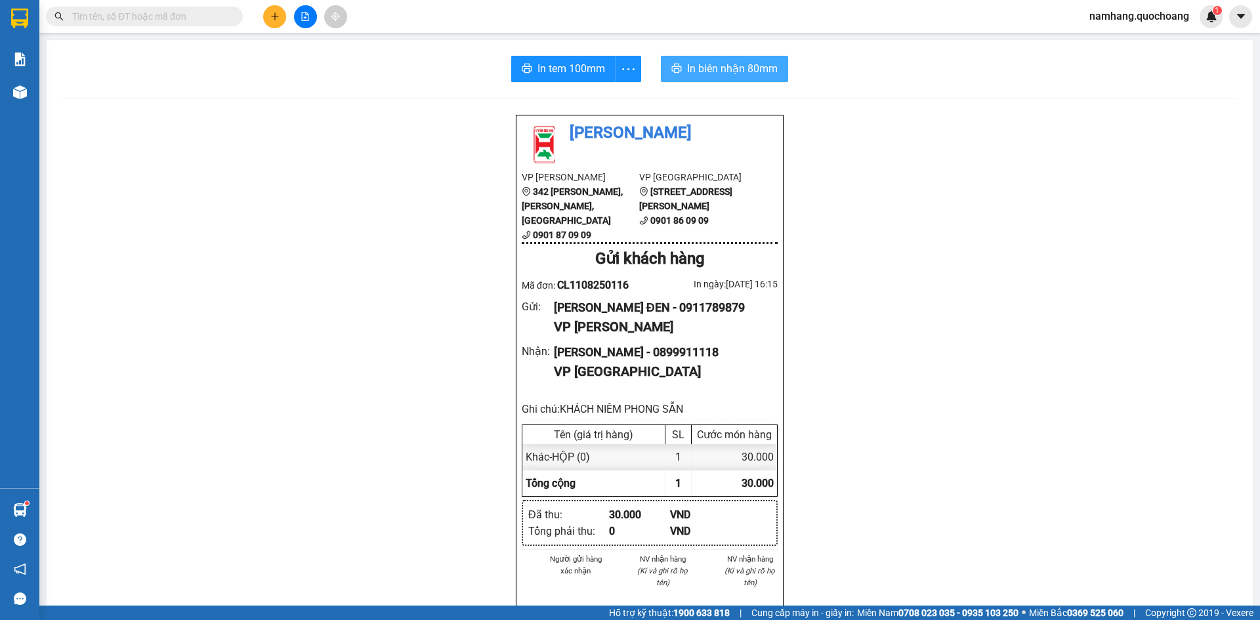
click at [733, 81] on button "In biên nhận 80mm" at bounding box center [724, 69] width 127 height 26
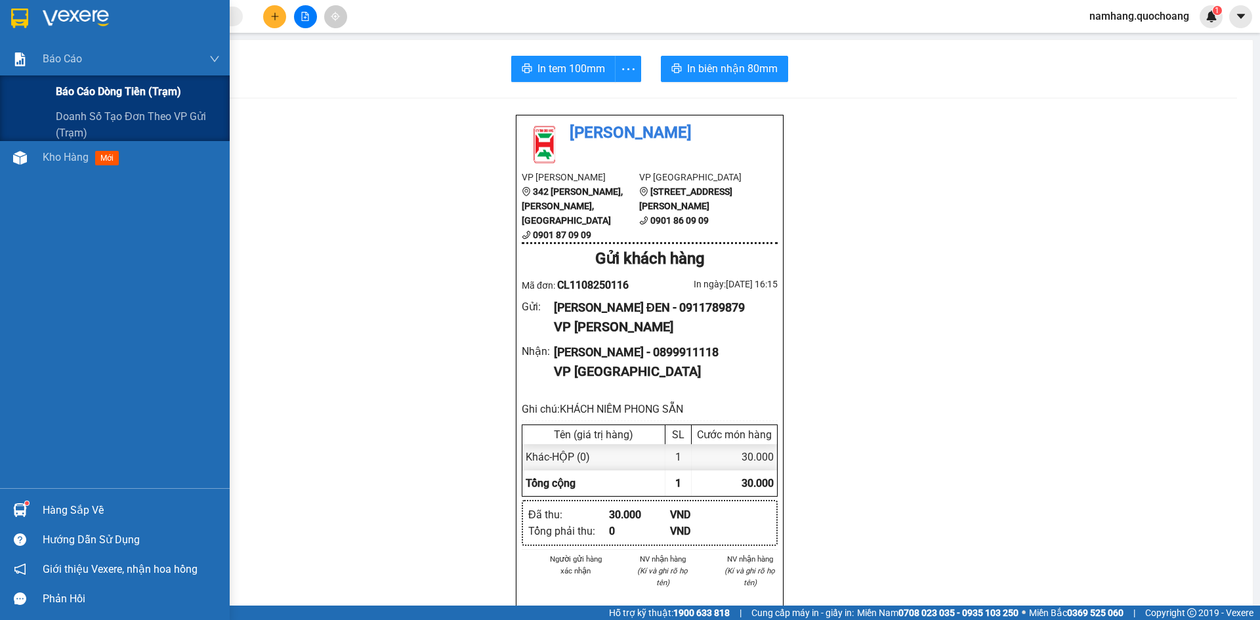
click at [90, 91] on span "Báo cáo dòng tiền (trạm)" at bounding box center [118, 91] width 125 height 16
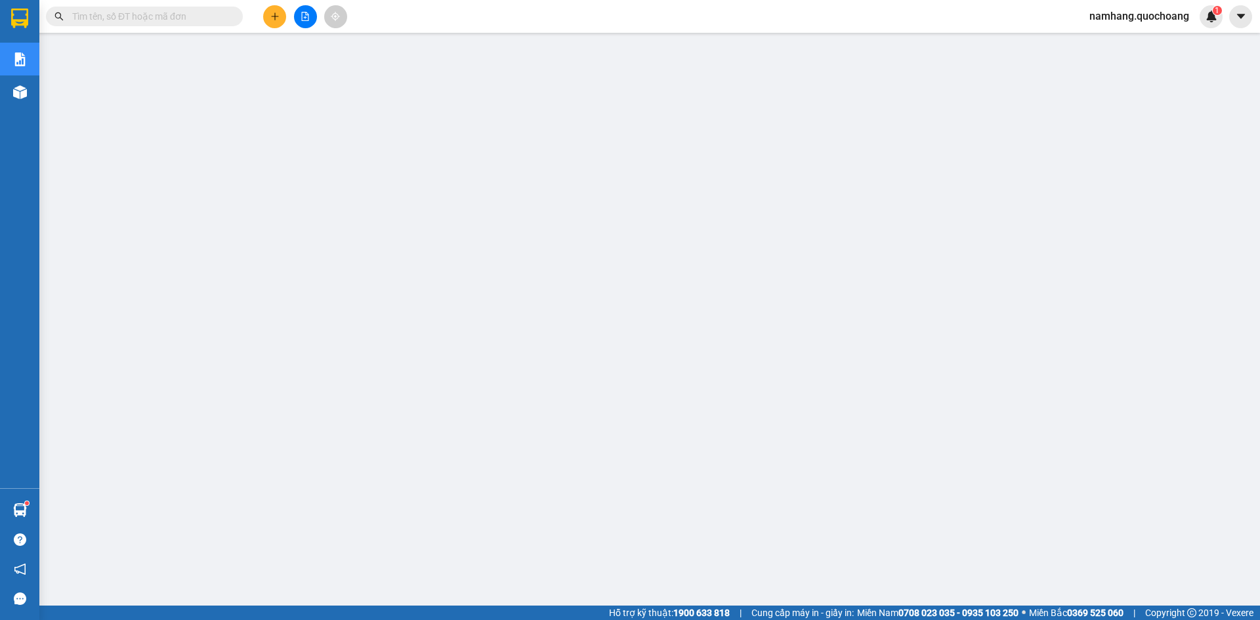
click at [213, 20] on input "text" at bounding box center [149, 16] width 155 height 14
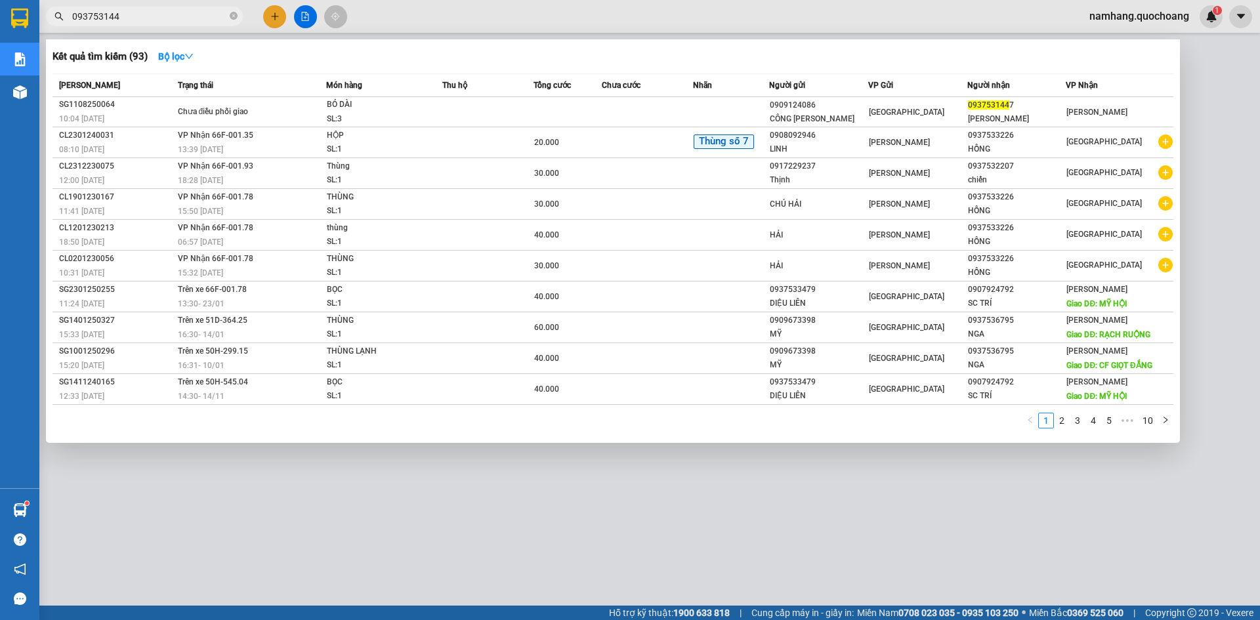
type input "0937531447"
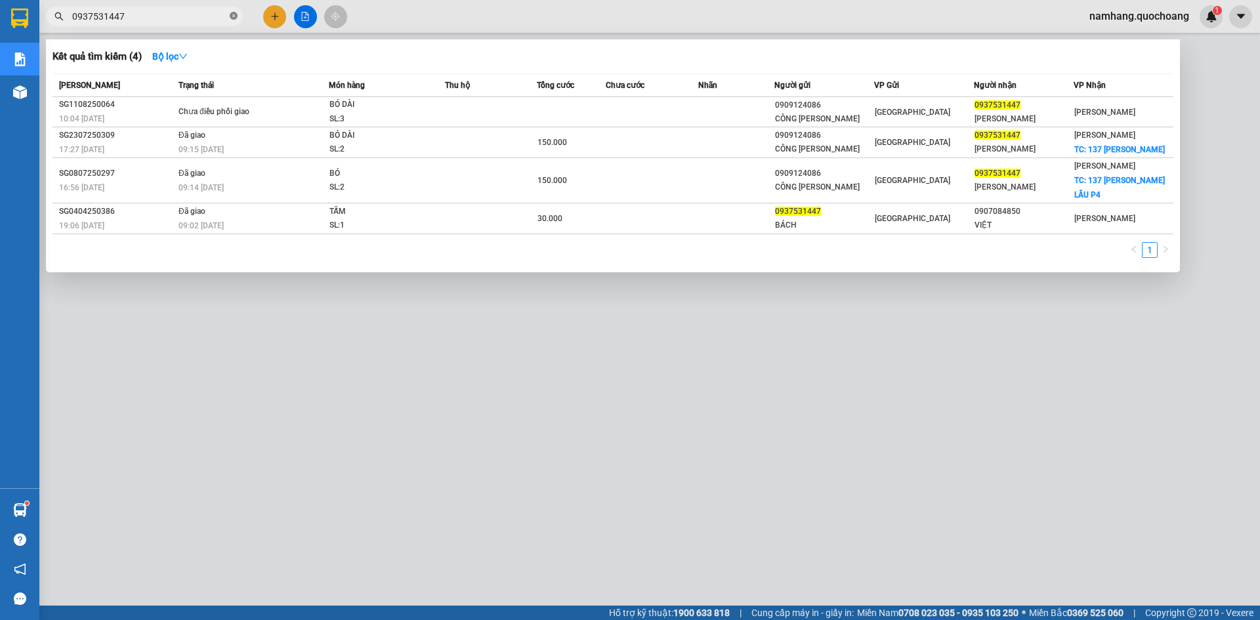
click at [232, 16] on icon "close-circle" at bounding box center [234, 16] width 8 height 8
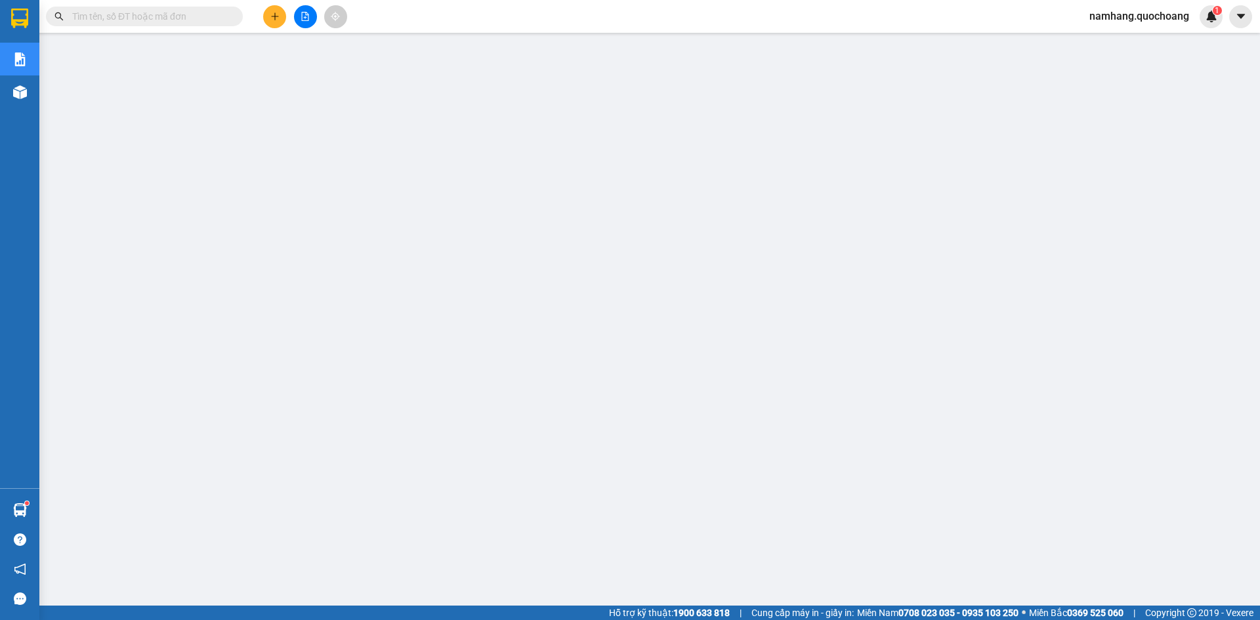
click at [182, 12] on input "text" at bounding box center [149, 16] width 155 height 14
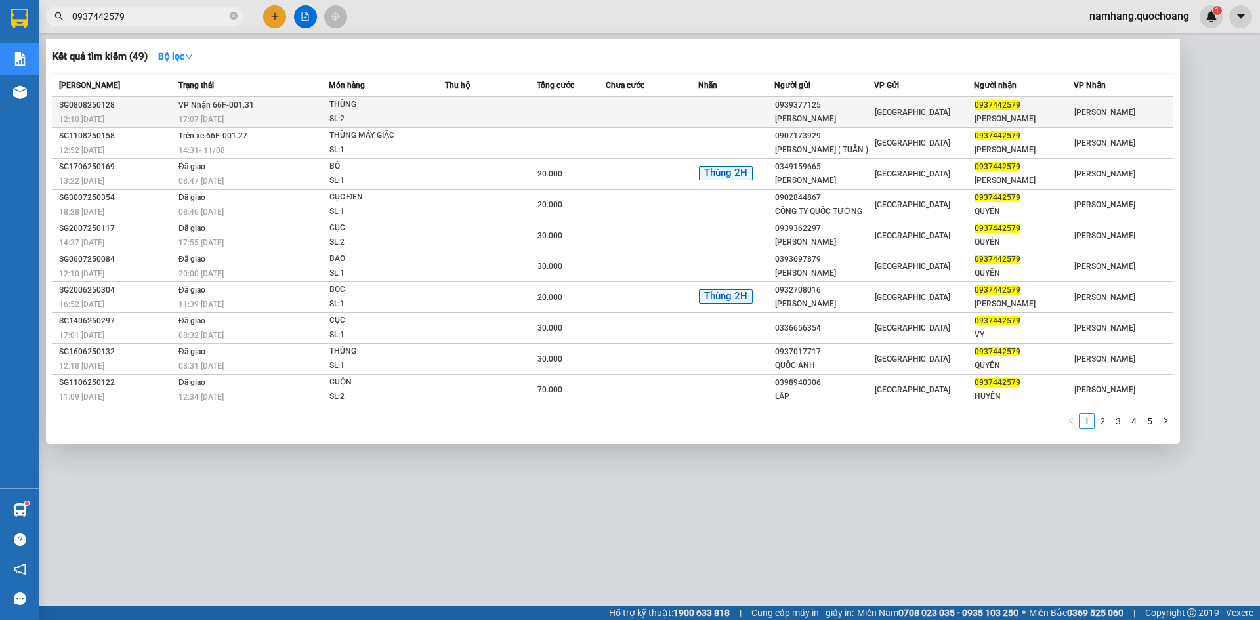
type input "0937442579"
click at [444, 117] on span "THÙNG SL: 2" at bounding box center [386, 112] width 115 height 28
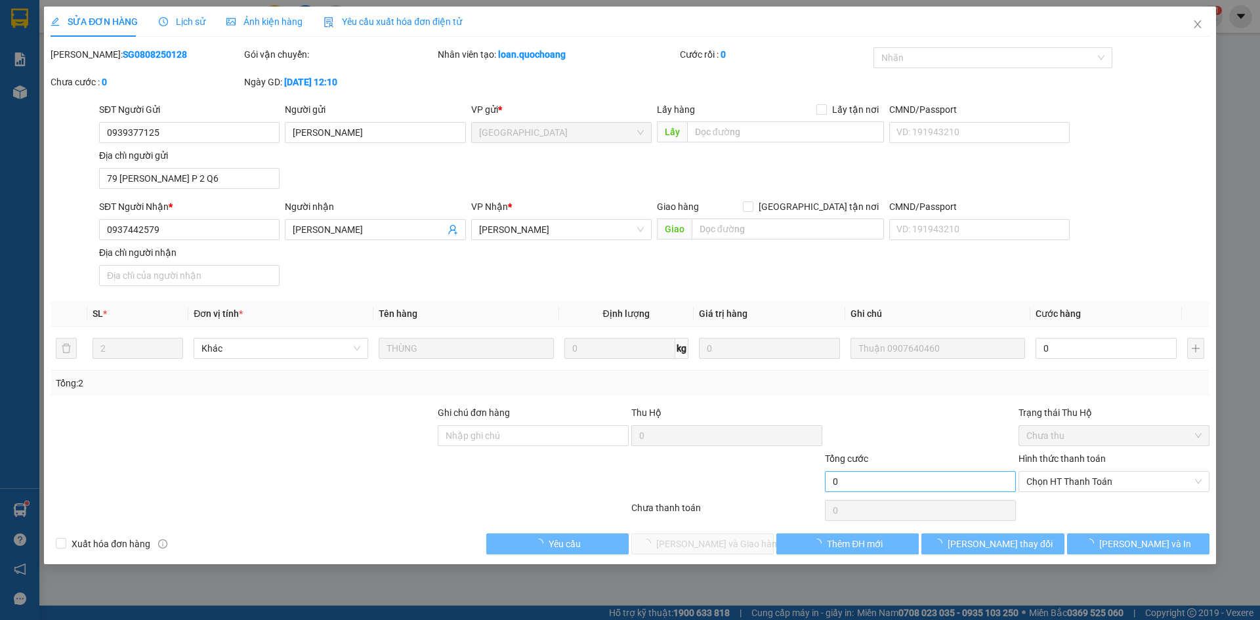
type input "0939377125"
type input "LÊ MINH TUẤN"
type input "79 PHẠM ĐÌNH HỔ P 2 Q6"
type input "0937442579"
type input "HOÀNG VĂN QUYỀN"
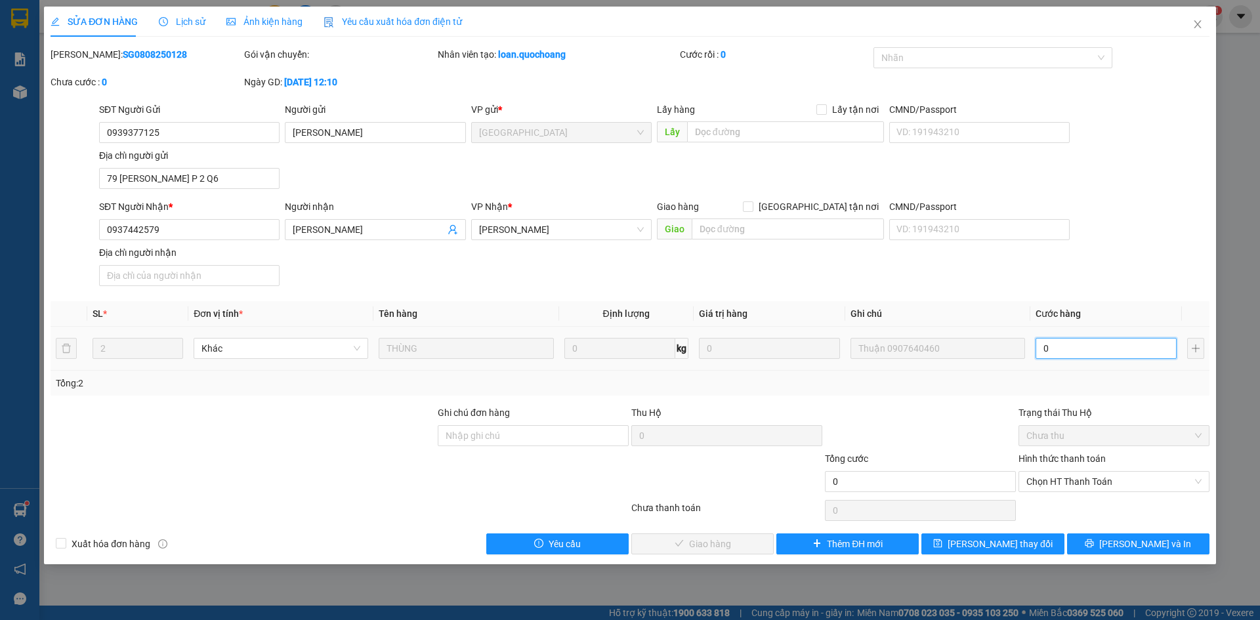
click at [1087, 354] on input "0" at bounding box center [1105, 348] width 141 height 21
type input "3"
type input "30"
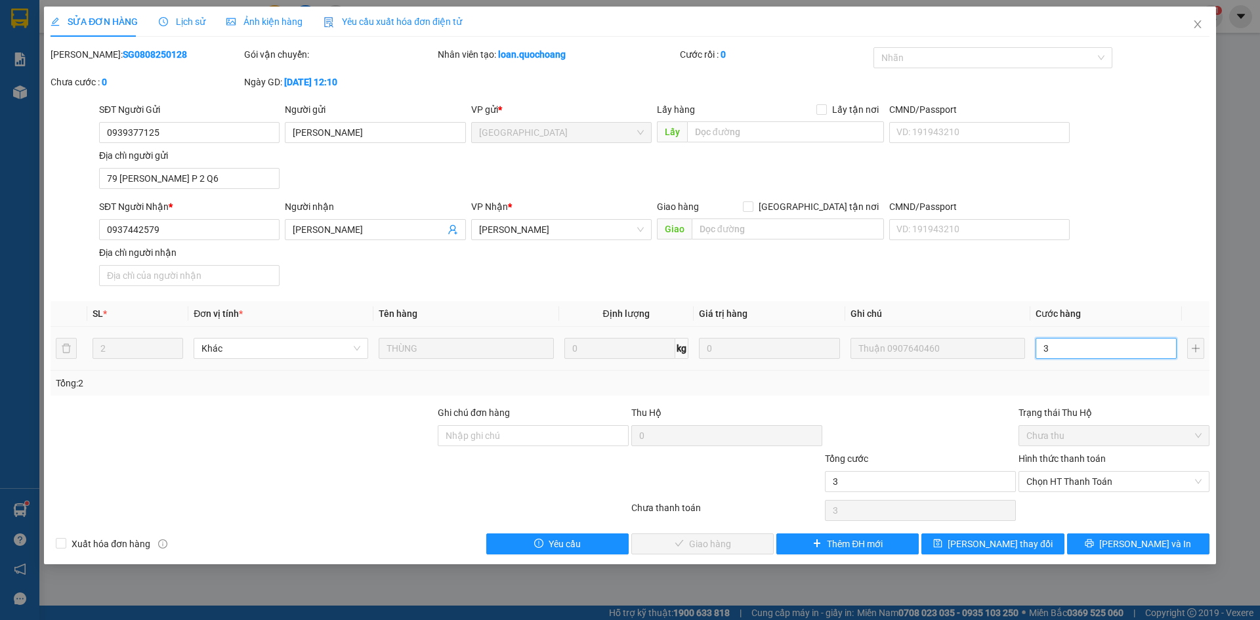
type input "30"
type input "300"
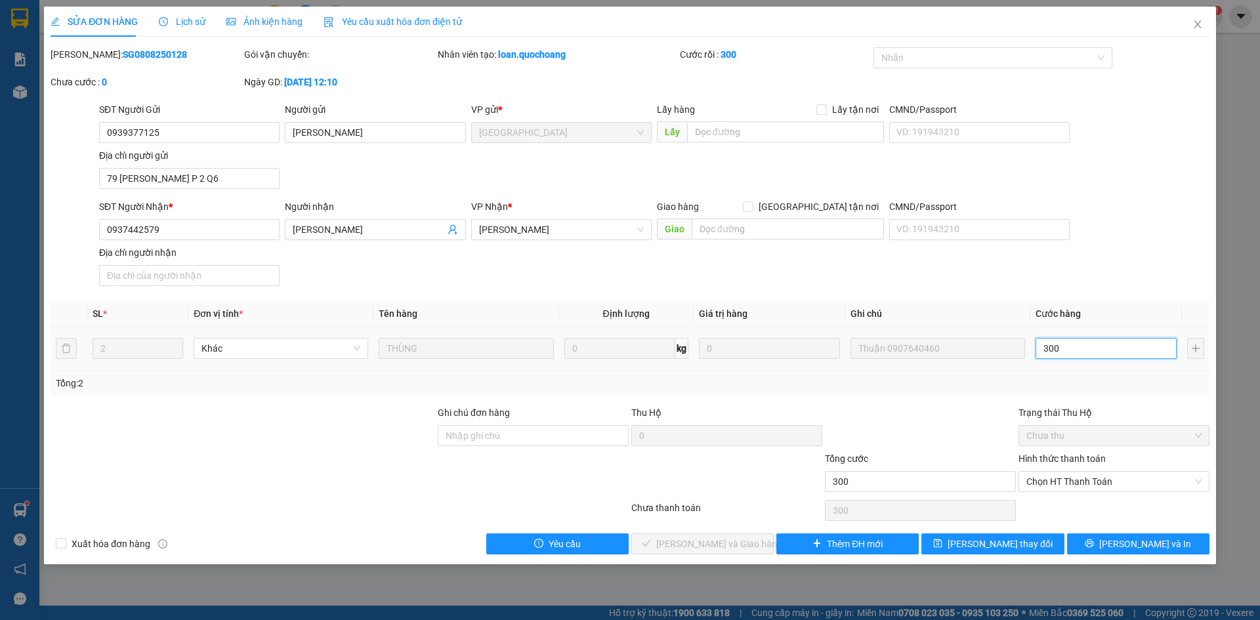
type input "3.000"
type input "30.000"
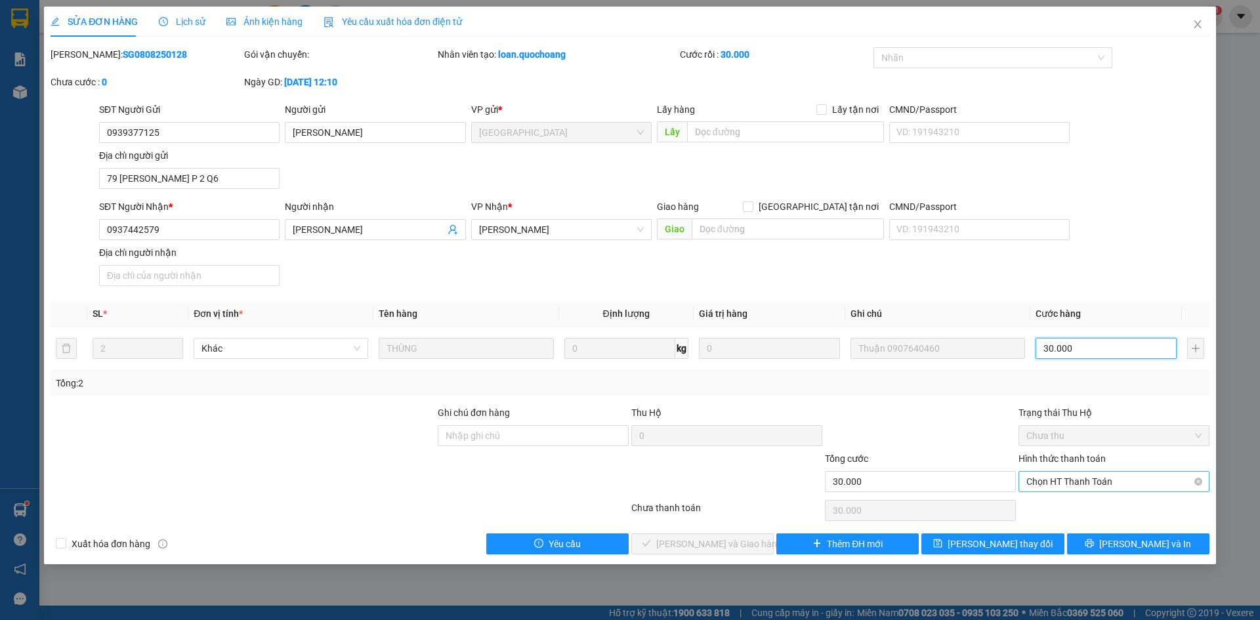
click at [1109, 482] on span "Chọn HT Thanh Toán" at bounding box center [1113, 482] width 175 height 20
type input "30.000"
click at [1096, 505] on div "Tại văn phòng" at bounding box center [1113, 508] width 175 height 14
type input "0"
click at [709, 547] on span "Lưu và Giao hàng" at bounding box center [719, 544] width 126 height 14
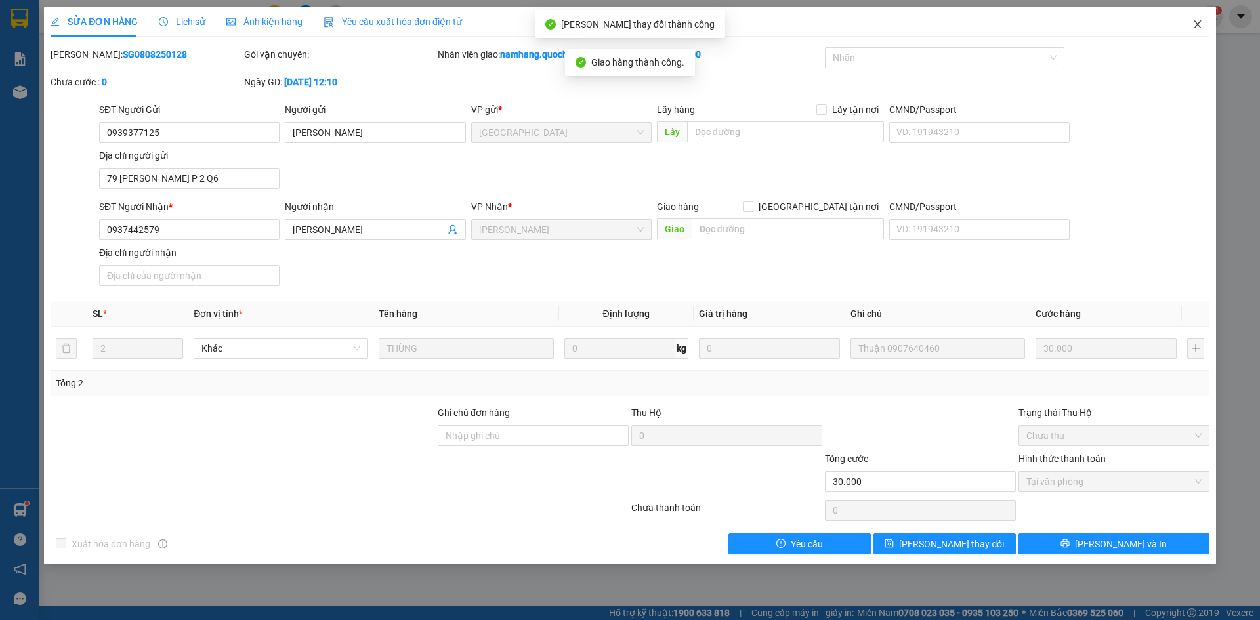
click at [1199, 26] on icon "close" at bounding box center [1197, 24] width 10 height 10
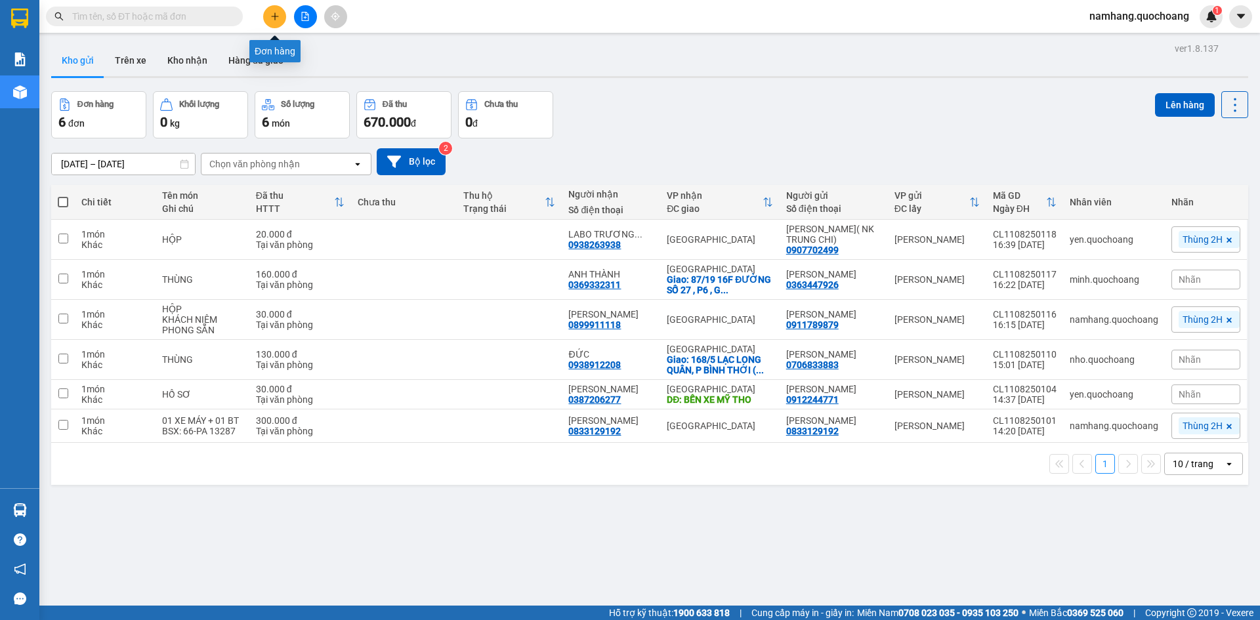
click at [276, 21] on button at bounding box center [274, 16] width 23 height 23
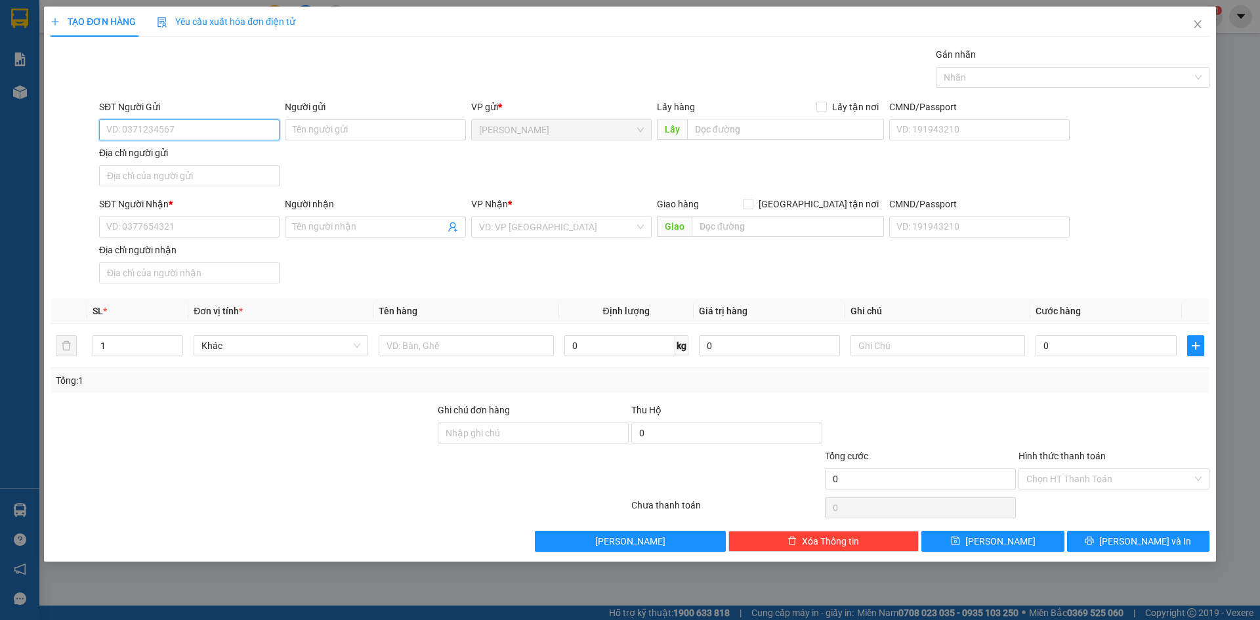
click at [199, 131] on input "SĐT Người Gửi" at bounding box center [189, 129] width 180 height 21
type input "0783764818"
click at [199, 155] on div "0783764818 - NGUYỄN THANH BÌNH" at bounding box center [189, 156] width 165 height 14
type input "[PERSON_NAME]"
type input "0783764818"
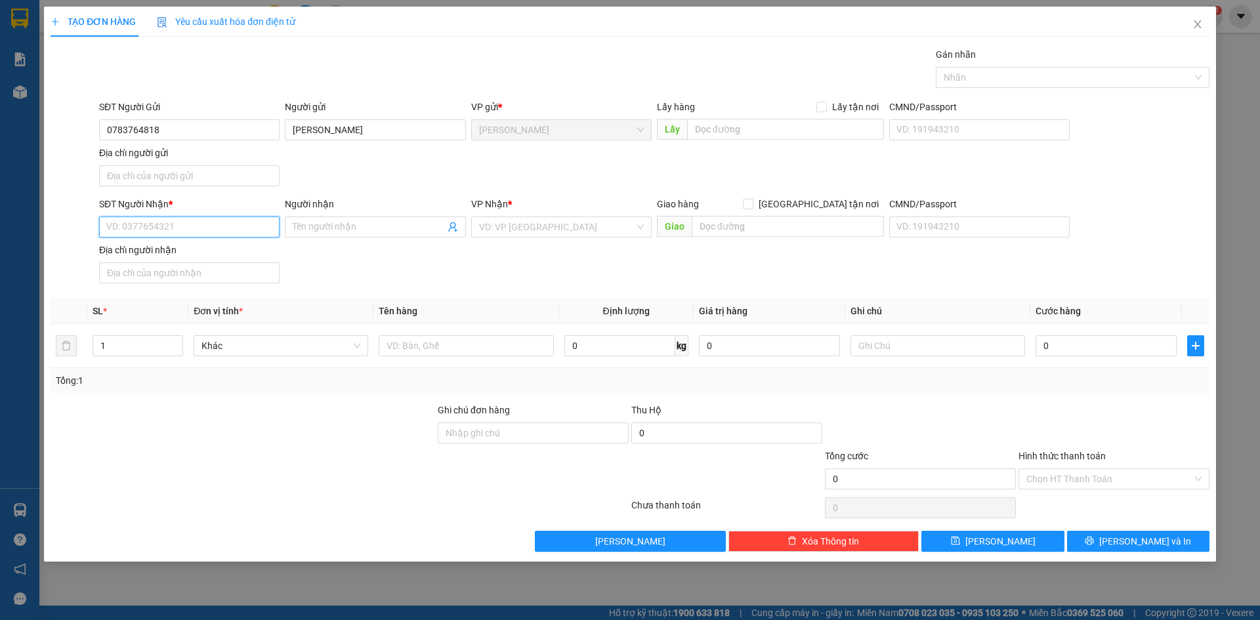
click at [223, 228] on input "SĐT Người Nhận *" at bounding box center [189, 227] width 180 height 21
type input "0928293968"
click at [266, 255] on div "0928293968 - NGUYỄN QUỐC DŨNG" at bounding box center [189, 253] width 165 height 14
type input "NGUYỄN QUỐC DŨNG"
type input "0928293968"
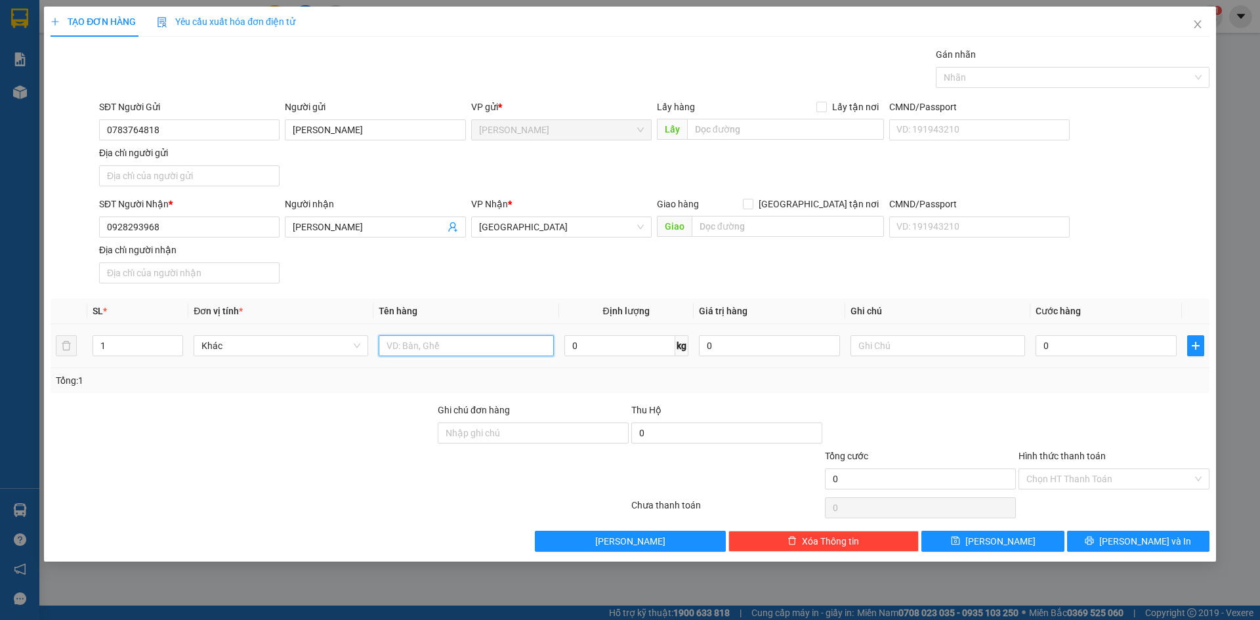
click at [501, 341] on input "text" at bounding box center [466, 345] width 175 height 21
type input "3.200.000 VND"
click at [981, 348] on input "text" at bounding box center [937, 345] width 175 height 21
type input "TIỀN THU"
click at [472, 344] on input "3.200.000 VND" at bounding box center [466, 345] width 175 height 21
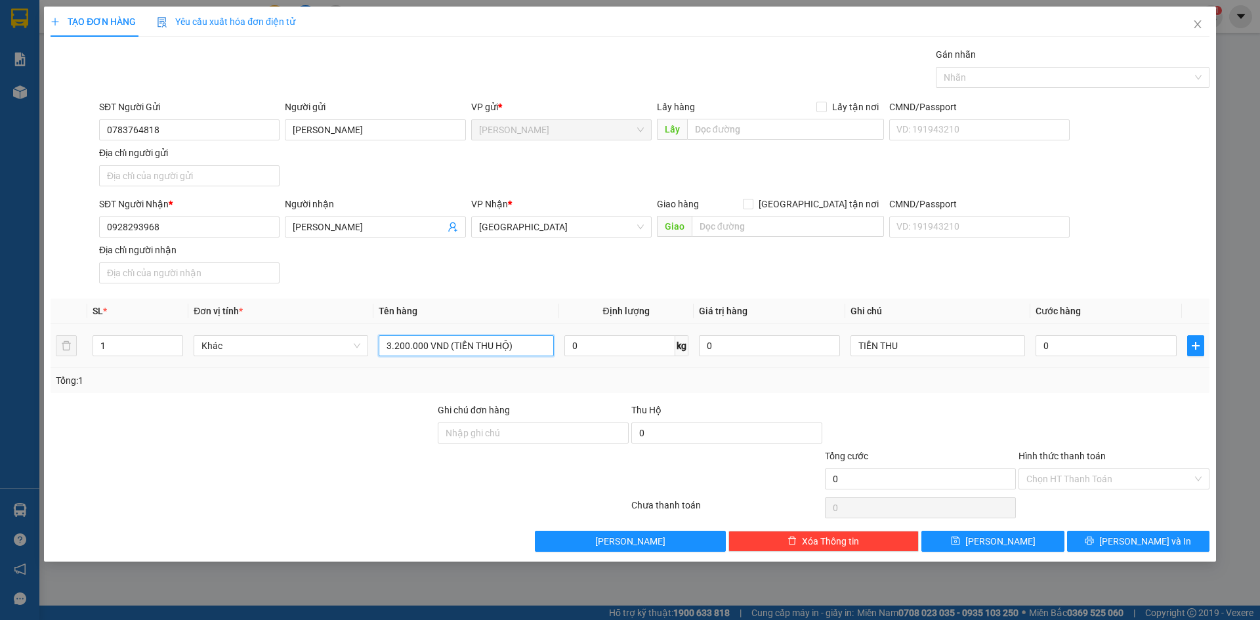
type input "3.200.000 VND (TIỀN THU HỘ)"
click at [927, 360] on td "TIỀN THU" at bounding box center [937, 346] width 185 height 44
click at [930, 333] on div "TIỀN THU" at bounding box center [937, 346] width 175 height 26
click at [927, 342] on input "TIỀN THU" at bounding box center [937, 345] width 175 height 21
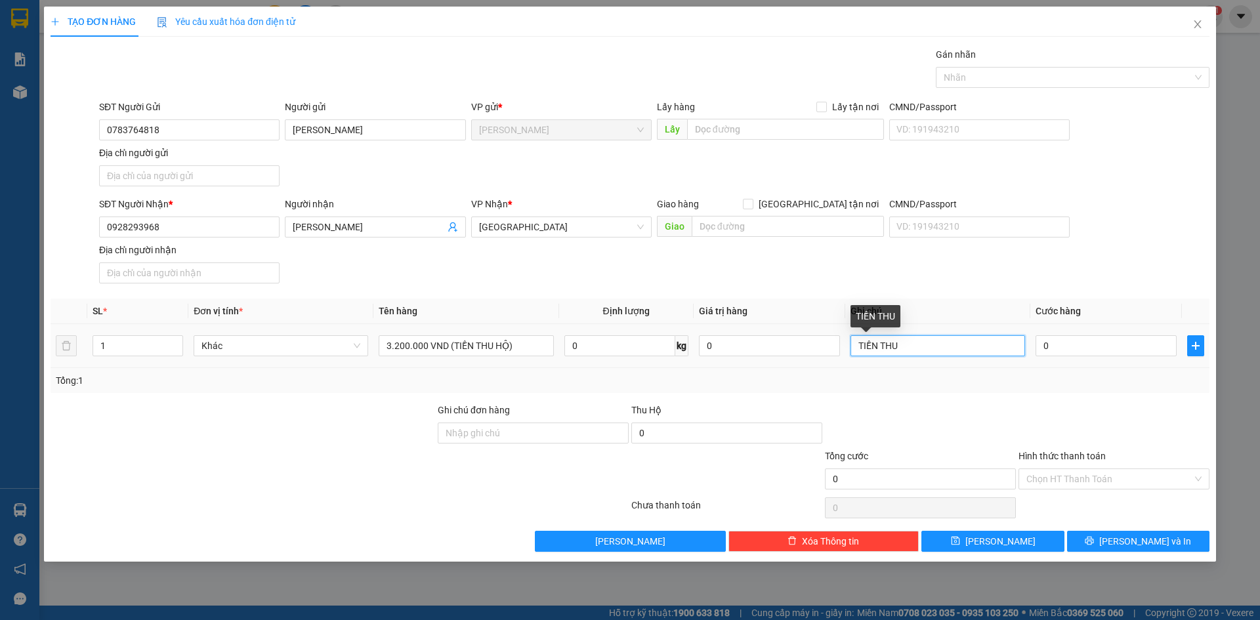
click at [927, 342] on input "TIỀN THU" at bounding box center [937, 345] width 175 height 21
type input "KHÁCH CK A2"
click at [1090, 309] on th "Cước hàng" at bounding box center [1106, 312] width 152 height 26
click at [1083, 346] on input "0" at bounding box center [1105, 345] width 141 height 21
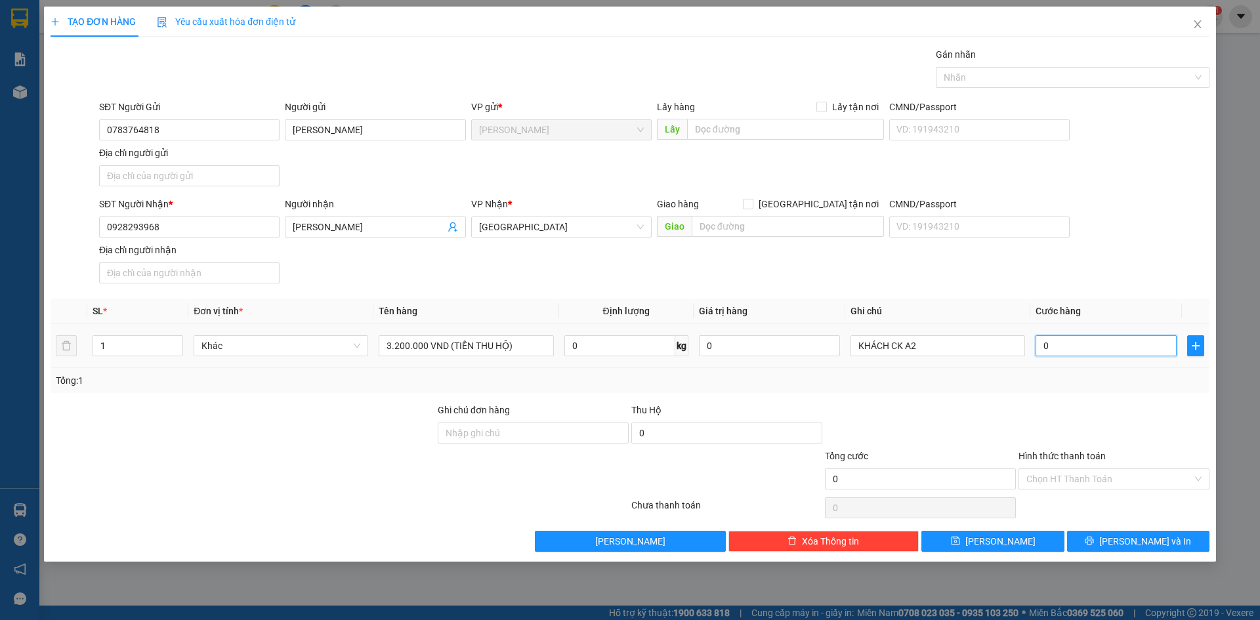
type input "3"
type input "0"
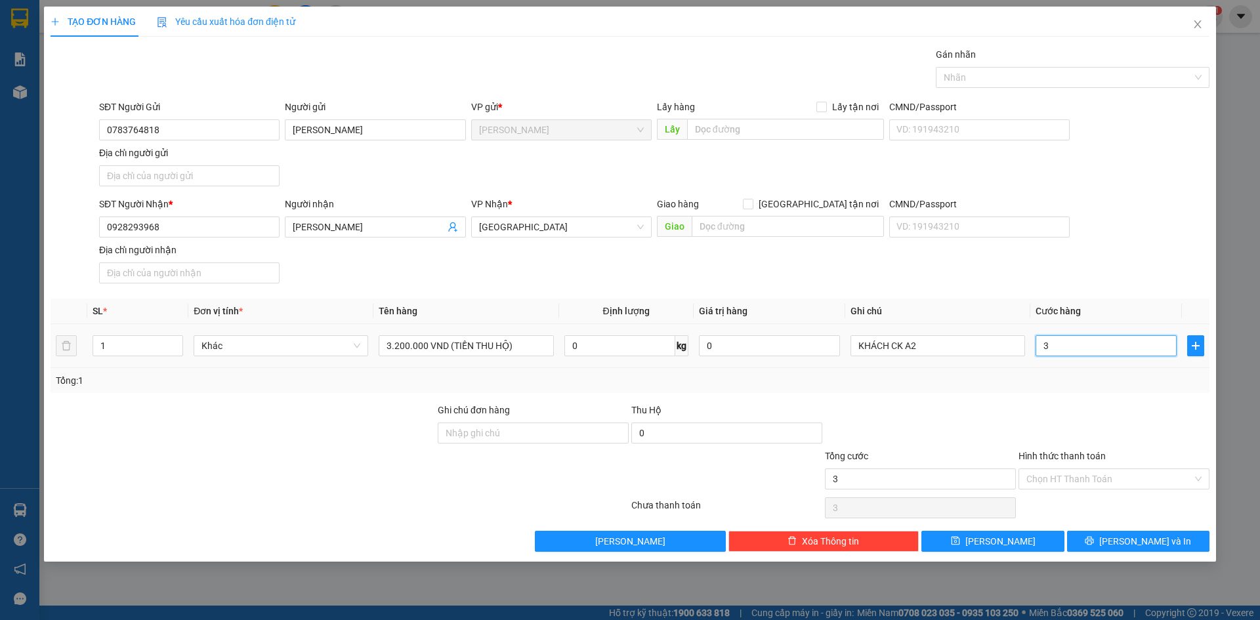
type input "0"
type input "03"
type input "3"
type input "030"
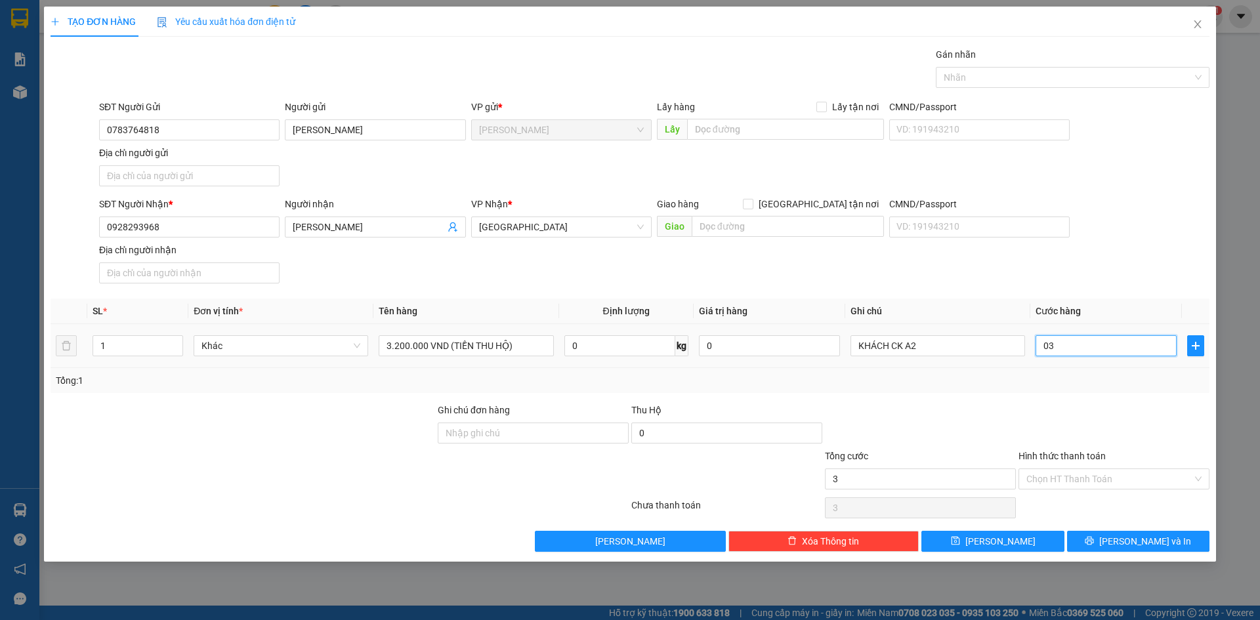
type input "30"
type input "0.300"
type input "300"
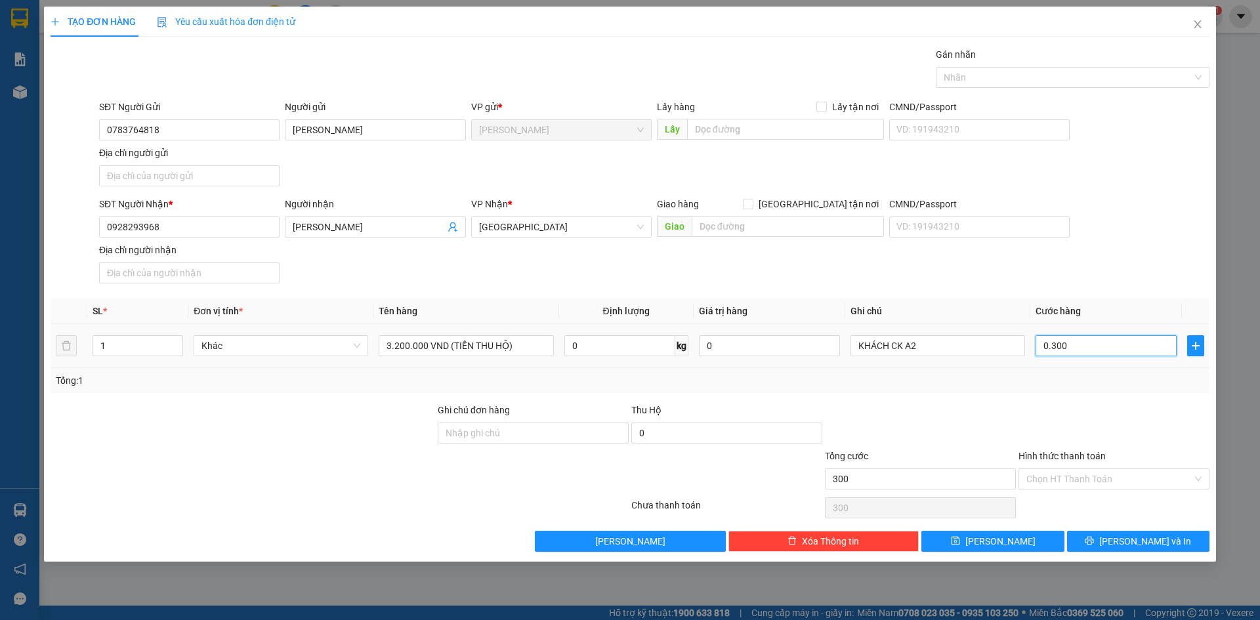
type input "03.000"
type input "3.000"
type input "0.300"
type input "300"
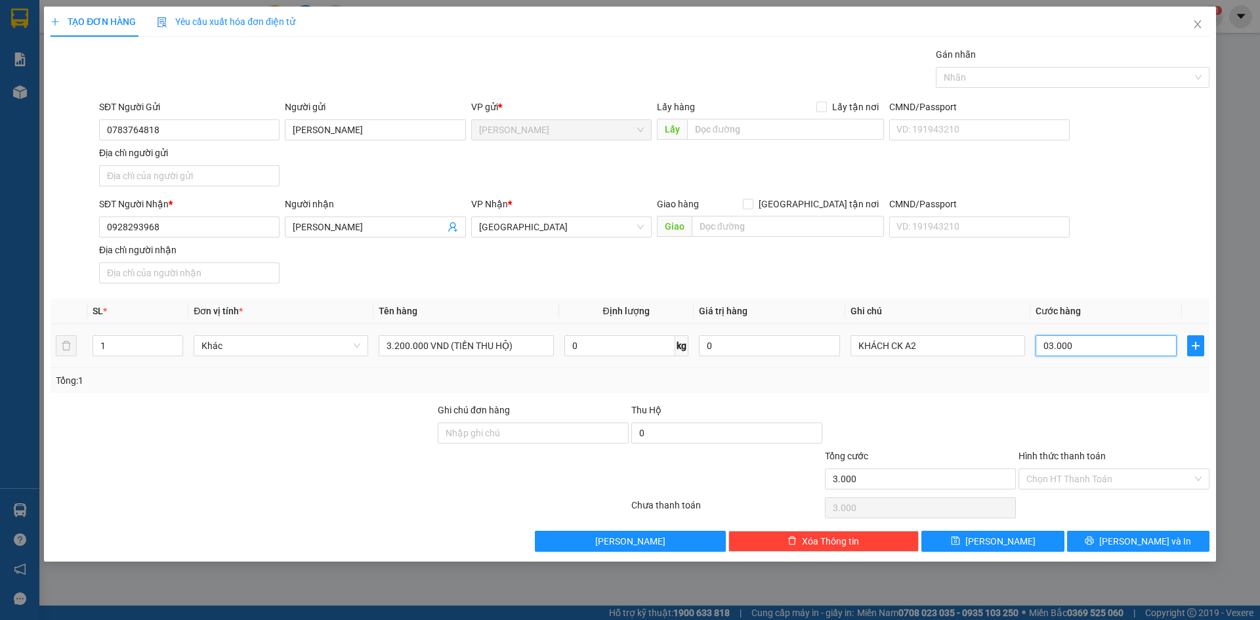
type input "300"
type input "030"
type input "30"
type input "03"
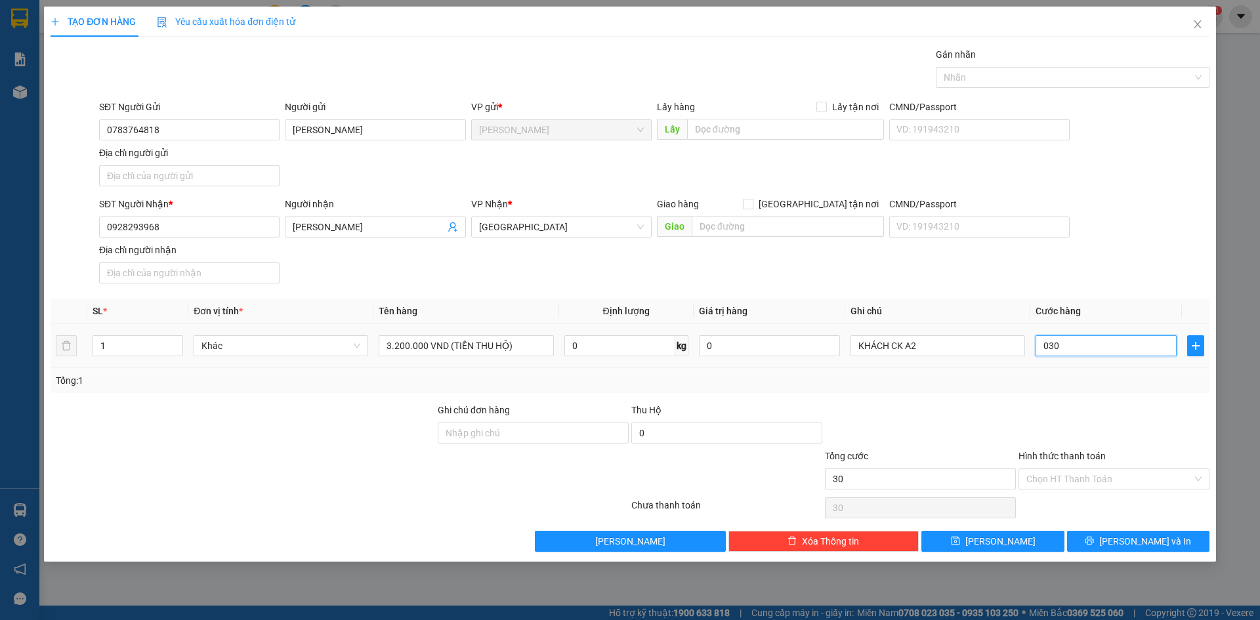
type input "3"
type input "0"
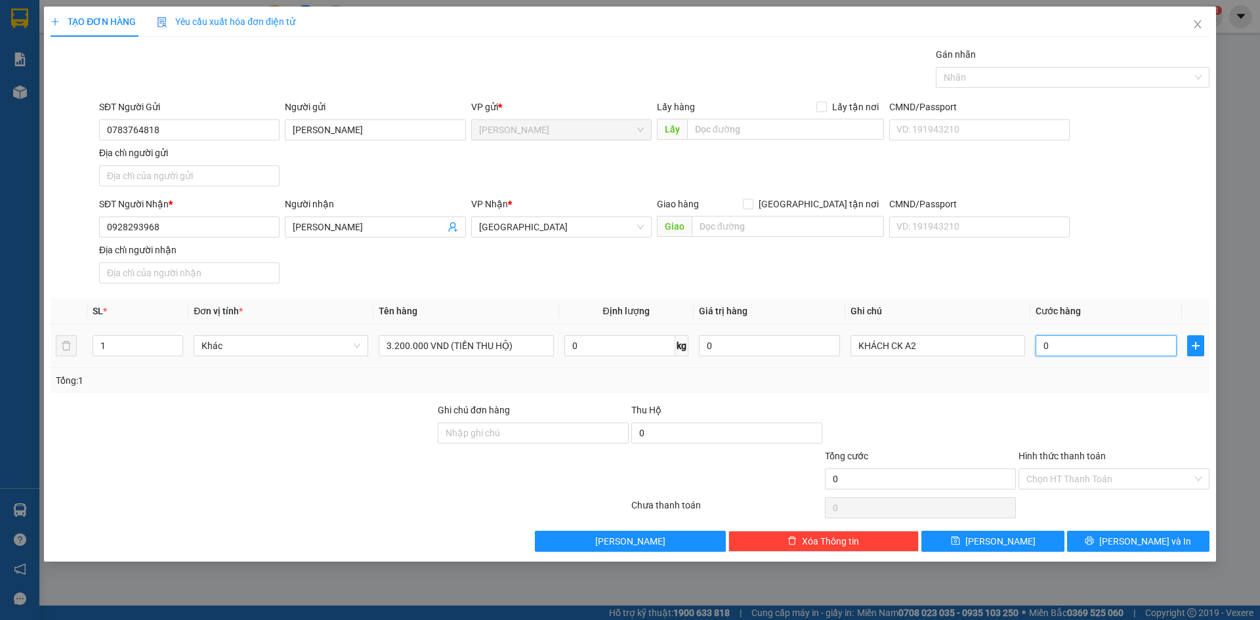
type input "04"
type input "4"
type input "040"
type input "40"
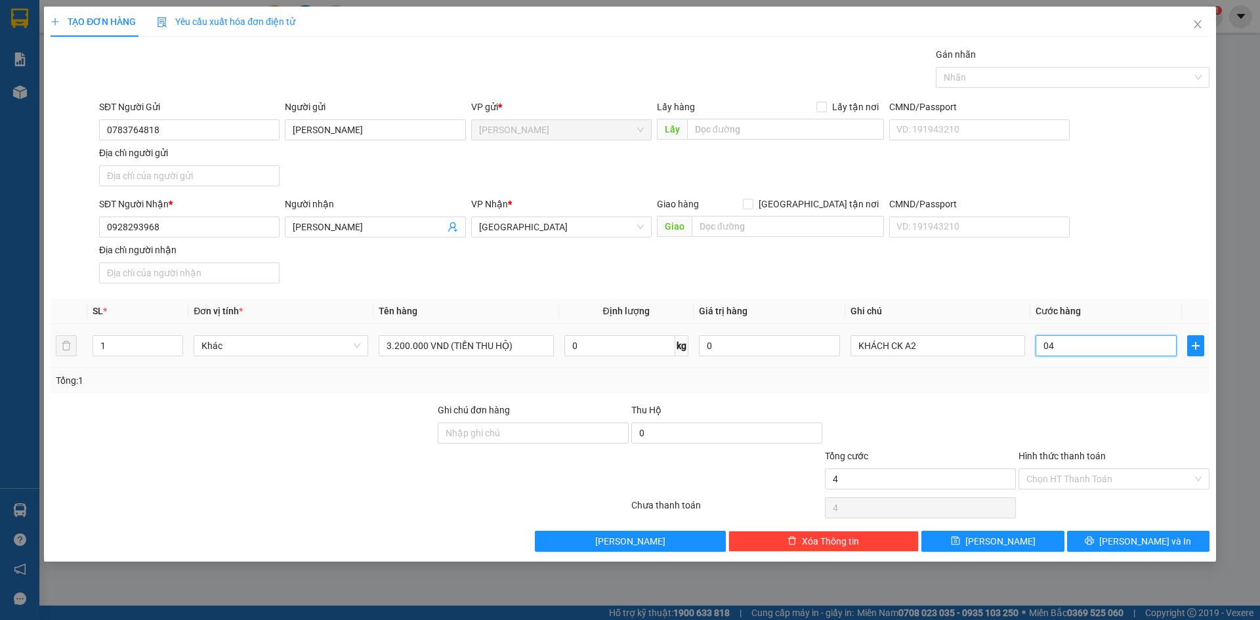
type input "40"
type input "0.400"
type input "400"
type input "04.000"
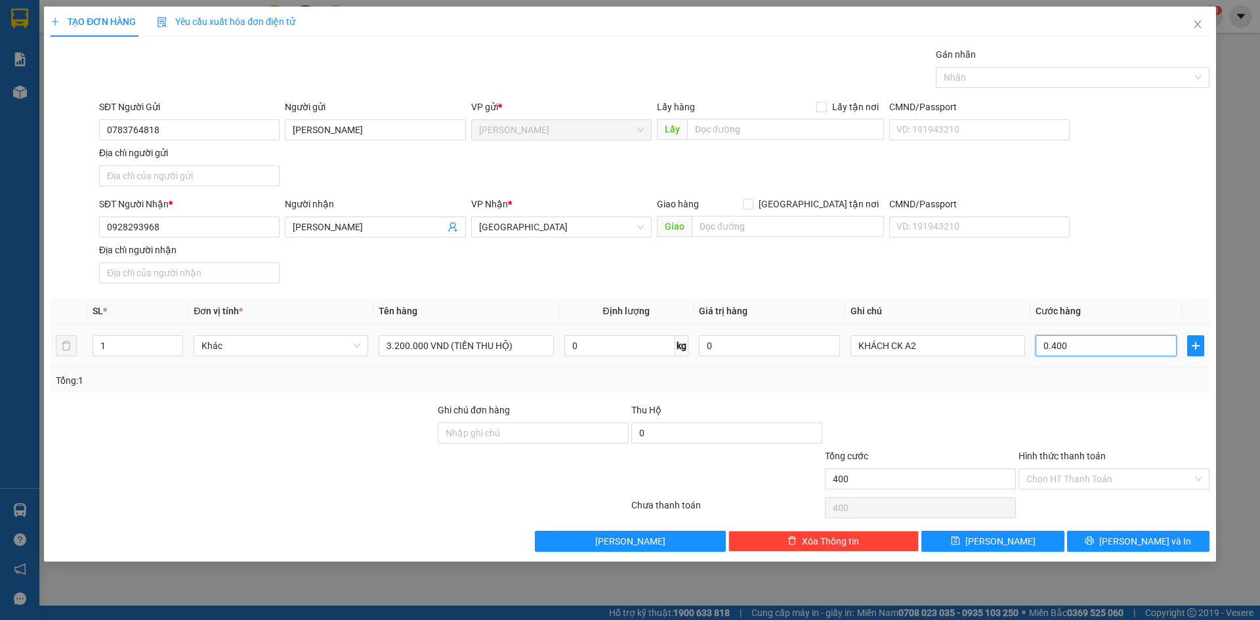
type input "4.000"
type input "040.000"
type input "40.000"
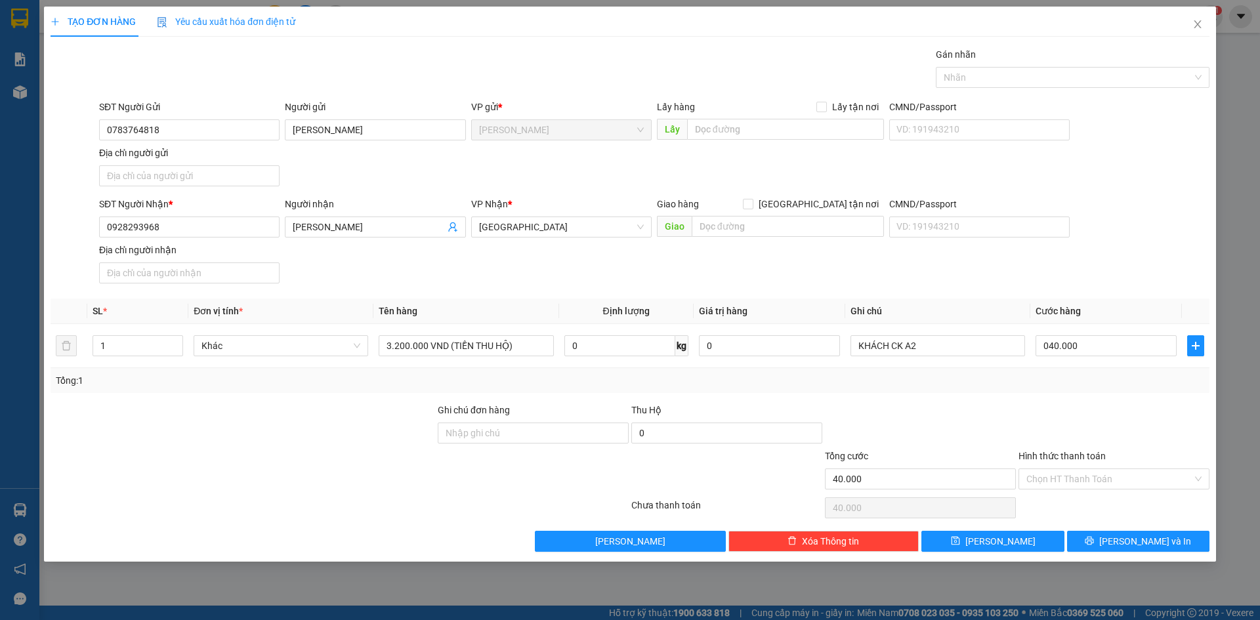
type input "40.000"
click at [1118, 203] on div "SĐT Người Nhận * 0928293968 Người nhận NGUYỄN QUỐC DŨNG VP Nhận * Sài Gòn Giao …" at bounding box center [653, 243] width 1115 height 92
click at [1094, 538] on icon "printer" at bounding box center [1089, 540] width 9 height 9
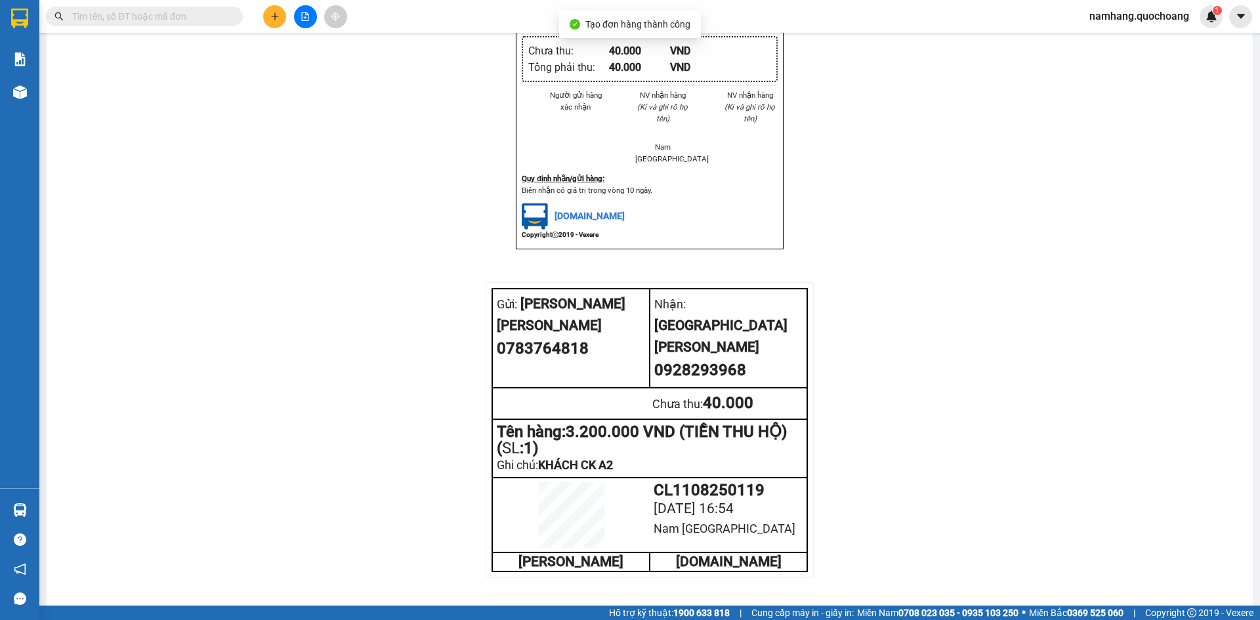
scroll to position [466, 0]
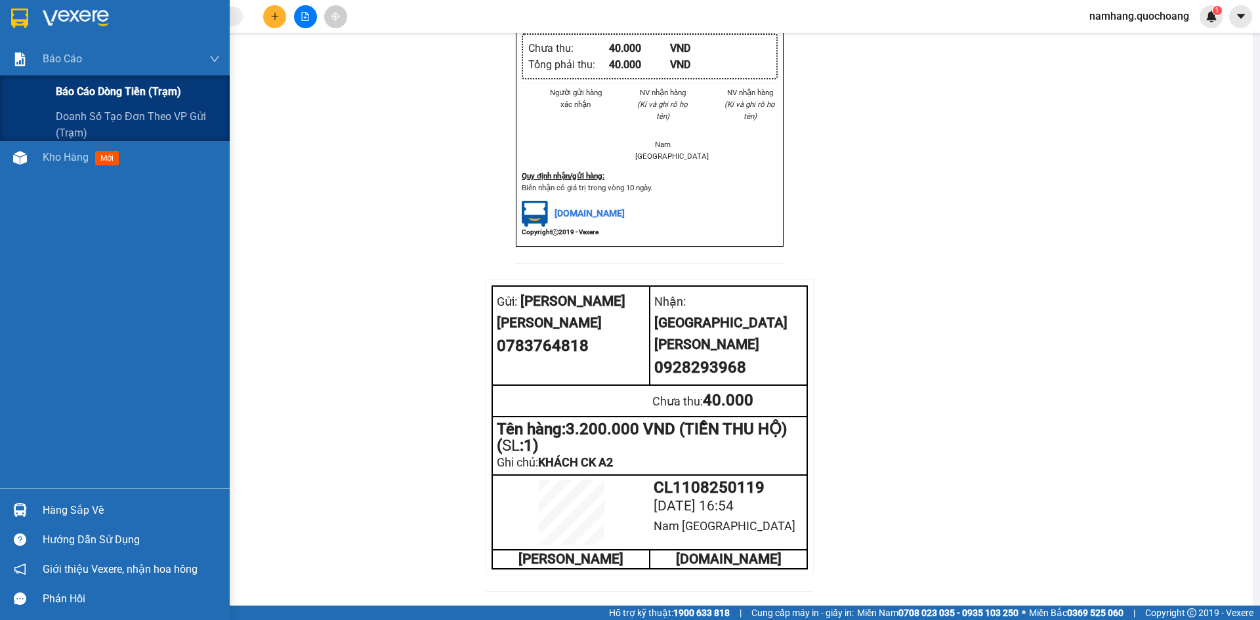
click at [89, 86] on span "Báo cáo dòng tiền (trạm)" at bounding box center [118, 91] width 125 height 16
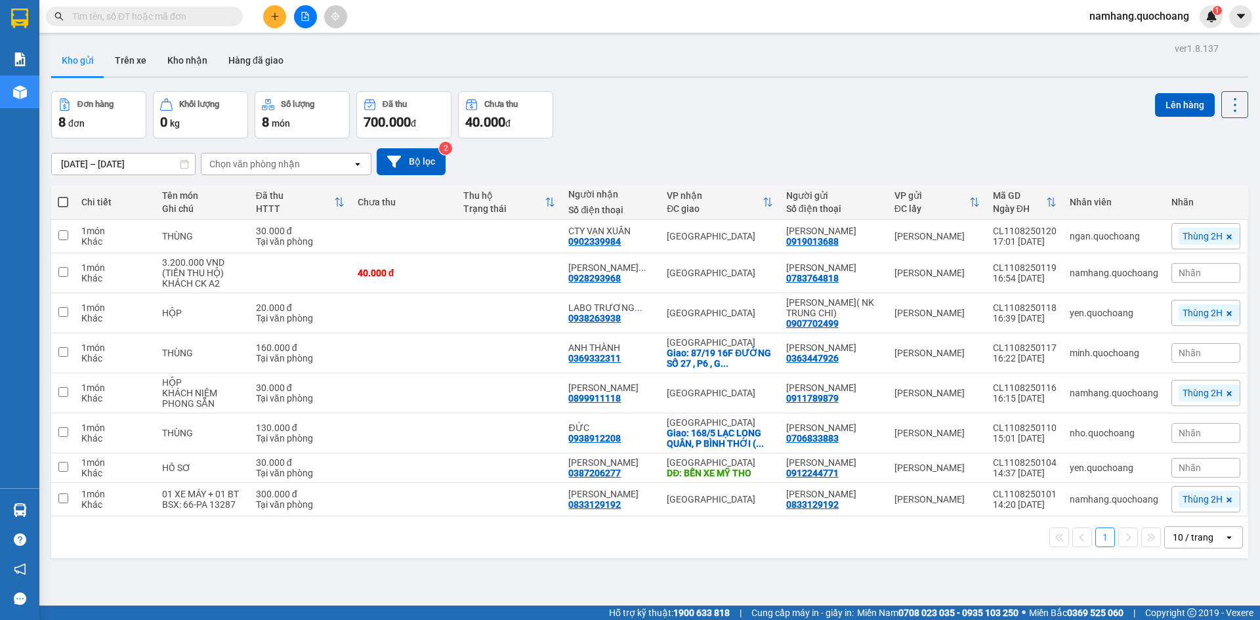
click at [179, 19] on input "text" at bounding box center [149, 16] width 155 height 14
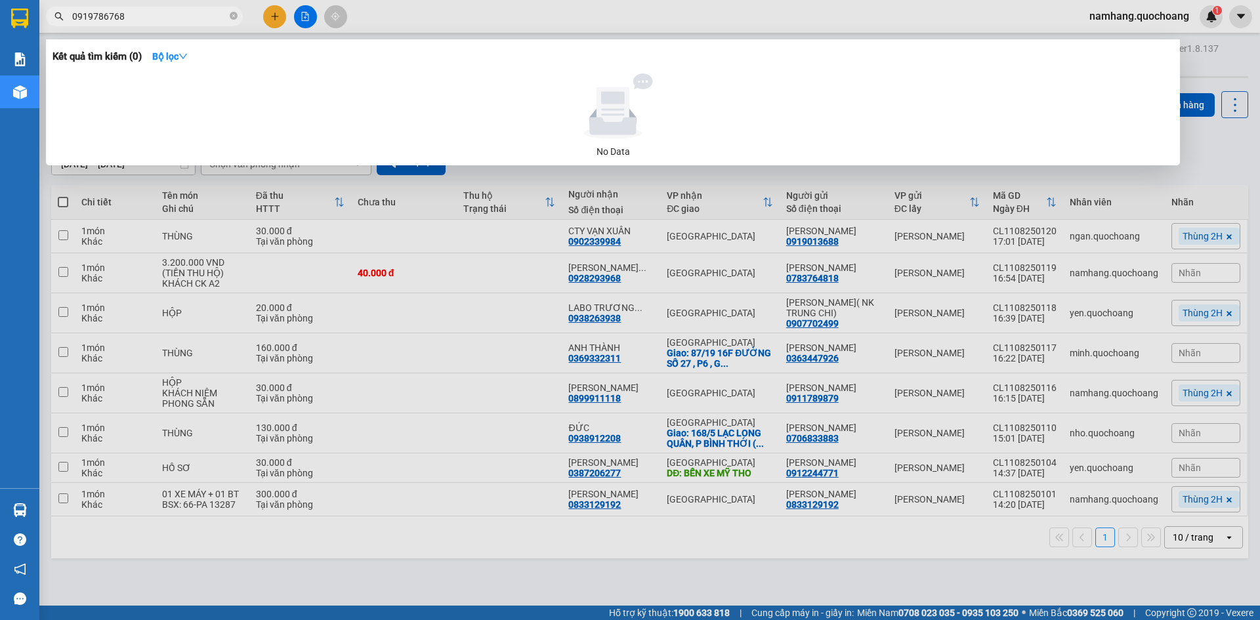
click at [164, 18] on input "0919786768" at bounding box center [149, 16] width 155 height 14
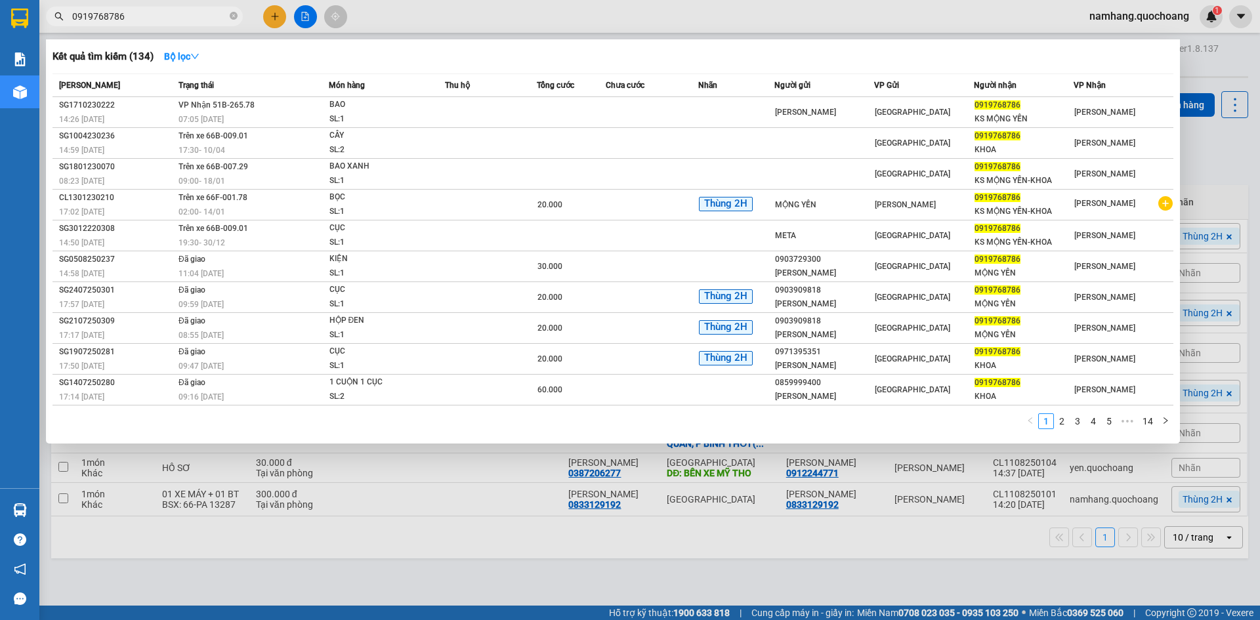
click at [145, 16] on input "0919768786" at bounding box center [149, 16] width 155 height 14
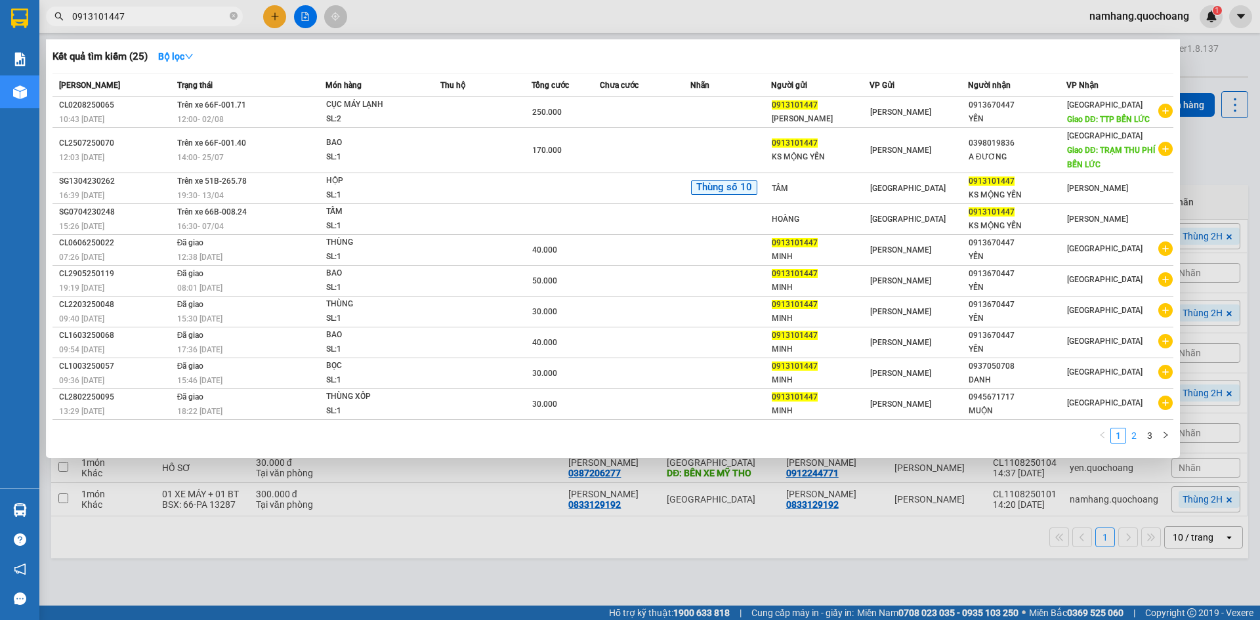
type input "0913101447"
click at [1137, 437] on link "2" at bounding box center [1134, 435] width 14 height 14
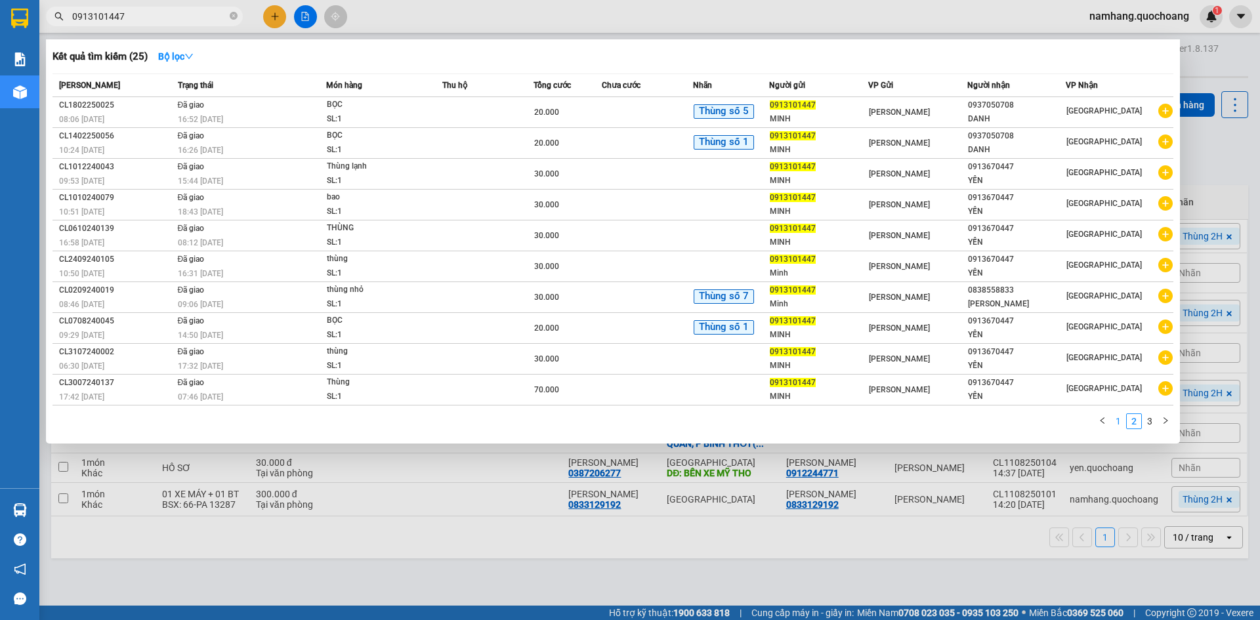
click at [1123, 427] on link "1" at bounding box center [1118, 421] width 14 height 14
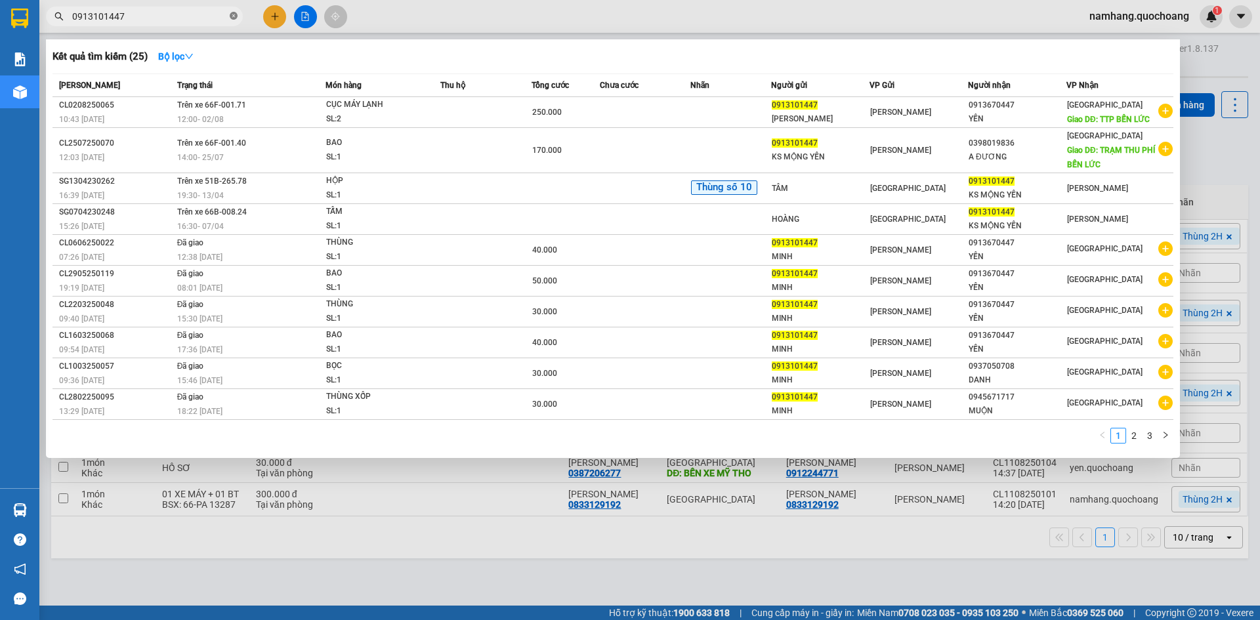
click at [236, 15] on icon "close-circle" at bounding box center [234, 16] width 8 height 8
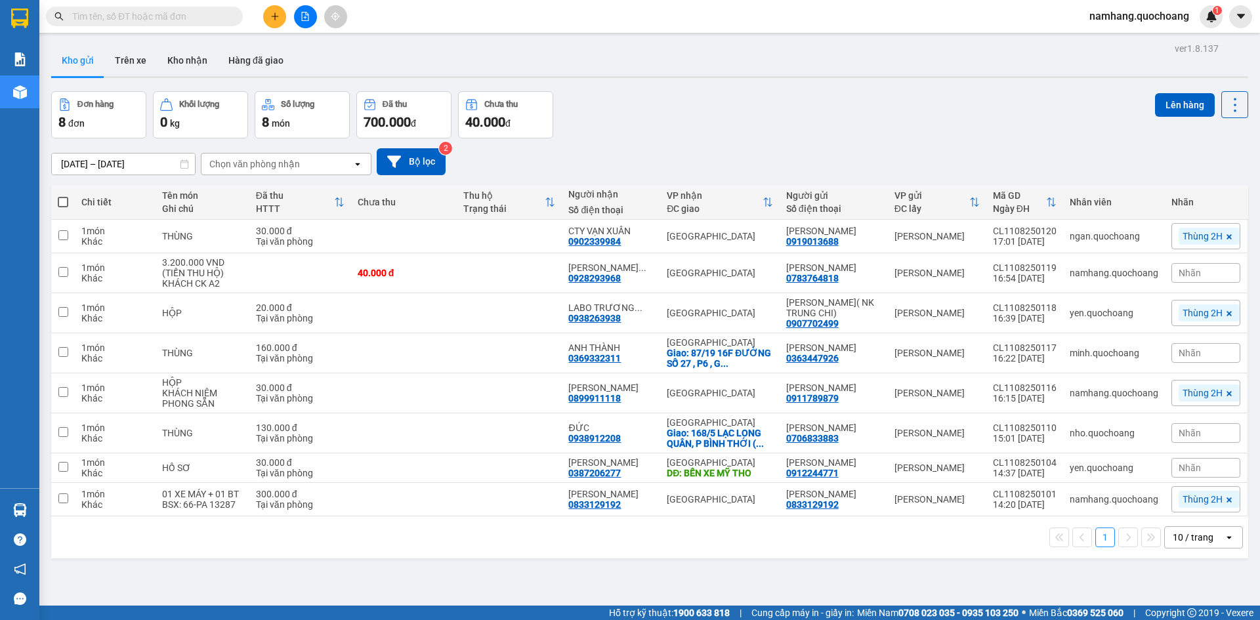
click at [276, 8] on button at bounding box center [274, 16] width 23 height 23
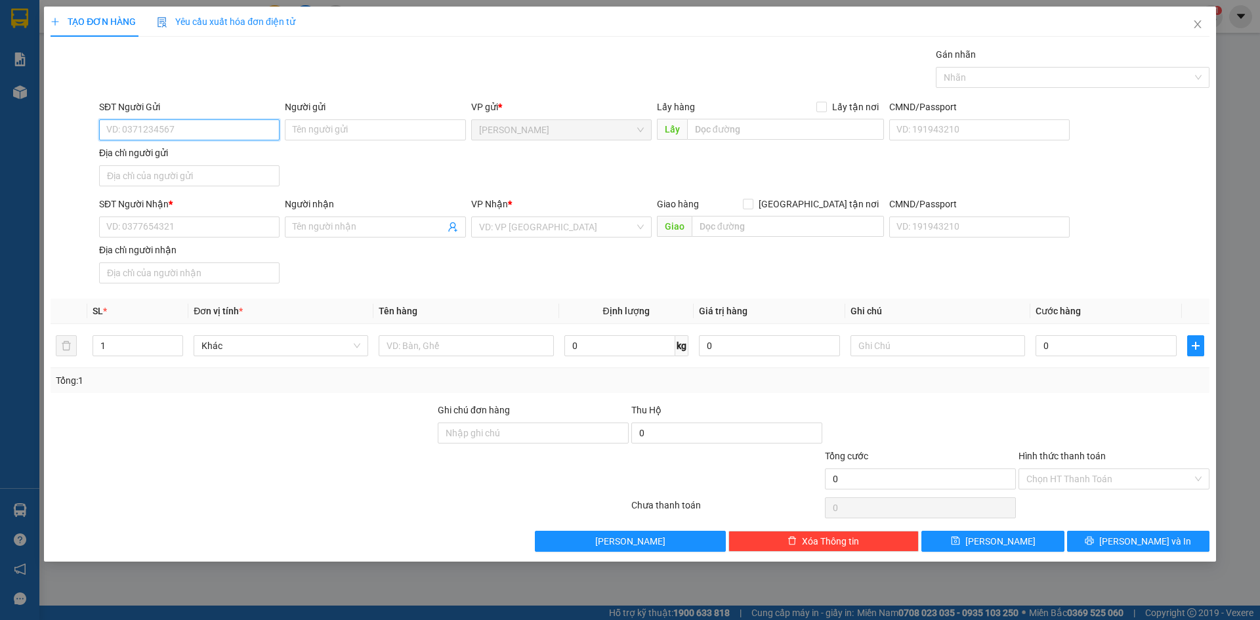
click at [243, 135] on input "SĐT Người Gửi" at bounding box center [189, 129] width 180 height 21
type input "0913630223"
click at [197, 154] on div "0913630223 - HUỲNH TẤN THẢO" at bounding box center [189, 156] width 165 height 14
type input "[PERSON_NAME]"
type input "0913630223"
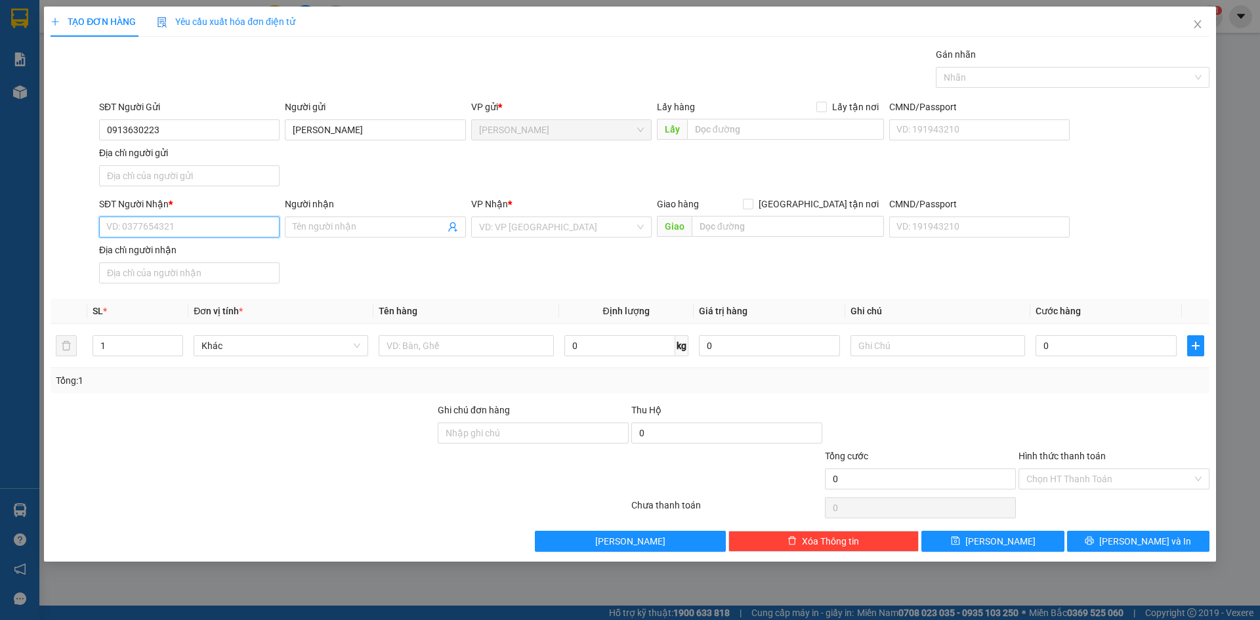
click at [171, 226] on input "SĐT Người Nhận *" at bounding box center [189, 227] width 180 height 21
type input "0937366380"
click at [177, 251] on div "0937366380 - THÀNH" at bounding box center [189, 253] width 165 height 14
type input "THÀNH"
type input "0937366380"
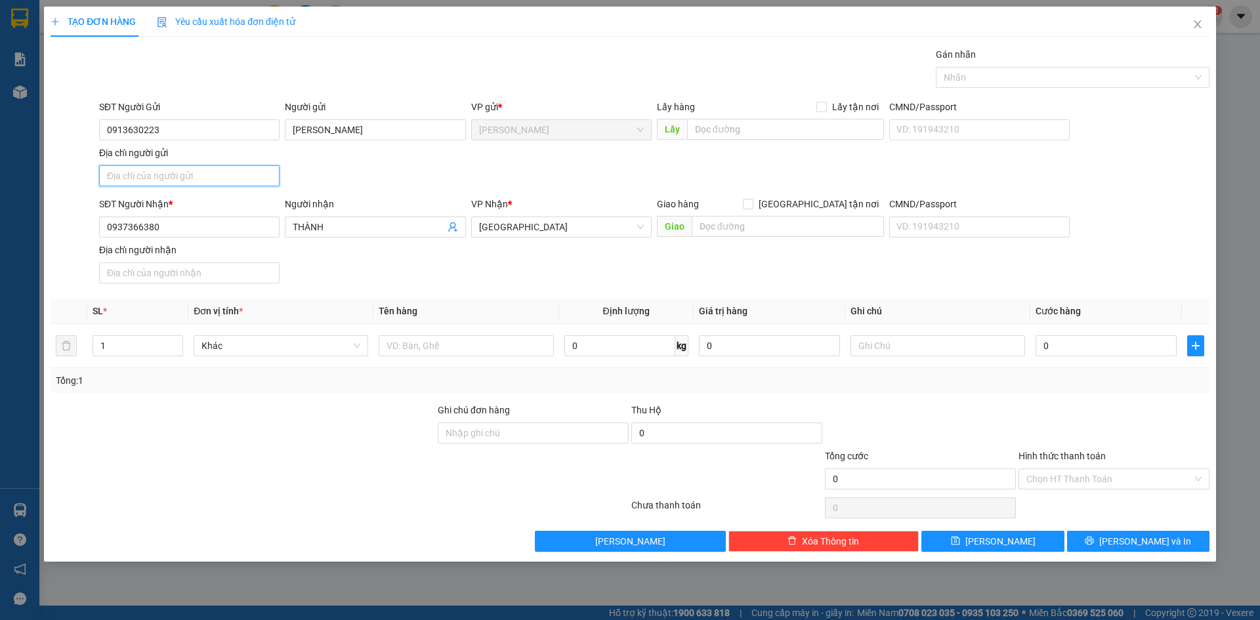
click at [167, 172] on input "Địa chỉ người gửi" at bounding box center [189, 175] width 180 height 21
type input "PHƯỜNG [GEOGRAPHIC_DATA], [GEOGRAPHIC_DATA]"
click at [500, 300] on th "Tên hàng" at bounding box center [465, 312] width 185 height 26
click at [464, 347] on input "text" at bounding box center [466, 345] width 175 height 21
type input "CỤC"
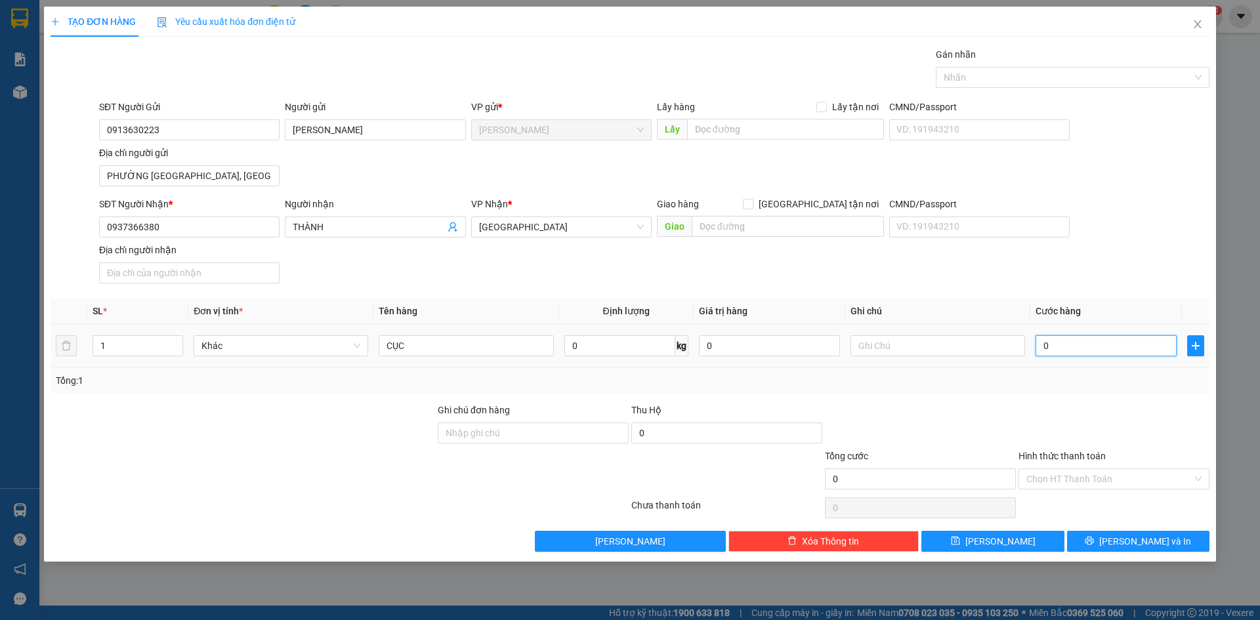
click at [1109, 341] on input "0" at bounding box center [1105, 345] width 141 height 21
type input "2"
type input "20"
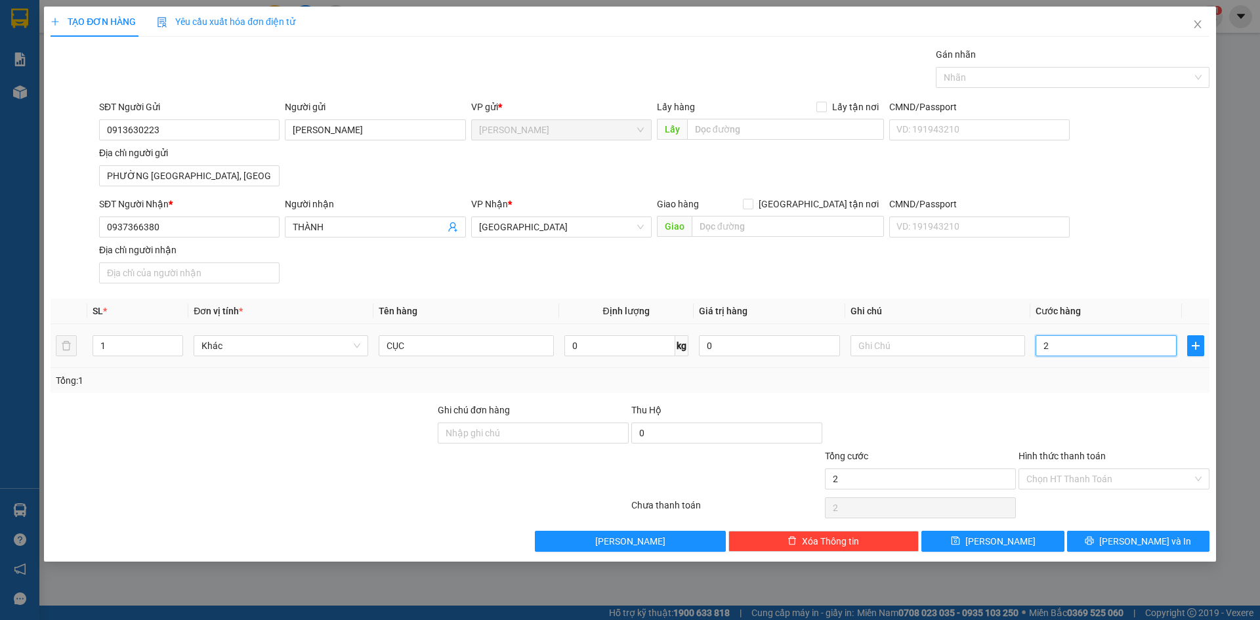
type input "20"
type input "200"
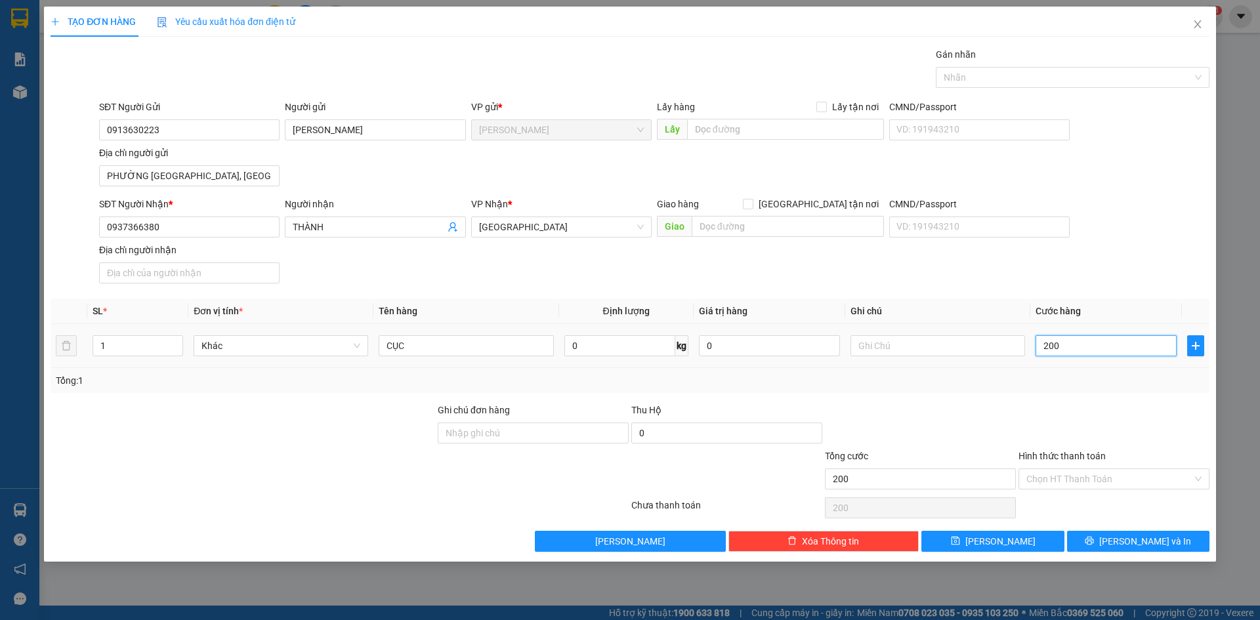
type input "2.000"
type input "20.000"
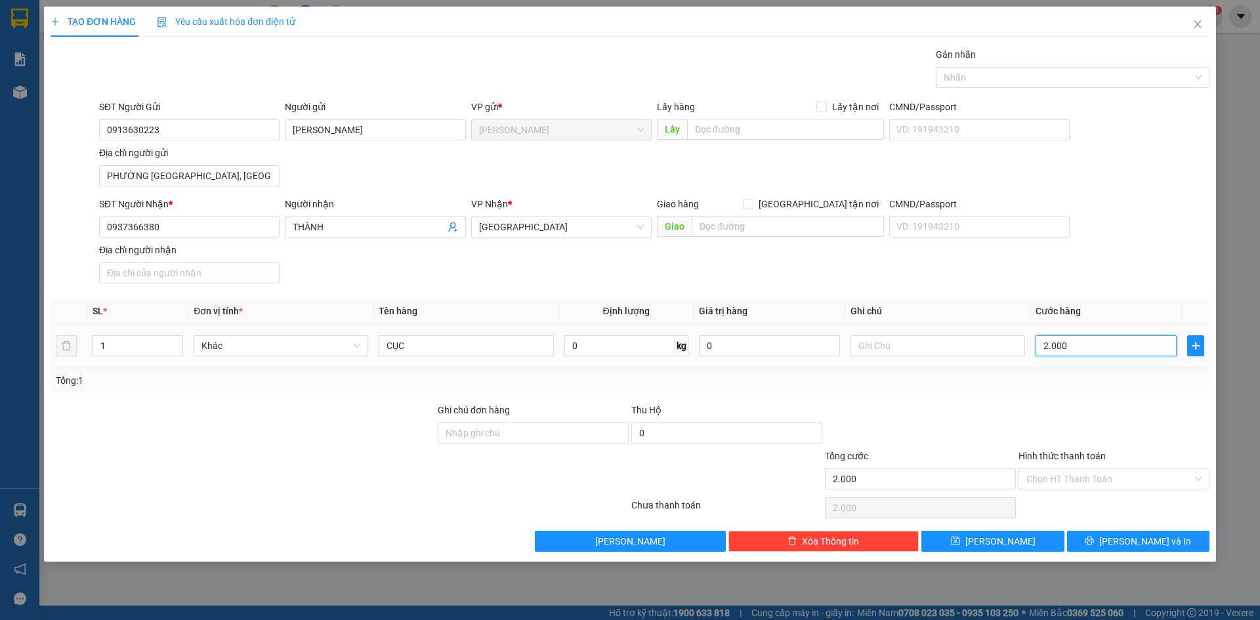
type input "20.000"
click at [1110, 476] on input "Hình thức thanh toán" at bounding box center [1109, 479] width 166 height 20
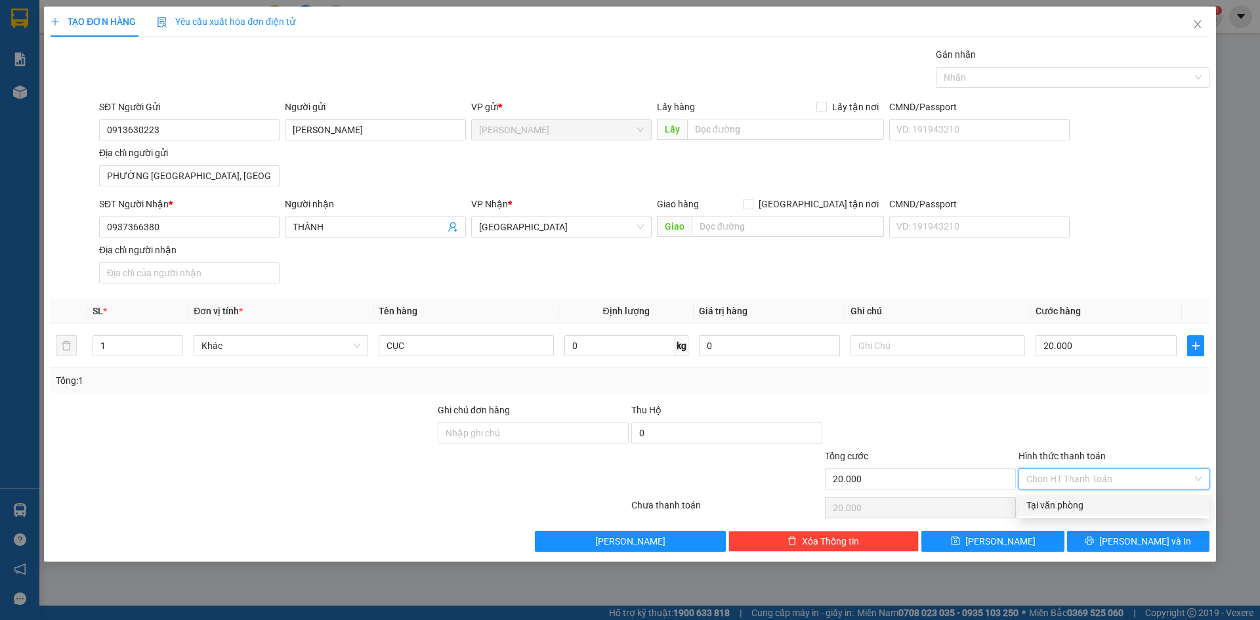
drag, startPoint x: 1096, startPoint y: 506, endPoint x: 1062, endPoint y: 419, distance: 93.3
click at [1096, 506] on div "Tại văn phòng" at bounding box center [1113, 505] width 175 height 14
type input "0"
click at [1104, 78] on div at bounding box center [1066, 78] width 254 height 16
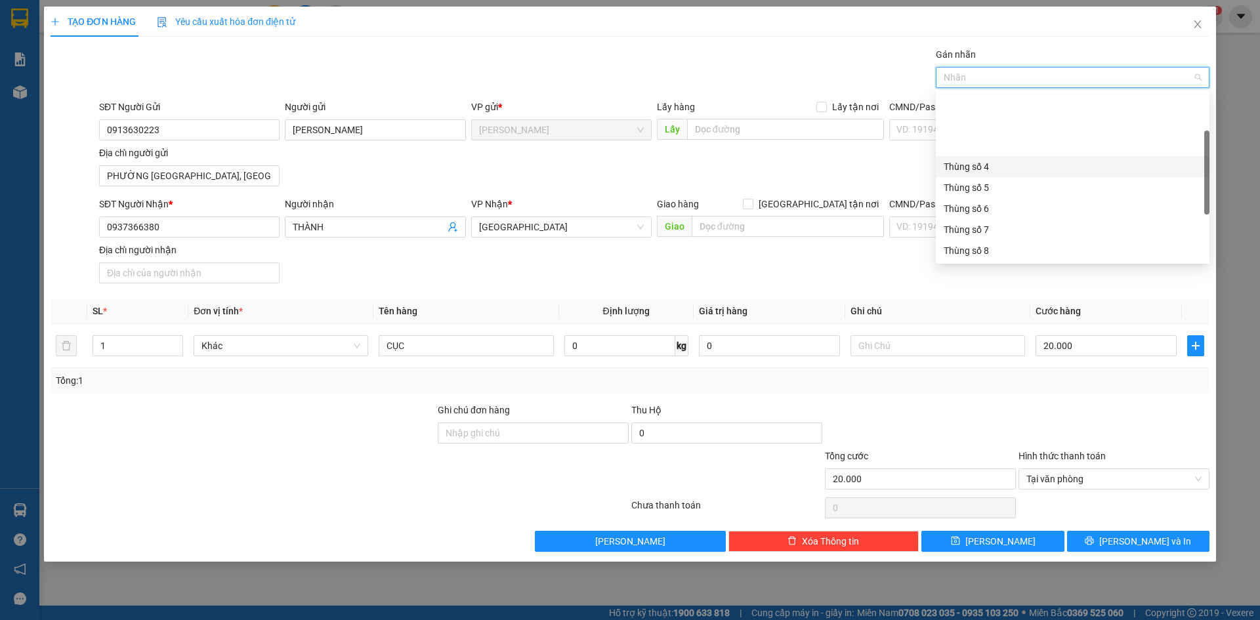
scroll to position [168, 0]
click at [959, 252] on div "Thùng 2H" at bounding box center [1072, 250] width 258 height 14
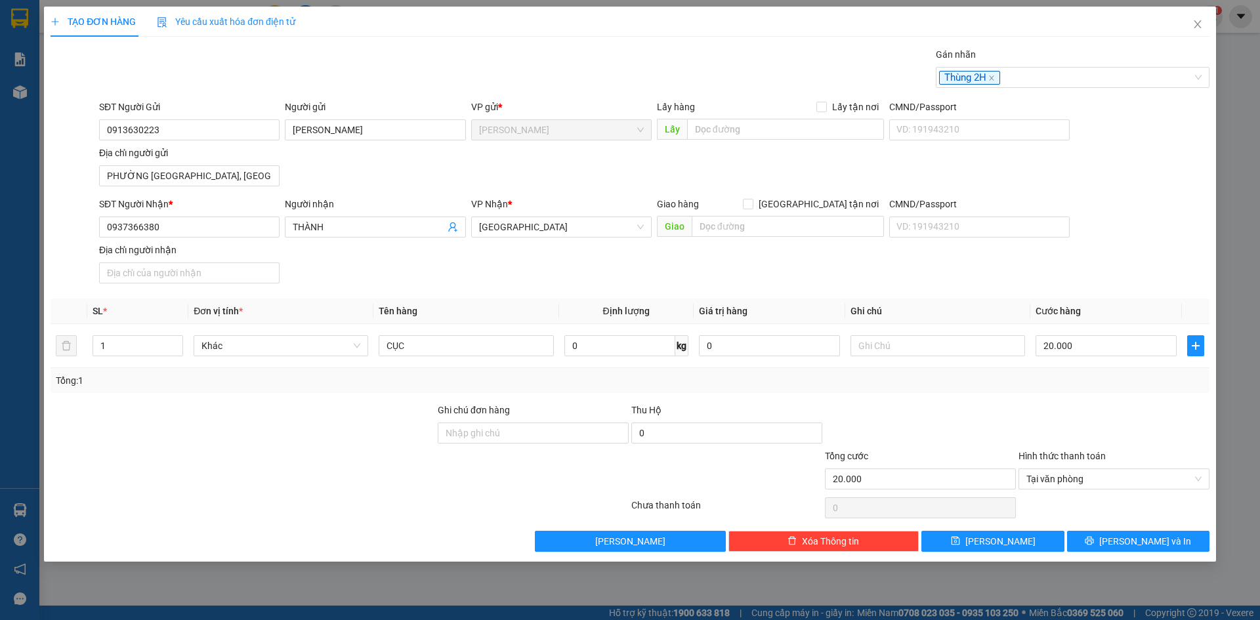
click at [1098, 409] on div at bounding box center [1114, 426] width 194 height 46
click at [1121, 550] on button "[PERSON_NAME] và In" at bounding box center [1138, 541] width 142 height 21
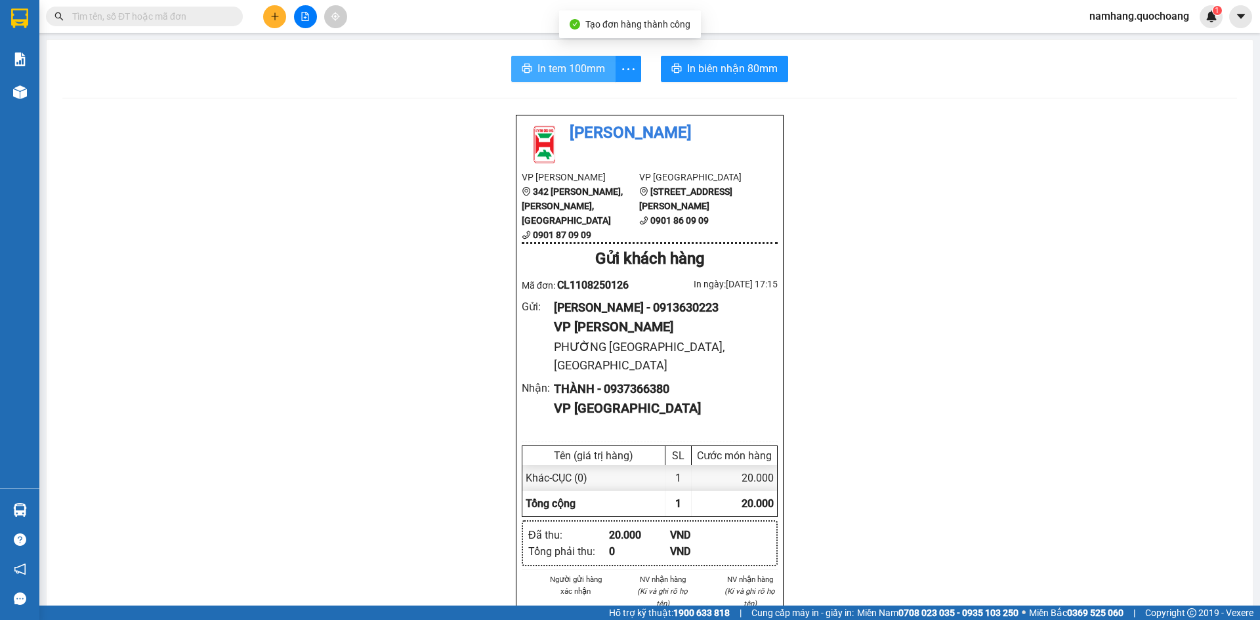
click at [549, 59] on button "In tem 100mm" at bounding box center [563, 69] width 104 height 26
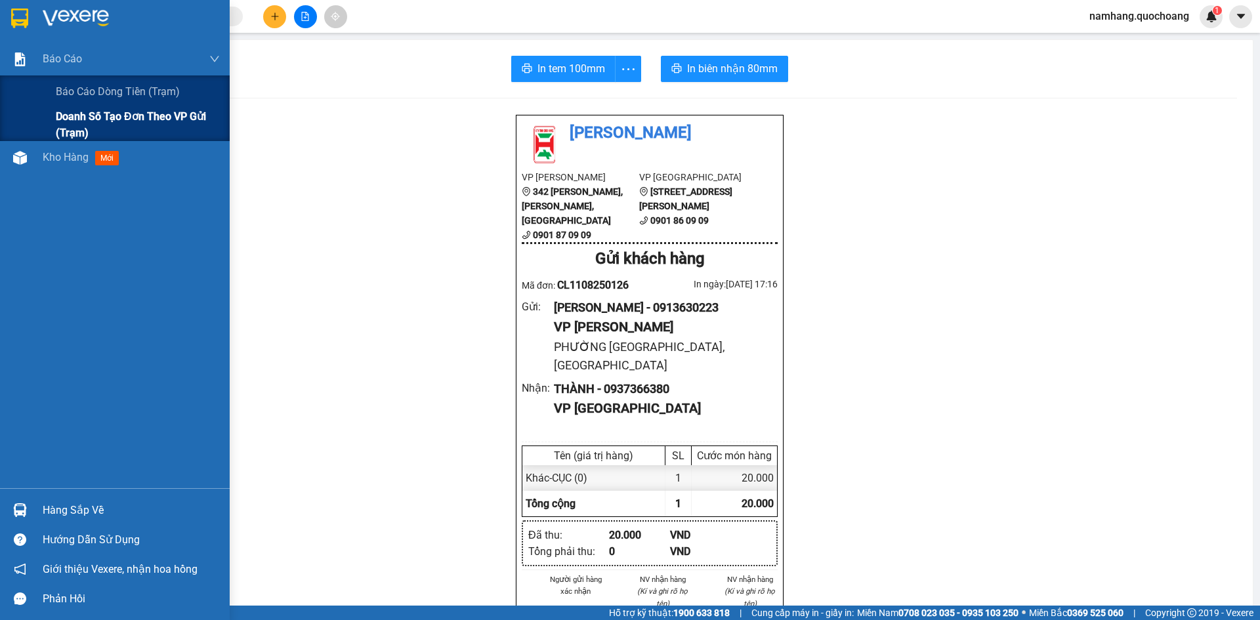
drag, startPoint x: 94, startPoint y: 85, endPoint x: 160, endPoint y: 116, distance: 72.8
click at [95, 85] on span "Báo cáo dòng tiền (trạm)" at bounding box center [118, 91] width 124 height 16
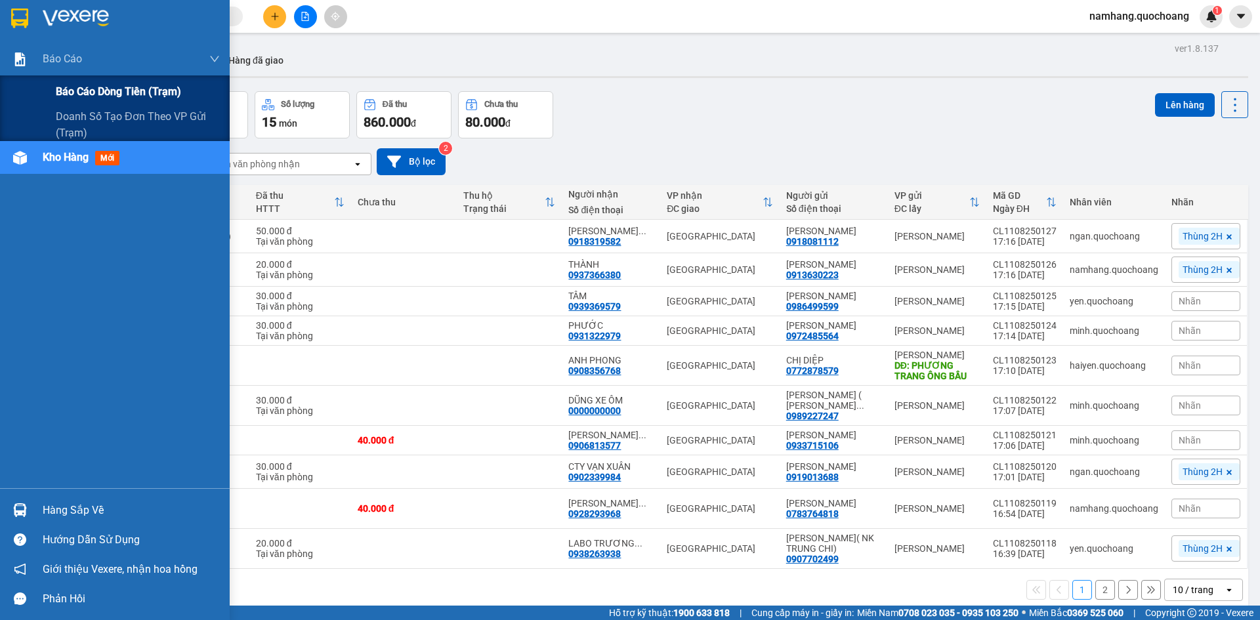
click at [98, 89] on span "Báo cáo dòng tiền (trạm)" at bounding box center [118, 91] width 125 height 16
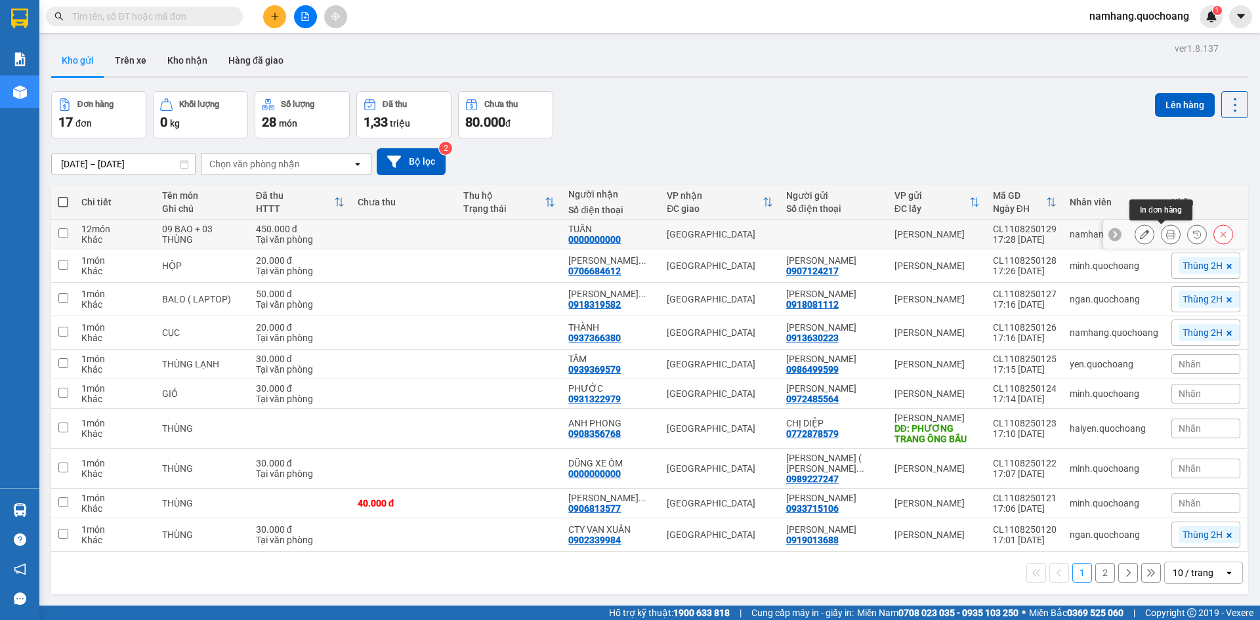
click at [1166, 235] on icon at bounding box center [1170, 234] width 9 height 9
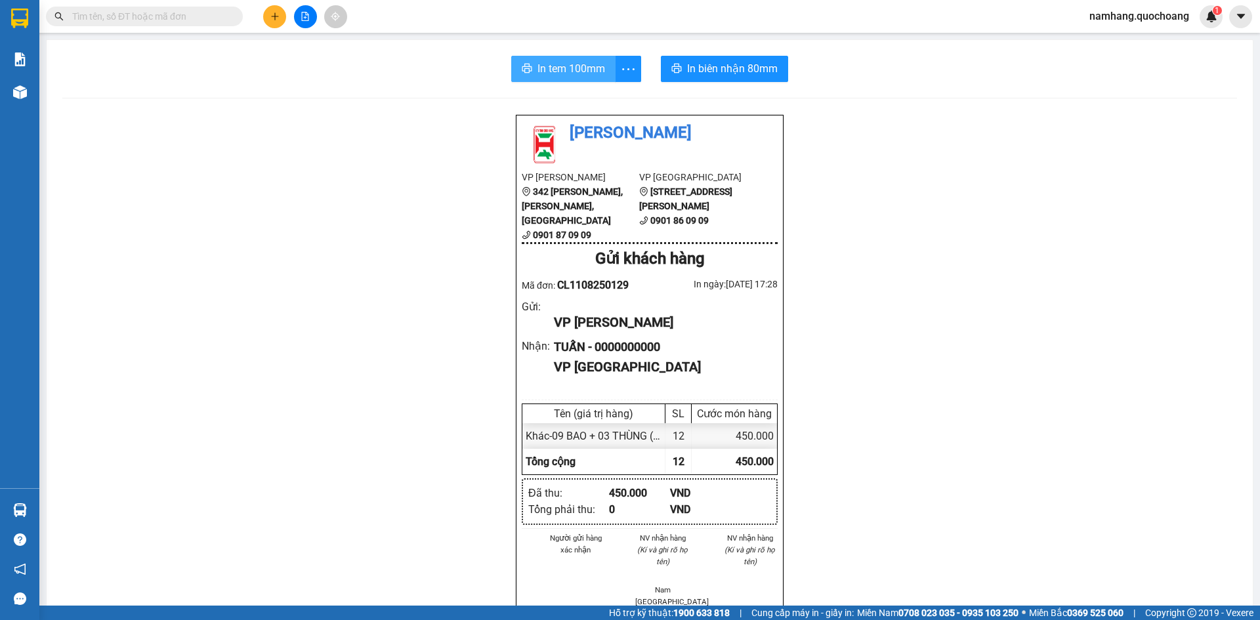
click at [537, 66] on span "In tem 100mm" at bounding box center [571, 68] width 68 height 16
click at [266, 15] on button at bounding box center [274, 16] width 23 height 23
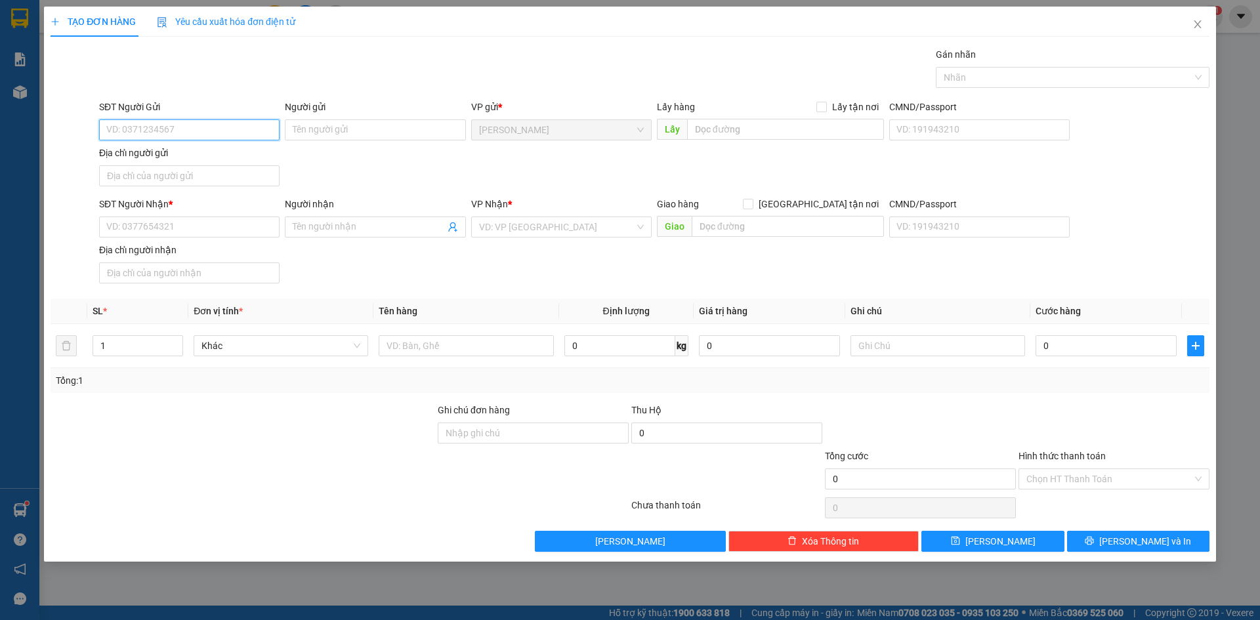
click at [201, 130] on input "SĐT Người Gửi" at bounding box center [189, 129] width 180 height 21
type input "0919450338"
click at [222, 144] on div "0919450338 0919450338 - [PERSON_NAME]" at bounding box center [189, 156] width 180 height 26
click at [223, 117] on div "SĐT Người Gửi" at bounding box center [189, 110] width 180 height 20
click at [220, 123] on input "0919450338" at bounding box center [189, 129] width 180 height 21
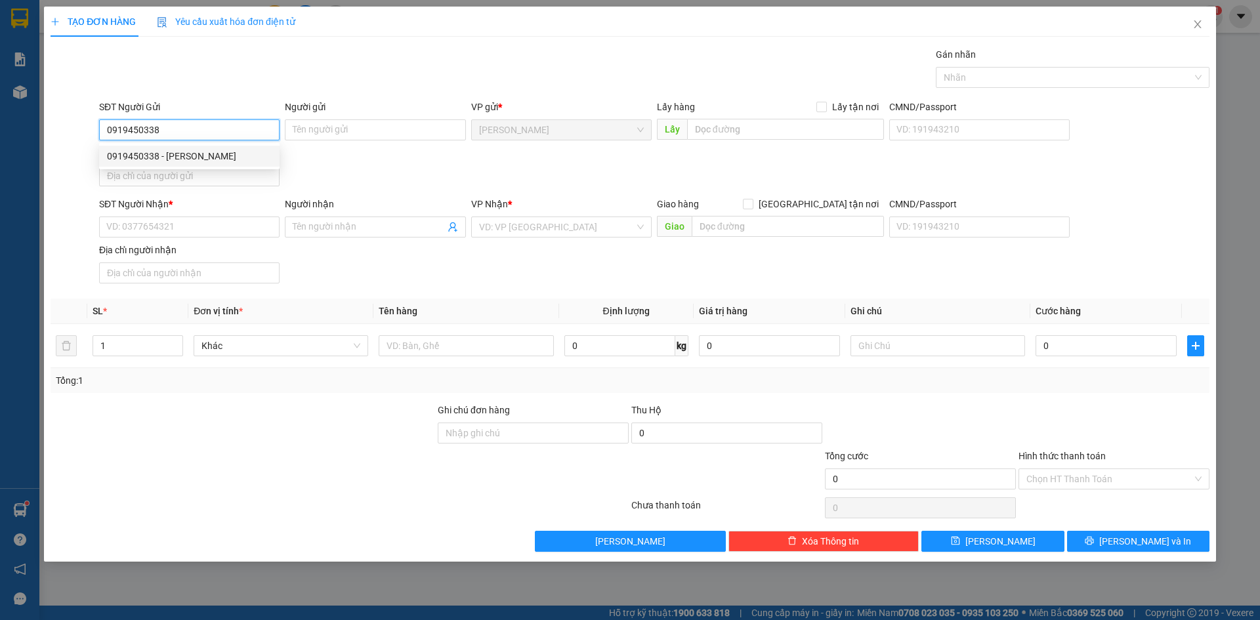
click at [205, 157] on div "0919450338 - [PERSON_NAME]" at bounding box center [189, 156] width 165 height 14
type input "[PERSON_NAME]"
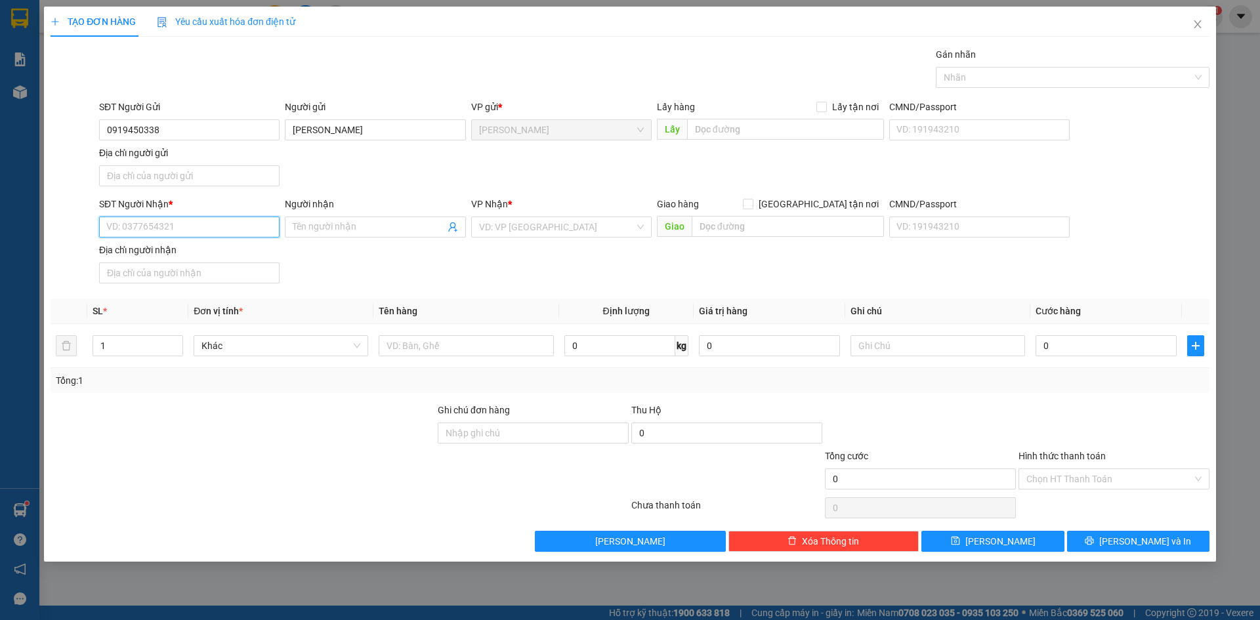
click at [195, 231] on input "SĐT Người Nhận *" at bounding box center [189, 227] width 180 height 21
click at [237, 268] on div "0939110179 - A ĐƯỢC" at bounding box center [189, 274] width 165 height 14
type input "0939110179"
type input "A ĐƯỢC"
click at [437, 342] on input "text" at bounding box center [466, 345] width 175 height 21
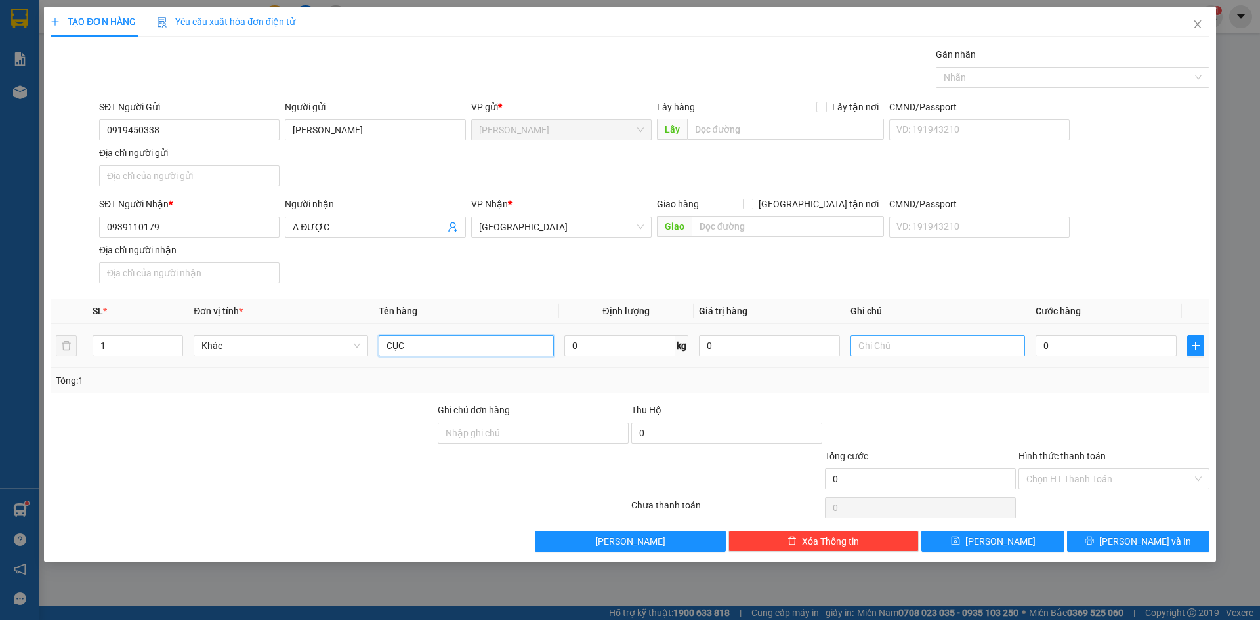
type input "CỤC"
click at [890, 341] on input "text" at bounding box center [937, 345] width 175 height 21
type input "KHÁCH NIÊM PHONG SẴN"
click at [1080, 348] on input "0" at bounding box center [1105, 345] width 141 height 21
type input "7"
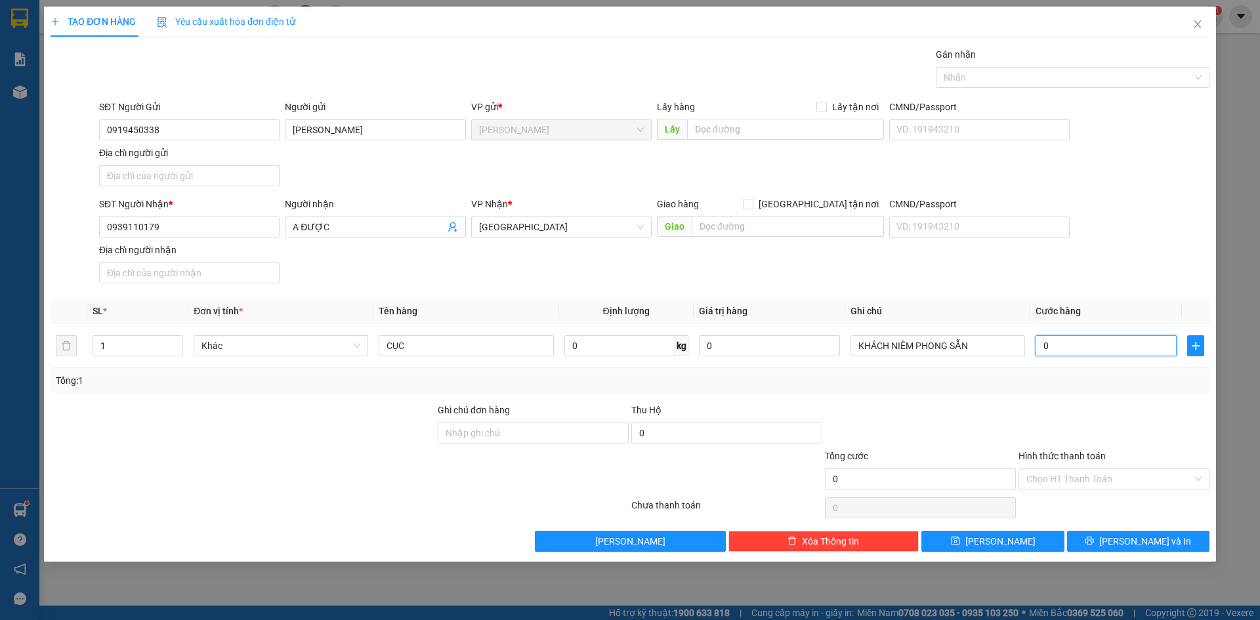
type input "7"
type input "70"
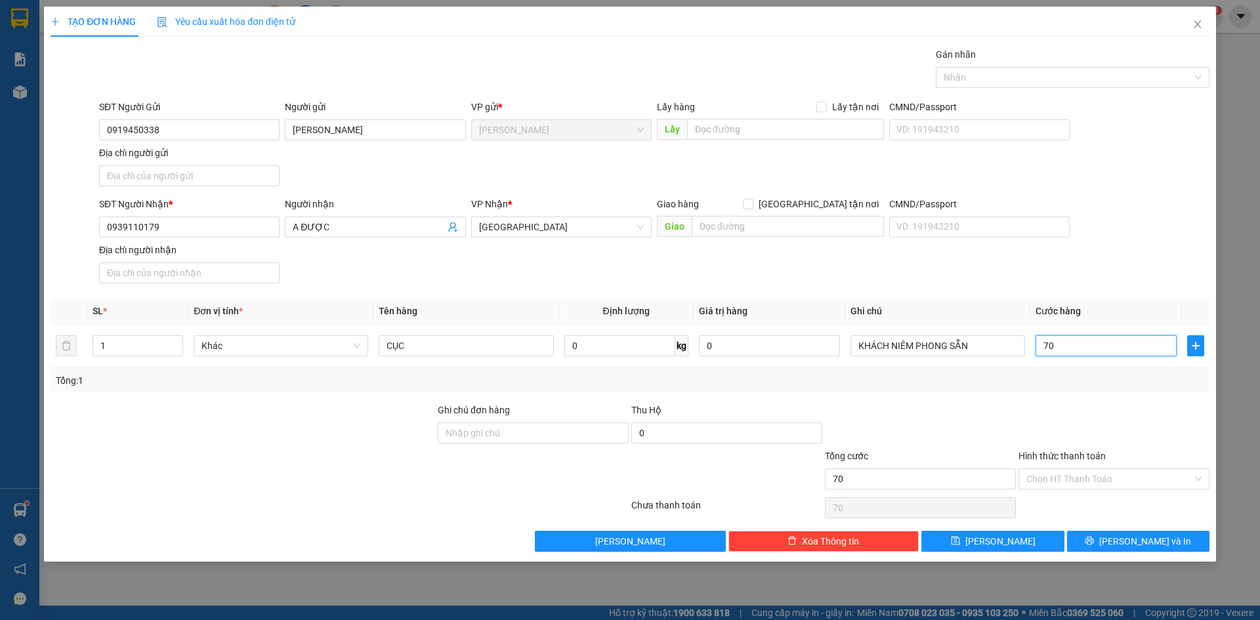
type input "700"
type input "7.000"
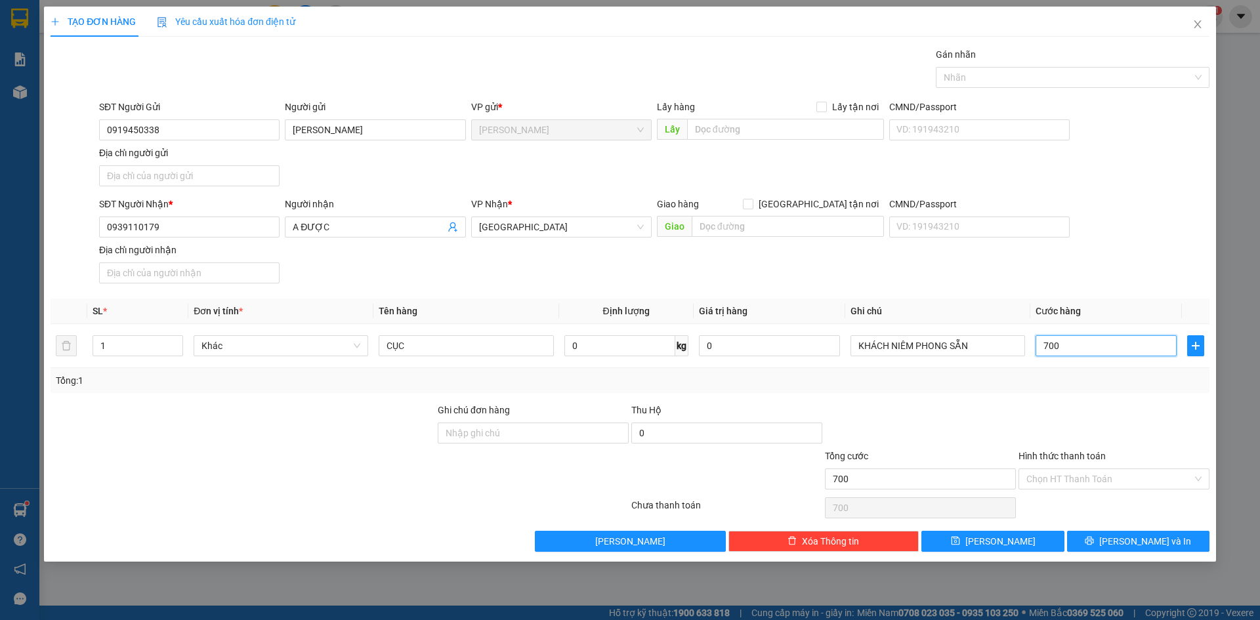
type input "7.000"
type input "70.000"
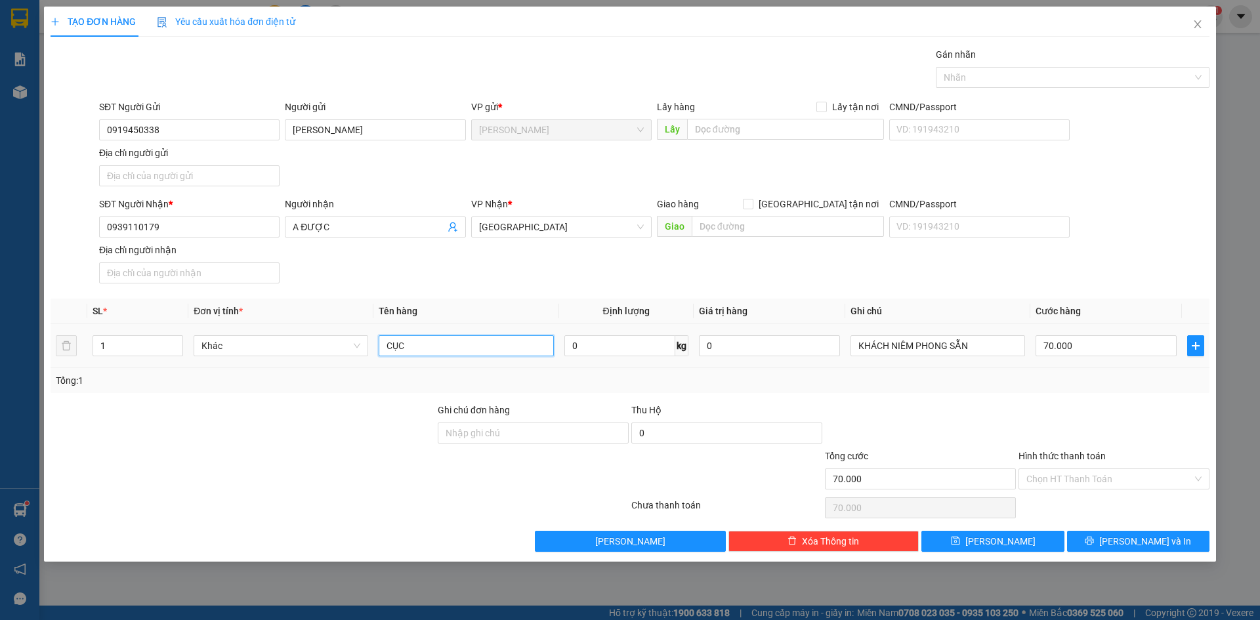
click at [502, 342] on input "CỤC" at bounding box center [466, 345] width 175 height 21
drag, startPoint x: 478, startPoint y: 344, endPoint x: 413, endPoint y: 348, distance: 65.1
click at [413, 348] on input "CỤC (GIAO CẨN THẬN)" at bounding box center [466, 345] width 175 height 21
type input "CỤC (HÀNG QUAN TRỌNG)"
click at [575, 292] on div "Transit Pickup Surcharge Ids Transit Deliver Surcharge Ids Transit Deliver Surc…" at bounding box center [630, 299] width 1159 height 505
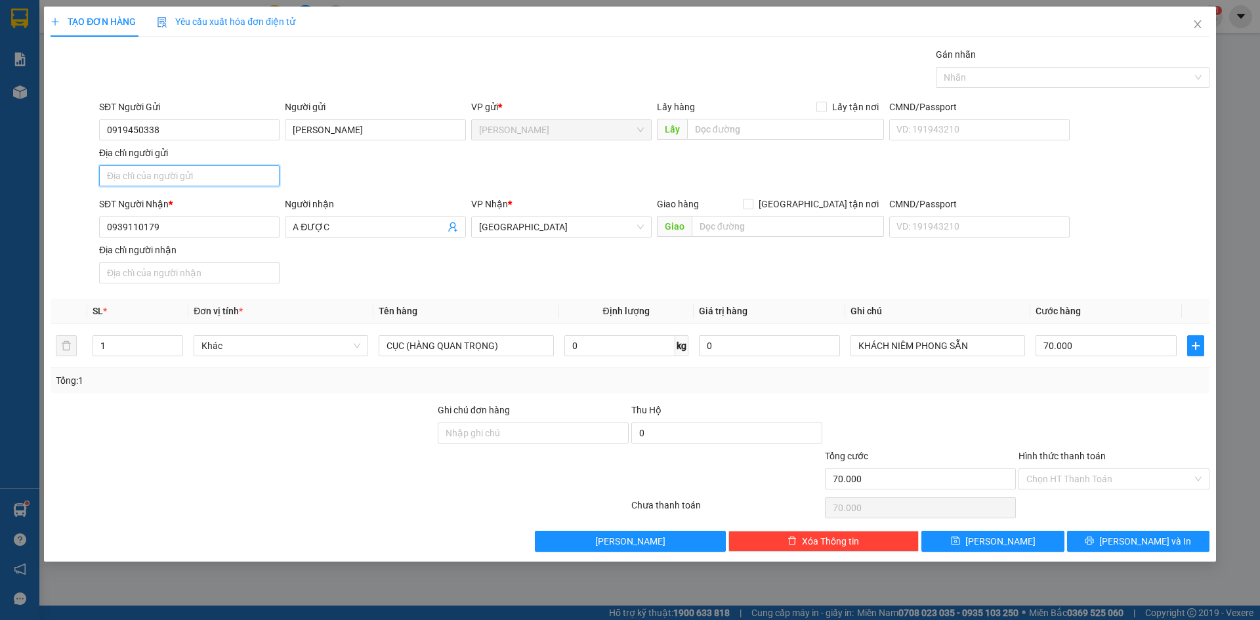
click at [229, 171] on input "Địa chỉ người gửi" at bounding box center [189, 175] width 180 height 21
type input "PHƯỜNG [GEOGRAPHIC_DATA], [GEOGRAPHIC_DATA]"
click at [522, 185] on div "SĐT Người Gửi 0919450338 Người gửi VÕ NGỌC CHIẾN VP gửi * [PERSON_NAME] Lấy hàn…" at bounding box center [653, 146] width 1115 height 92
drag, startPoint x: 1092, startPoint y: 413, endPoint x: 1073, endPoint y: 96, distance: 317.5
click at [1092, 409] on div at bounding box center [1114, 426] width 194 height 46
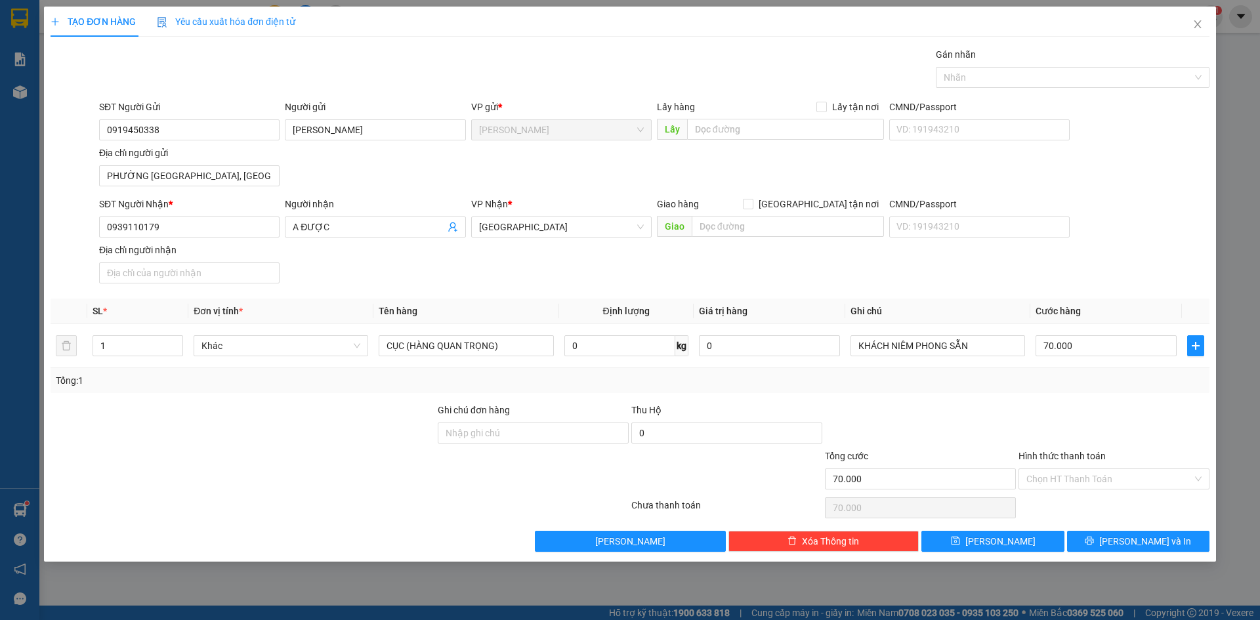
click at [1071, 66] on div "Gán nhãn" at bounding box center [1073, 57] width 274 height 20
click at [1072, 70] on div at bounding box center [1066, 78] width 254 height 16
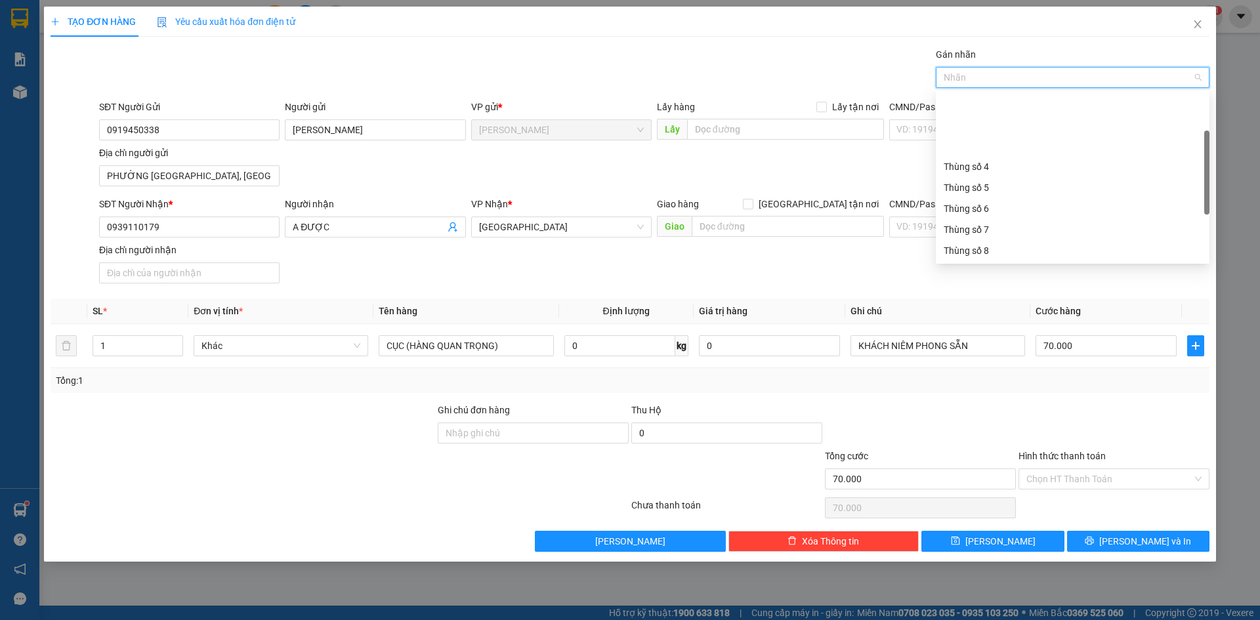
scroll to position [168, 0]
click at [1019, 253] on div "Thùng 2H" at bounding box center [1072, 250] width 258 height 14
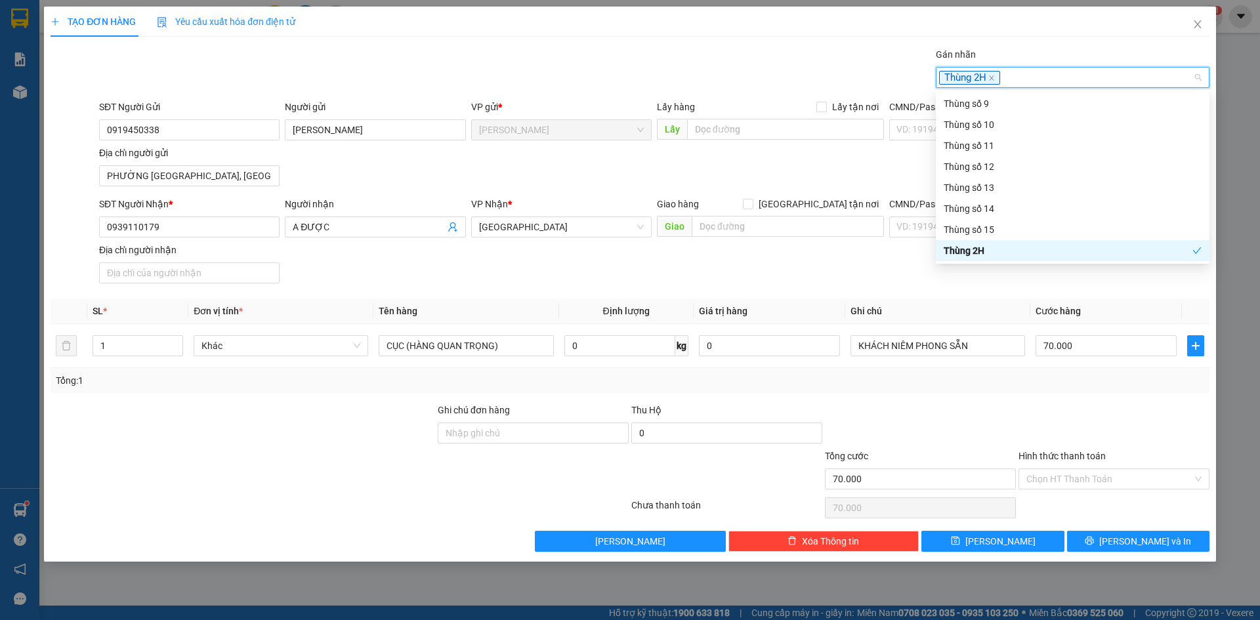
click at [1010, 288] on div "SĐT Người Nhận * 0939110179 Người nhận A ĐƯỢC VP Nhận * [GEOGRAPHIC_DATA] Giao …" at bounding box center [653, 243] width 1115 height 92
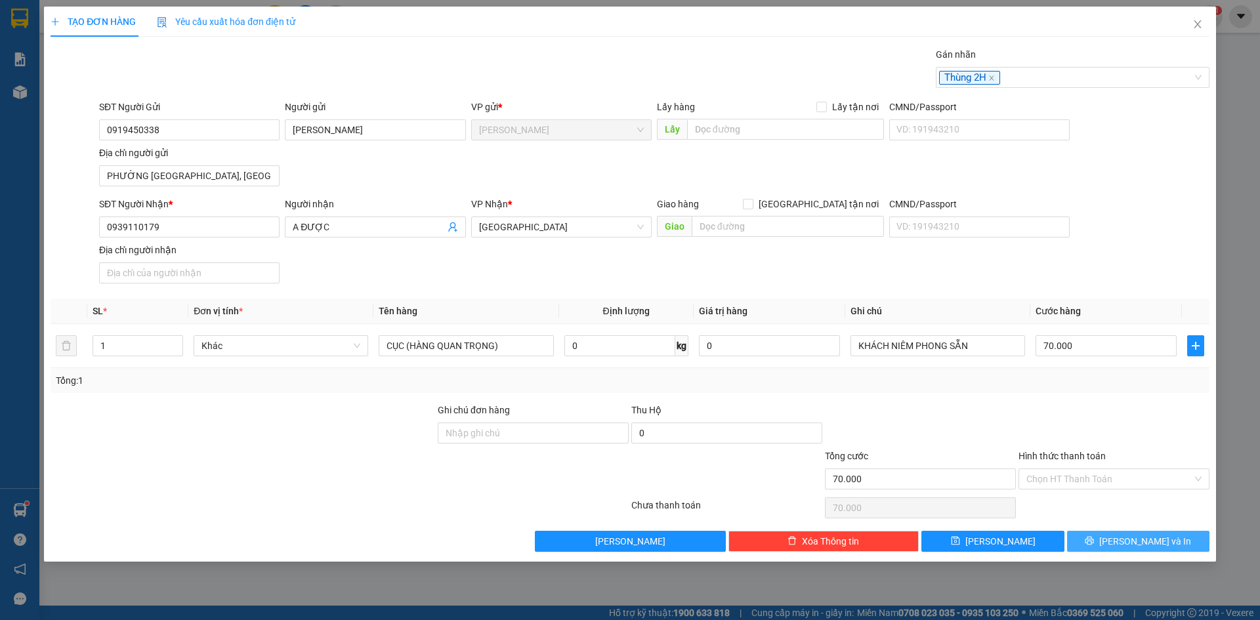
click at [1142, 539] on span "[PERSON_NAME] và In" at bounding box center [1145, 541] width 92 height 14
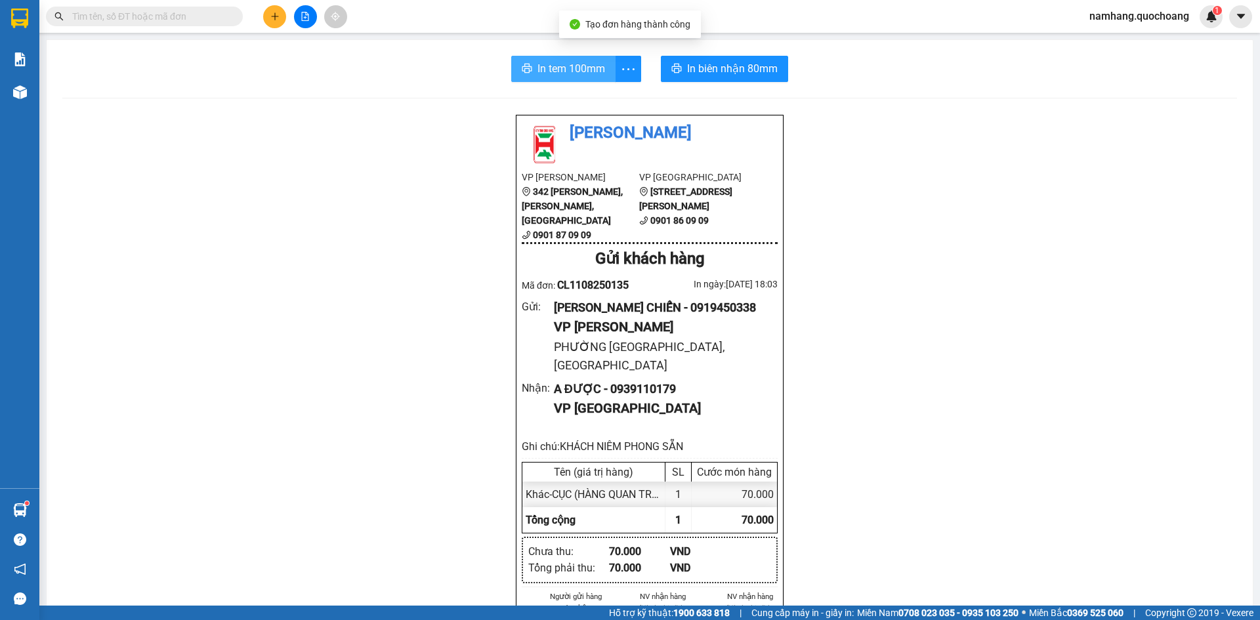
click at [550, 64] on span "In tem 100mm" at bounding box center [571, 68] width 68 height 16
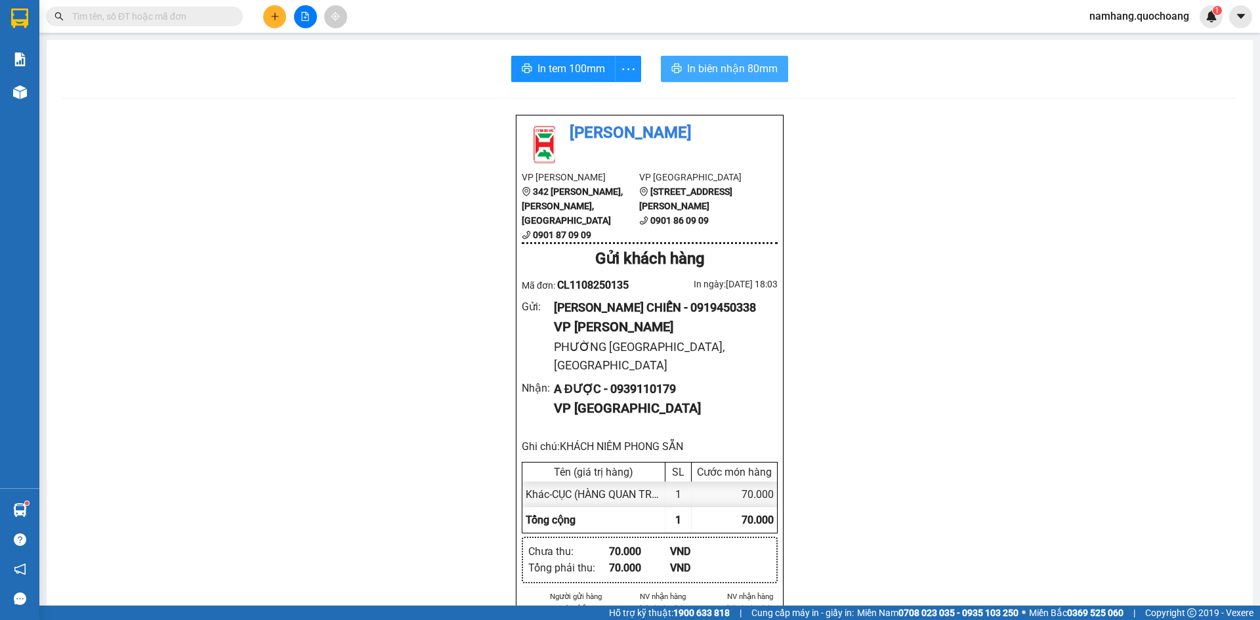
click at [726, 76] on span "In biên nhận 80mm" at bounding box center [732, 68] width 91 height 16
click at [275, 26] on button at bounding box center [274, 16] width 23 height 23
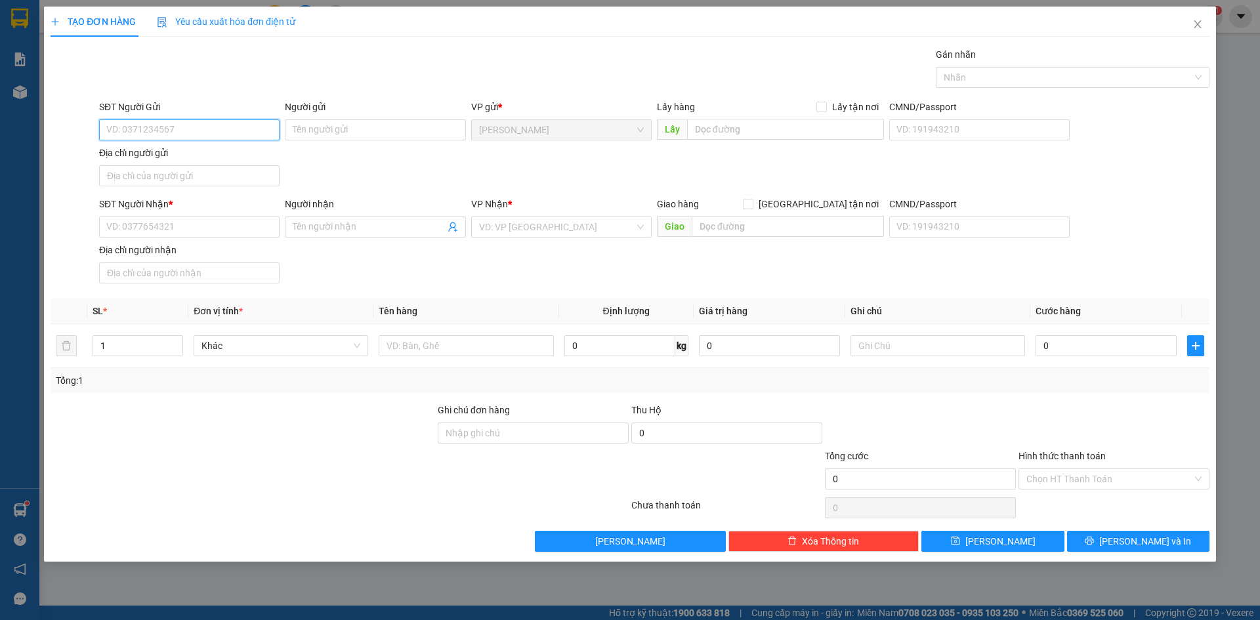
click at [201, 129] on input "SĐT Người Gửi" at bounding box center [189, 129] width 180 height 21
type input "0989810398"
click at [195, 159] on div "0989810398 - PHƯƠNG" at bounding box center [189, 156] width 165 height 14
type input "PHƯƠNG"
type input "0989810398"
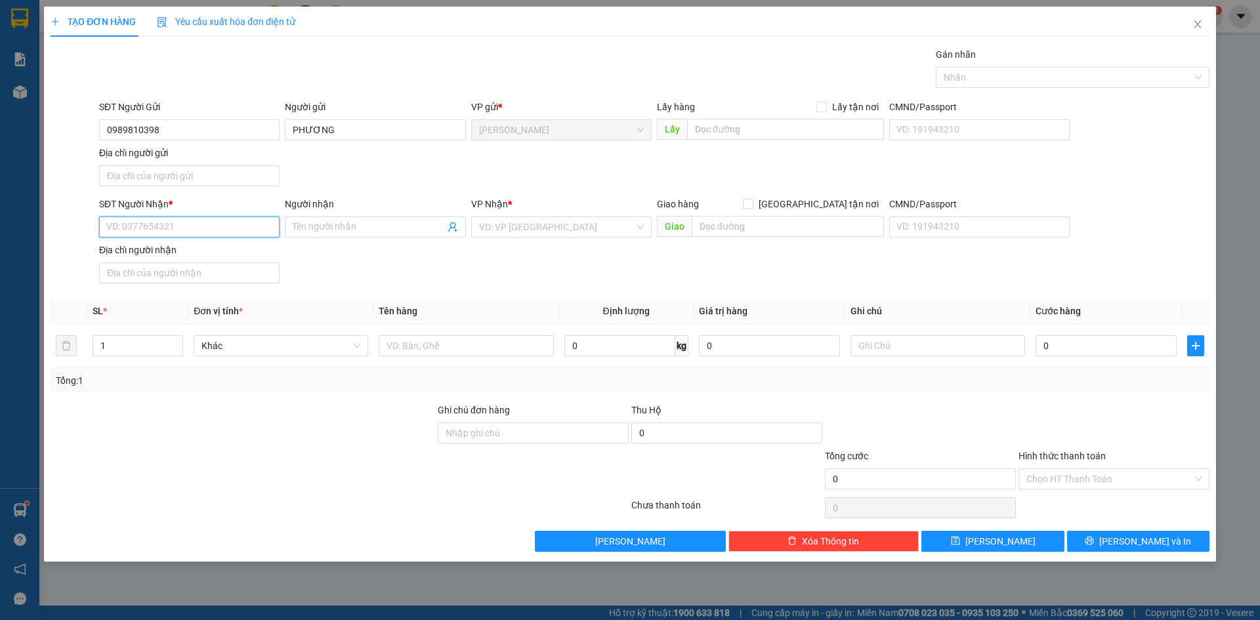
click at [194, 230] on input "SĐT Người Nhận *" at bounding box center [189, 227] width 180 height 21
type input "03444413954"
click at [213, 226] on input "03444413954" at bounding box center [189, 227] width 180 height 21
type input "0344413954"
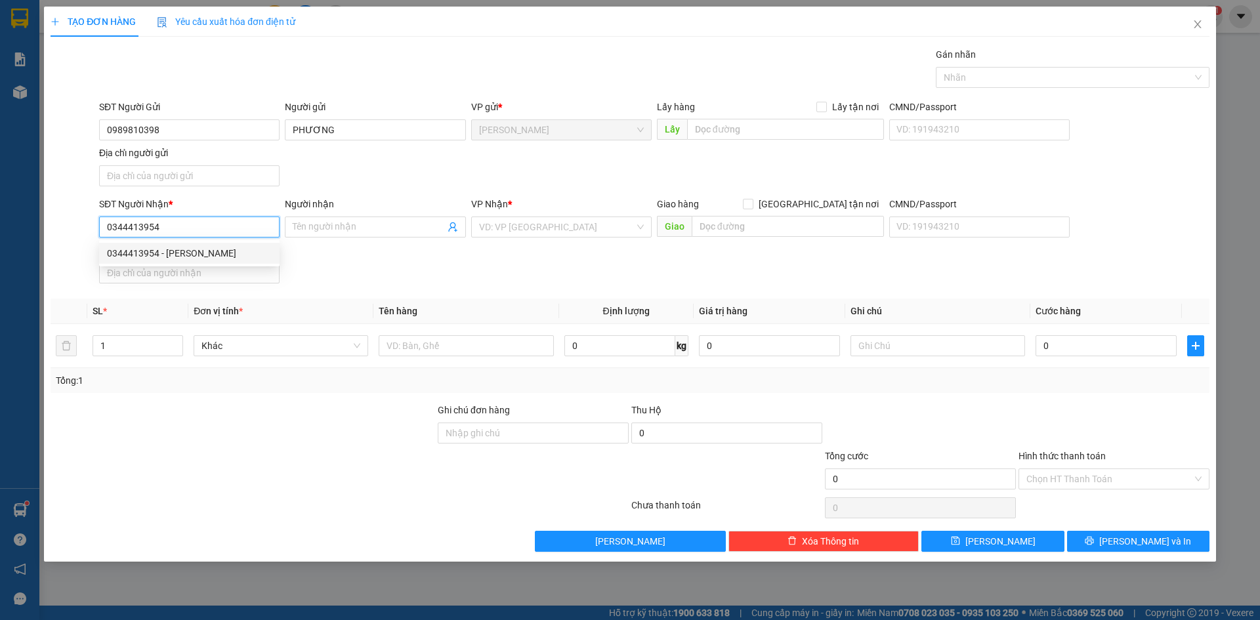
click at [253, 249] on div "0344413954 - [PERSON_NAME]" at bounding box center [189, 253] width 165 height 14
type input "[PERSON_NAME]"
type input "0344413954"
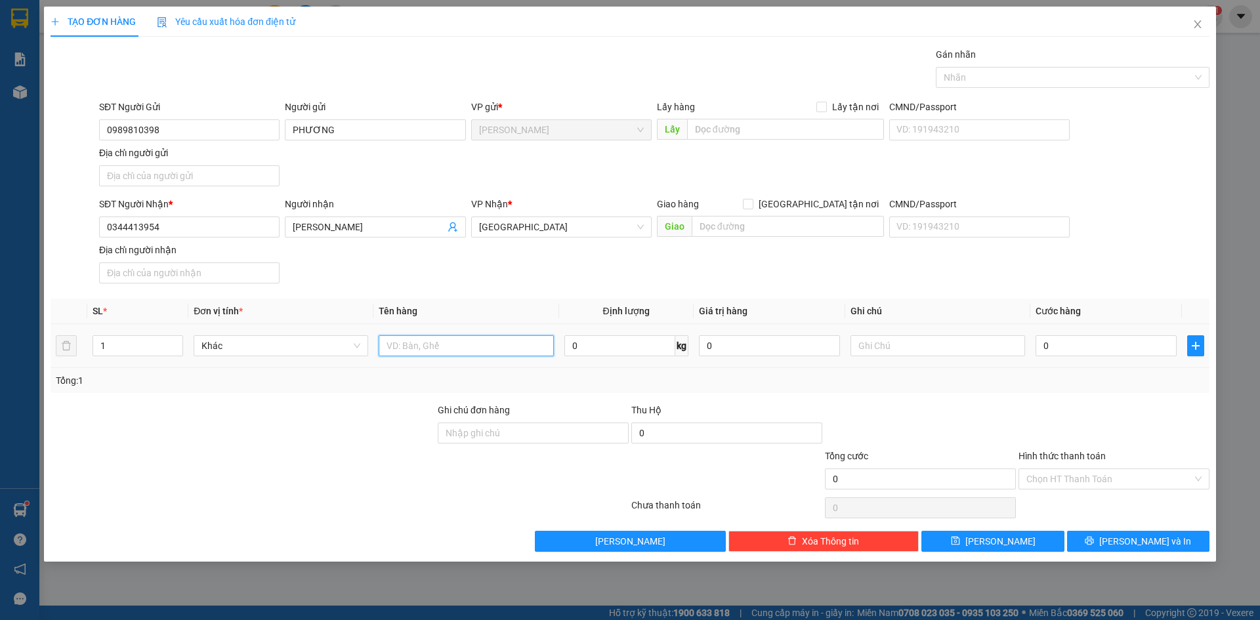
click at [438, 349] on input "text" at bounding box center [466, 345] width 175 height 21
click at [454, 346] on input "22.050.000" at bounding box center [466, 345] width 175 height 21
type input "22.050.000 VND"
click at [930, 353] on input "text" at bounding box center [937, 345] width 175 height 21
type input "TIỀN THU HỘ"
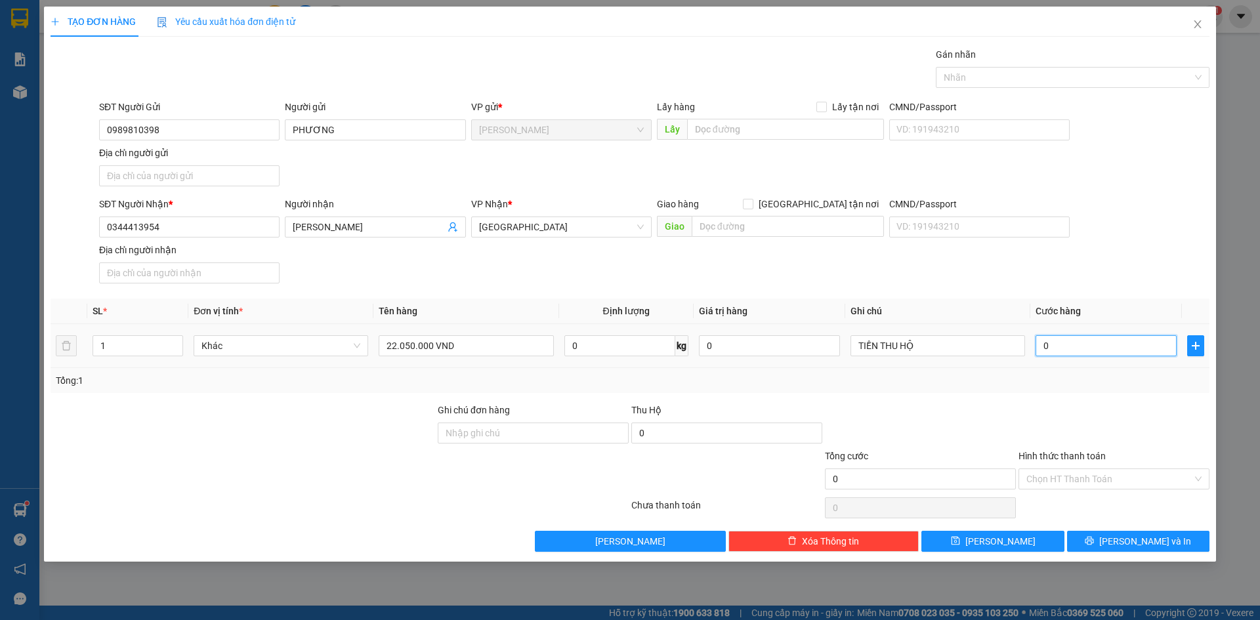
click at [1068, 349] on input "0" at bounding box center [1105, 345] width 141 height 21
type input "9"
type input "90"
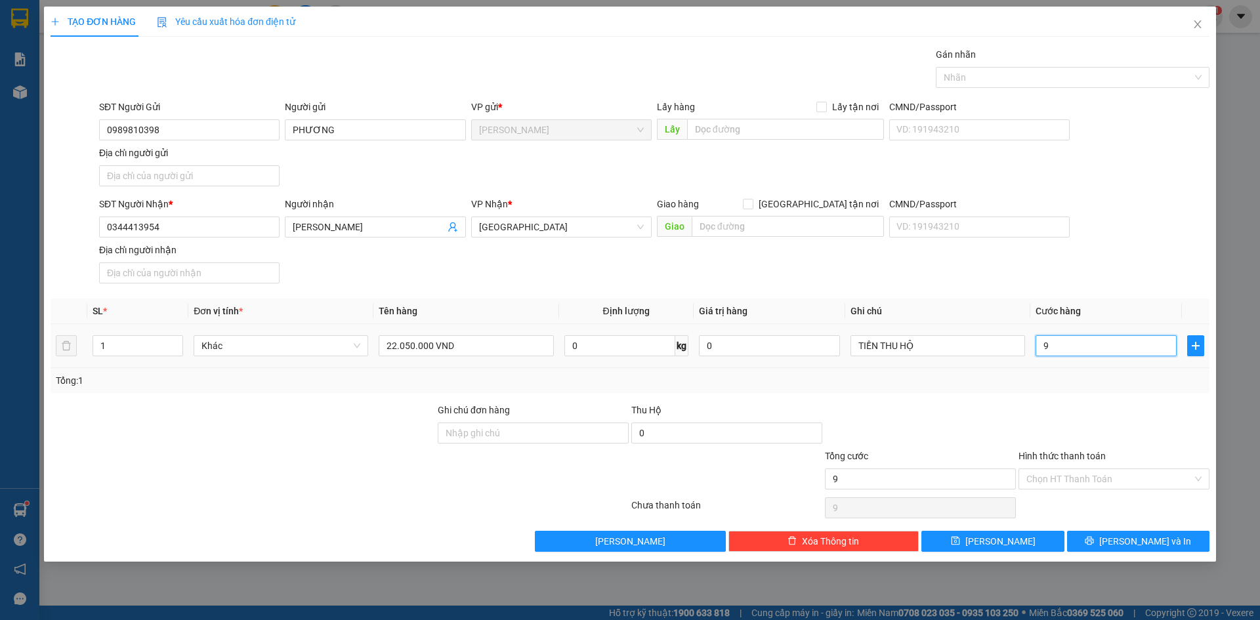
type input "90"
type input "900"
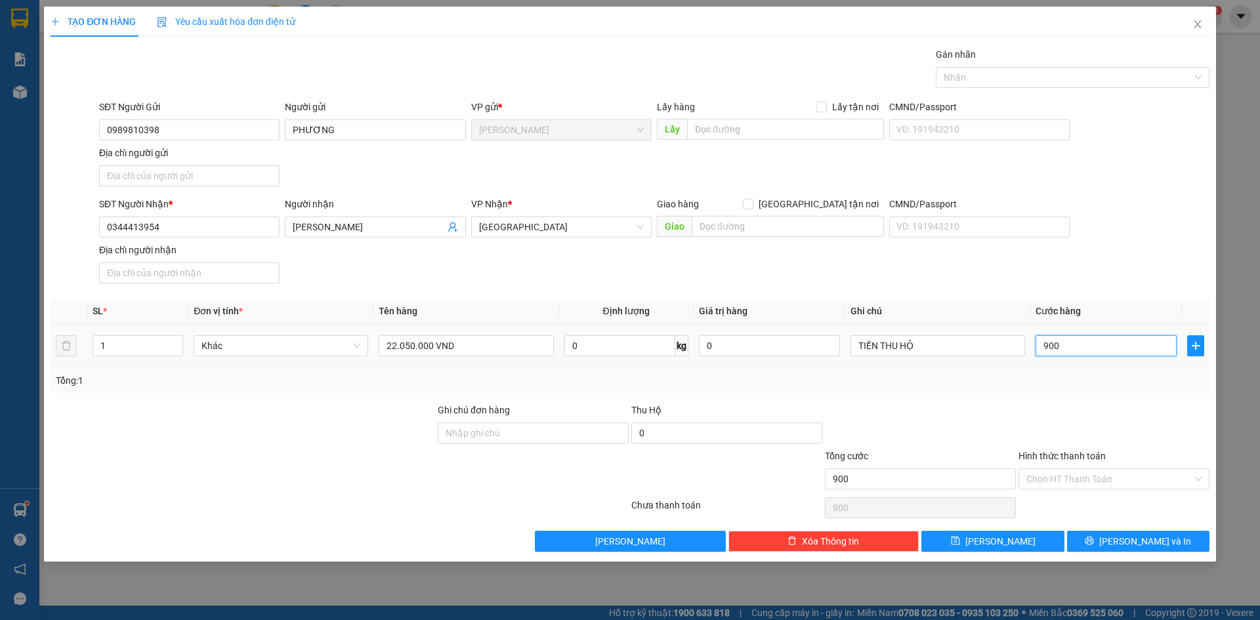
type input "9.000"
type input "90.000"
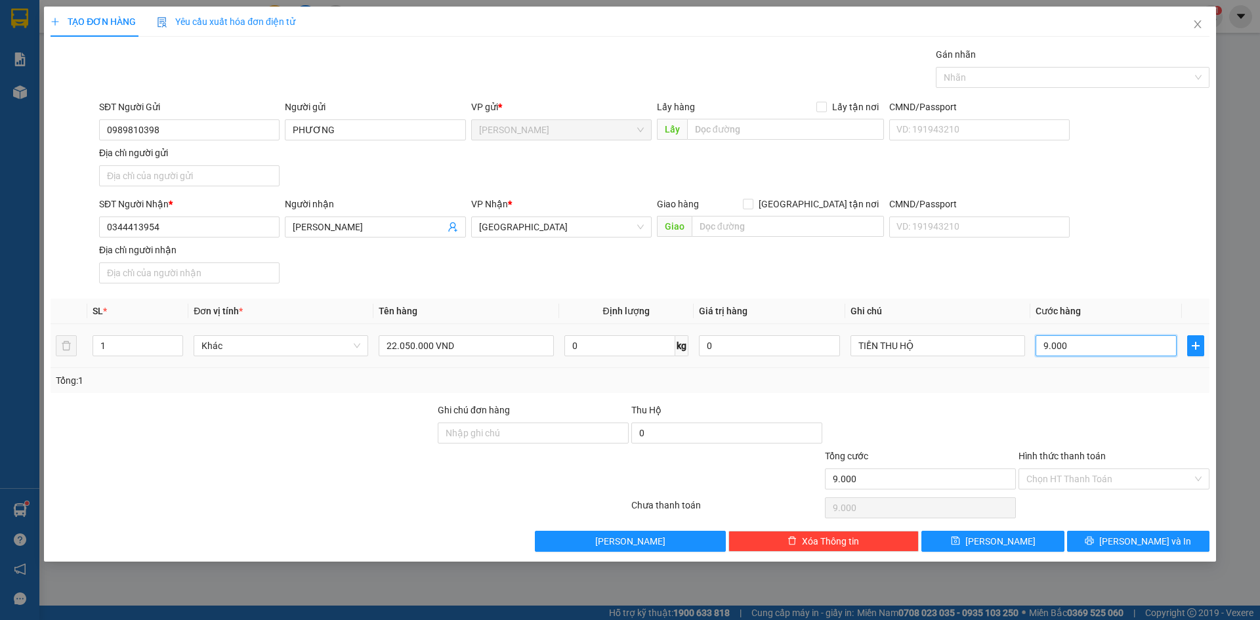
type input "90.000"
click at [1126, 289] on div "Transit Pickup Surcharge Ids Transit Deliver Surcharge Ids Transit Deliver Surc…" at bounding box center [630, 299] width 1159 height 505
click at [1128, 81] on div at bounding box center [1066, 78] width 254 height 16
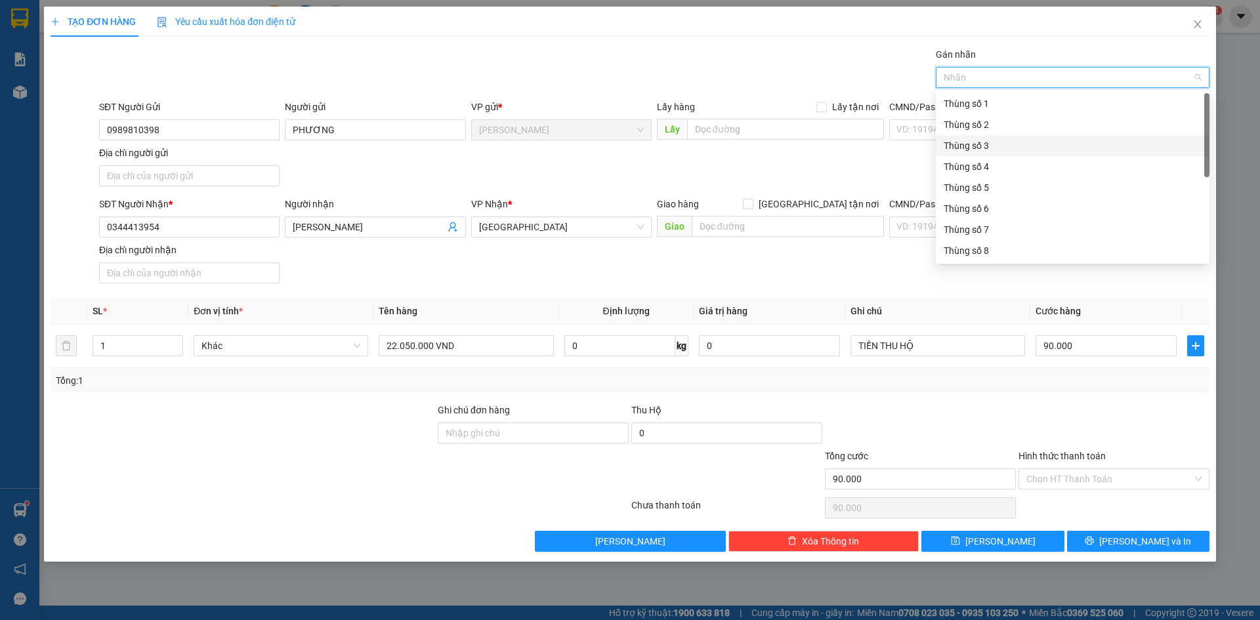
scroll to position [168, 0]
click at [1004, 246] on div "Thùng 2H" at bounding box center [1072, 250] width 258 height 14
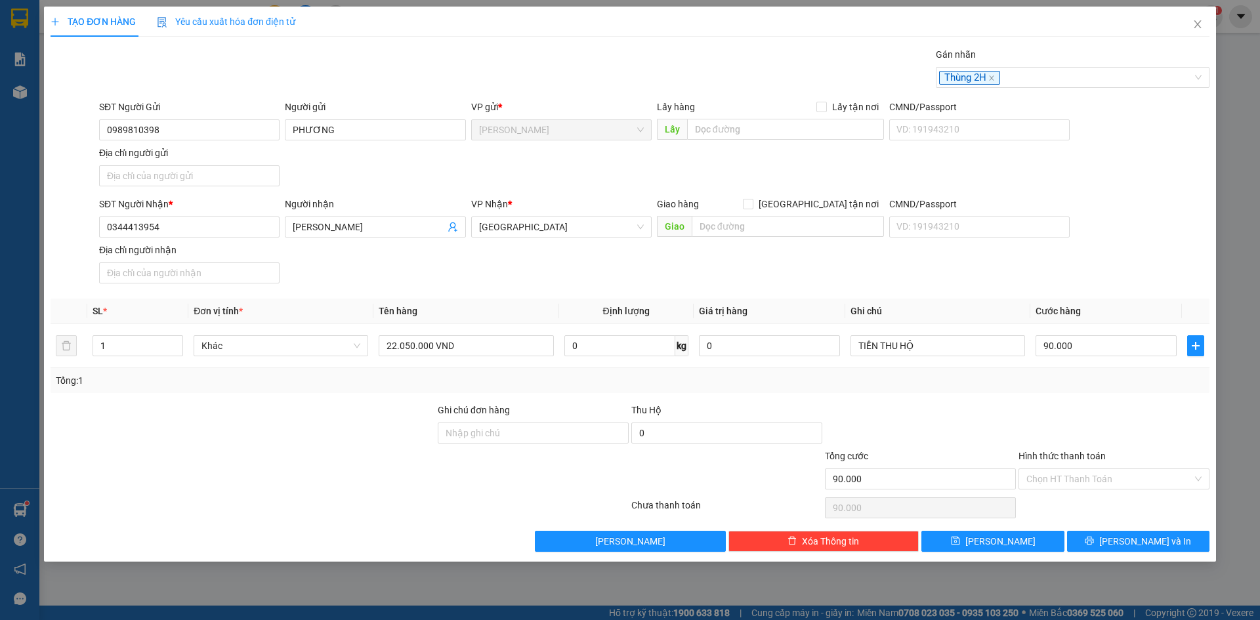
click at [1095, 405] on div at bounding box center [1114, 426] width 194 height 46
click at [1150, 540] on span "[PERSON_NAME] và In" at bounding box center [1145, 541] width 92 height 14
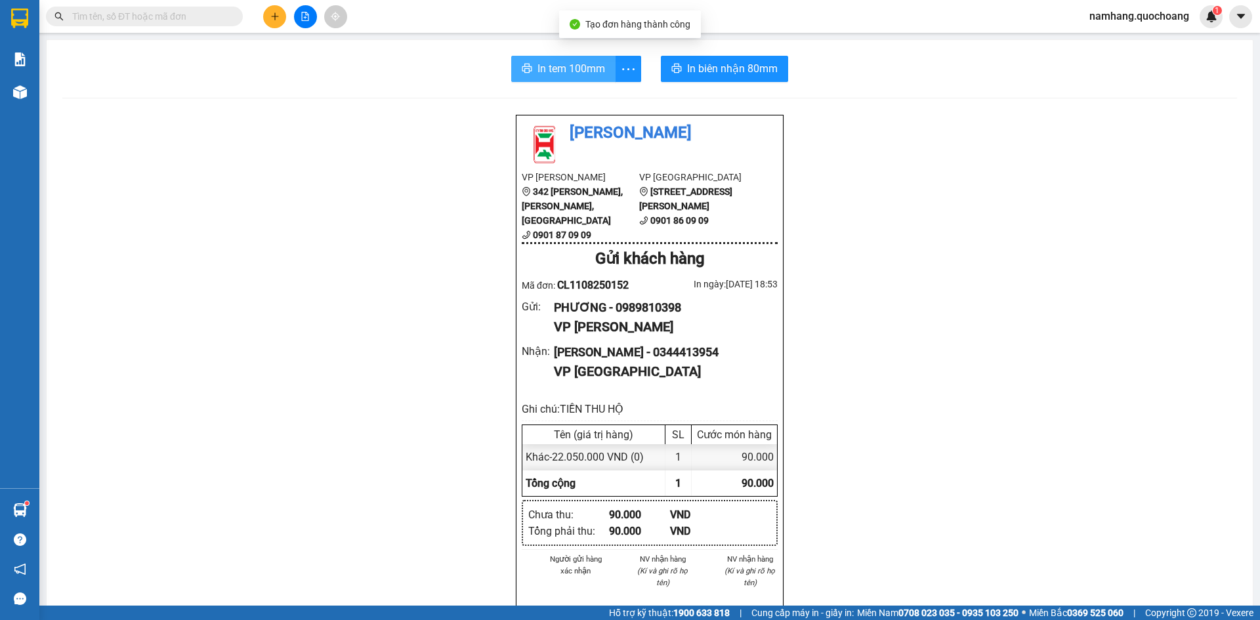
click at [568, 73] on span "In tem 100mm" at bounding box center [571, 68] width 68 height 16
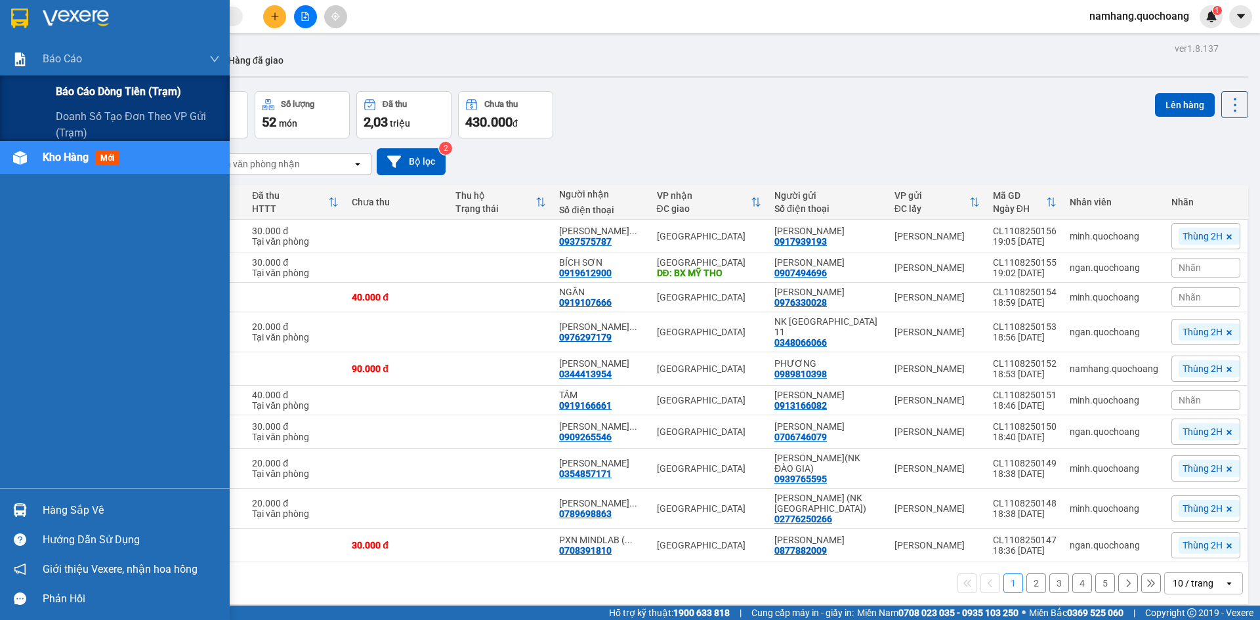
click at [62, 81] on div "Báo cáo dòng tiền (trạm)" at bounding box center [138, 91] width 164 height 33
